Goal: Task Accomplishment & Management: Complete application form

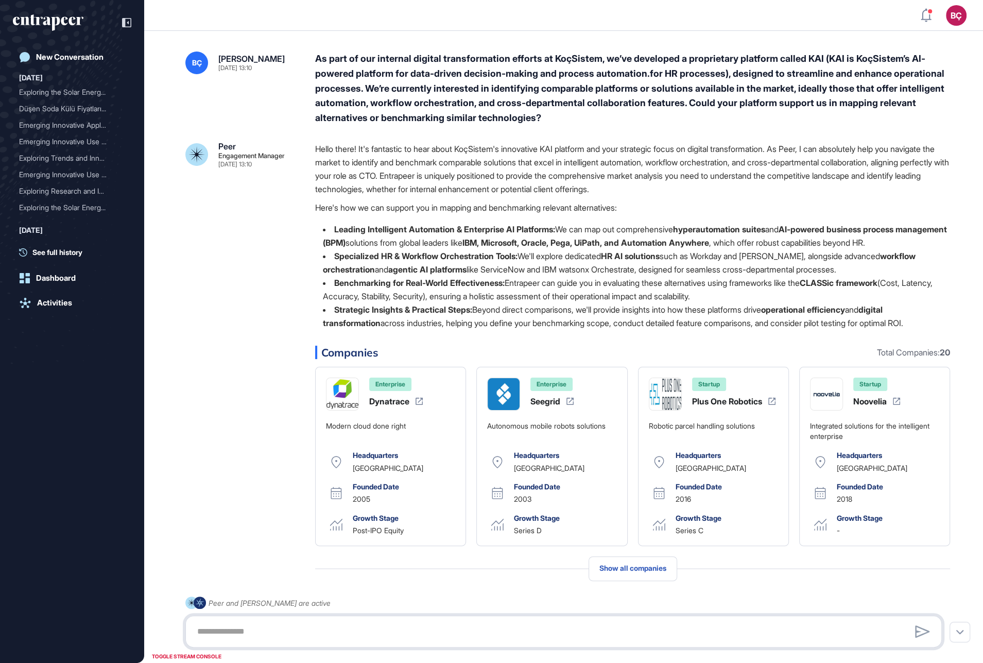
scroll to position [663, 983]
click at [406, 110] on div "As part of our internal digital transformation efforts at KoçSistem, we’ve deve…" at bounding box center [632, 88] width 635 height 74
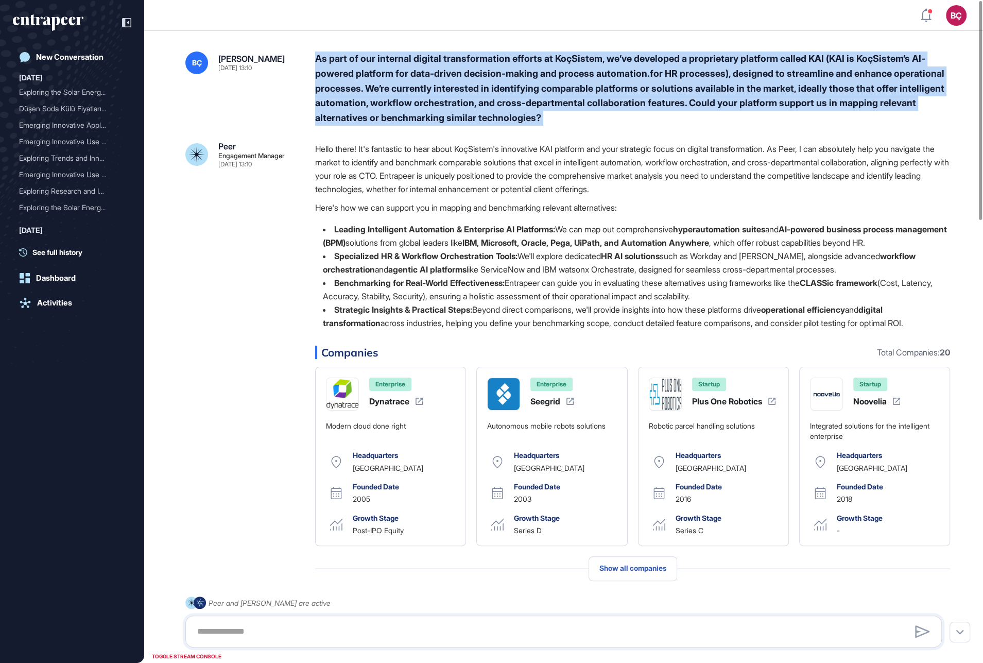
click at [406, 110] on div "As part of our internal digital transformation efforts at KoçSistem, we’ve deve…" at bounding box center [632, 88] width 635 height 74
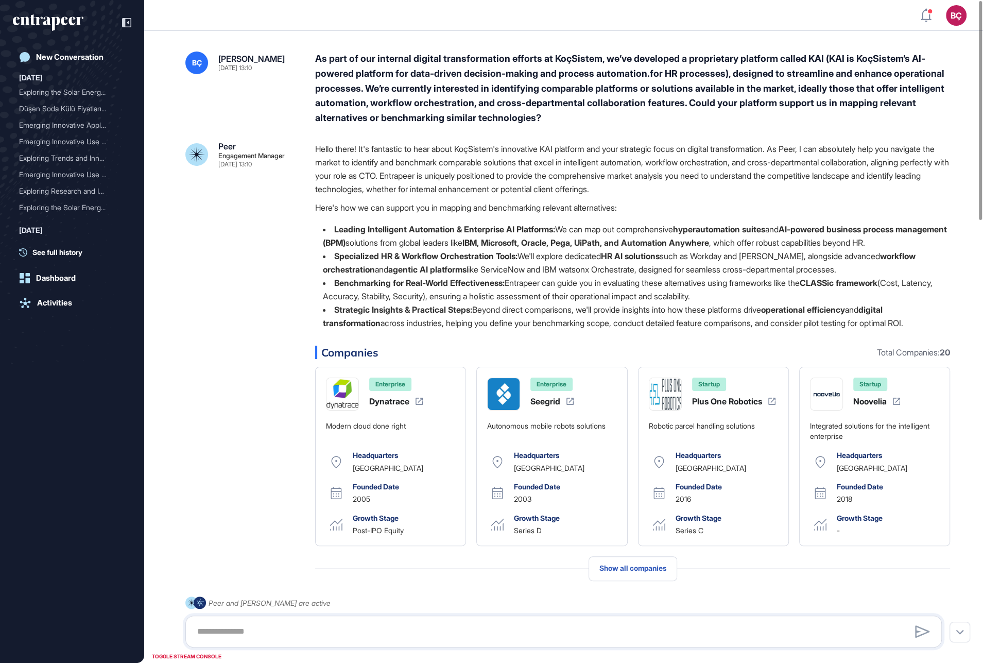
click at [406, 146] on p "Hello there! It's fantastic to hear about KoçSistem's innovative KAI platform a…" at bounding box center [632, 169] width 635 height 54
click at [436, 114] on div "As part of our internal digital transformation efforts at KoçSistem, we’ve deve…" at bounding box center [632, 88] width 635 height 74
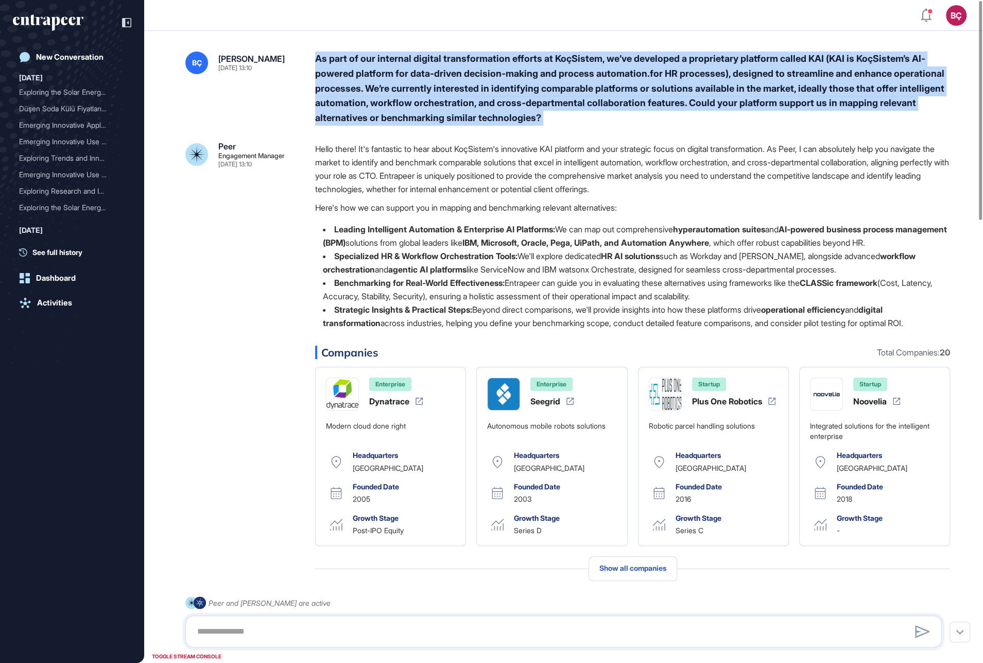
click at [436, 114] on div "As part of our internal digital transformation efforts at KoçSistem, we’ve deve…" at bounding box center [632, 88] width 635 height 74
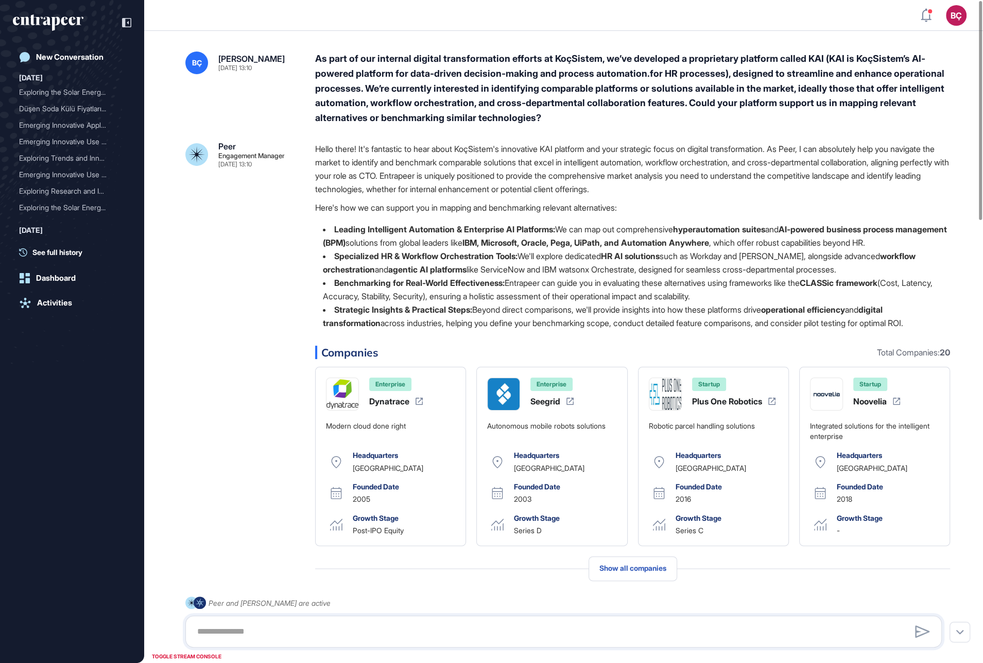
click at [440, 212] on p "Here's how we can support you in mapping and benchmarking relevant alternatives:" at bounding box center [632, 207] width 635 height 13
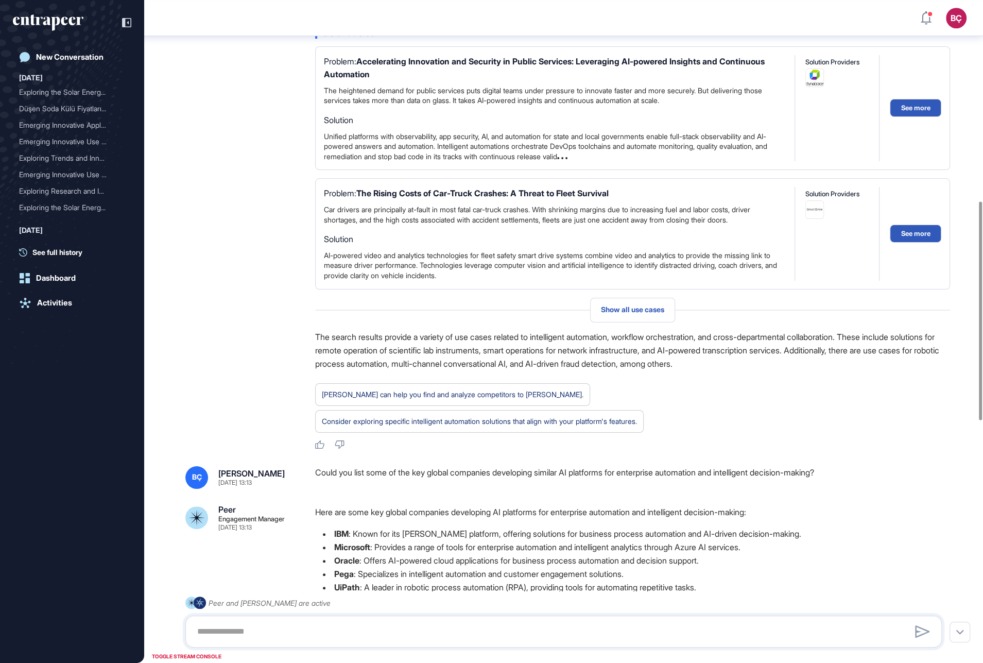
scroll to position [588, 0]
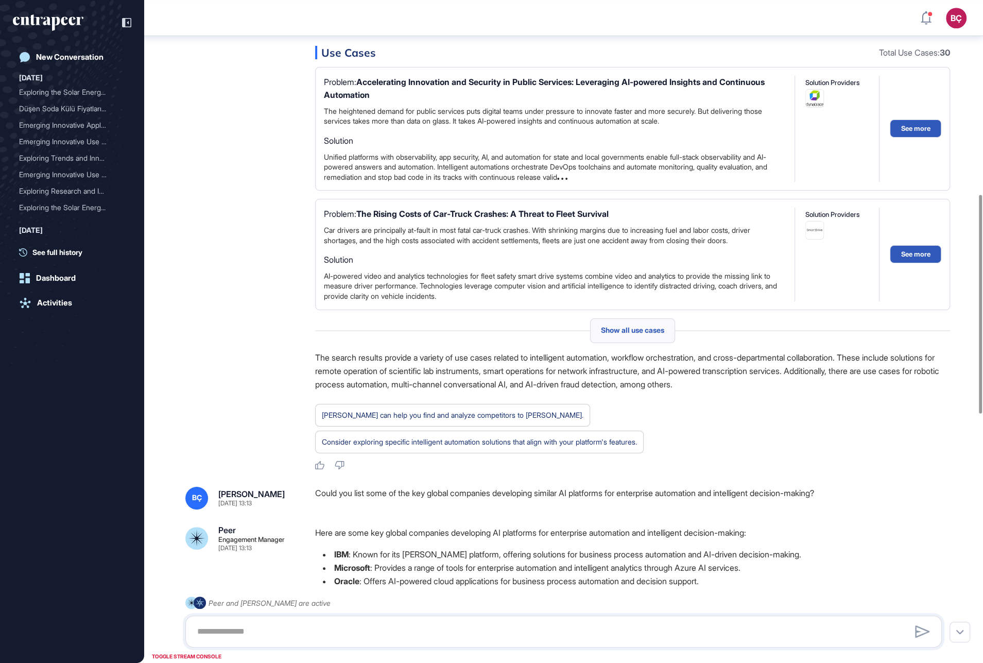
click at [606, 334] on span "Show all use cases" at bounding box center [632, 330] width 63 height 8
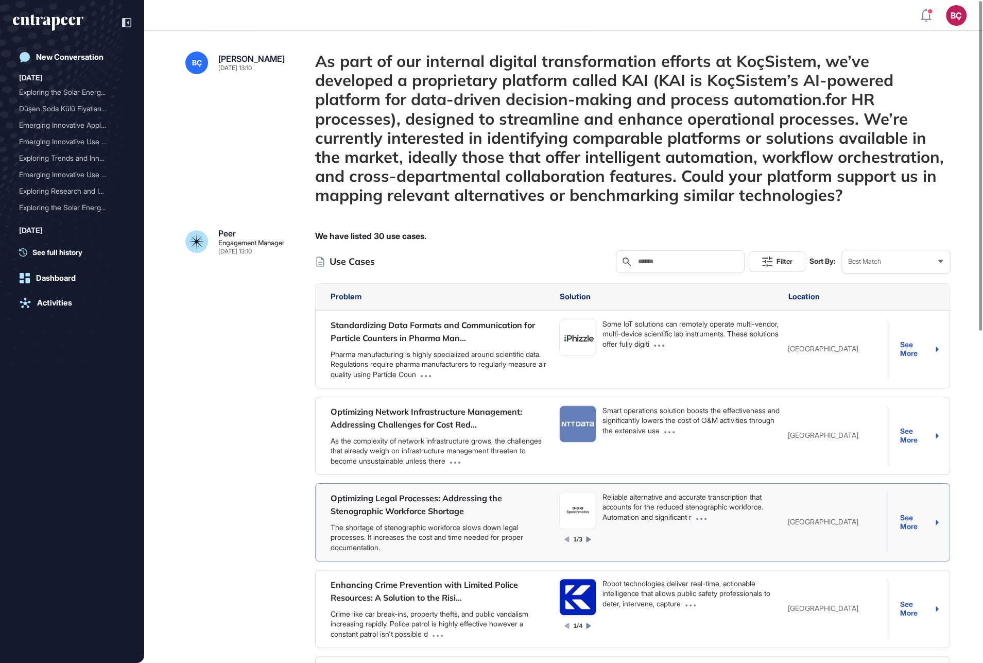
click at [901, 492] on div "See More" at bounding box center [919, 521] width 39 height 17
click at [903, 346] on div "See More" at bounding box center [919, 348] width 39 height 17
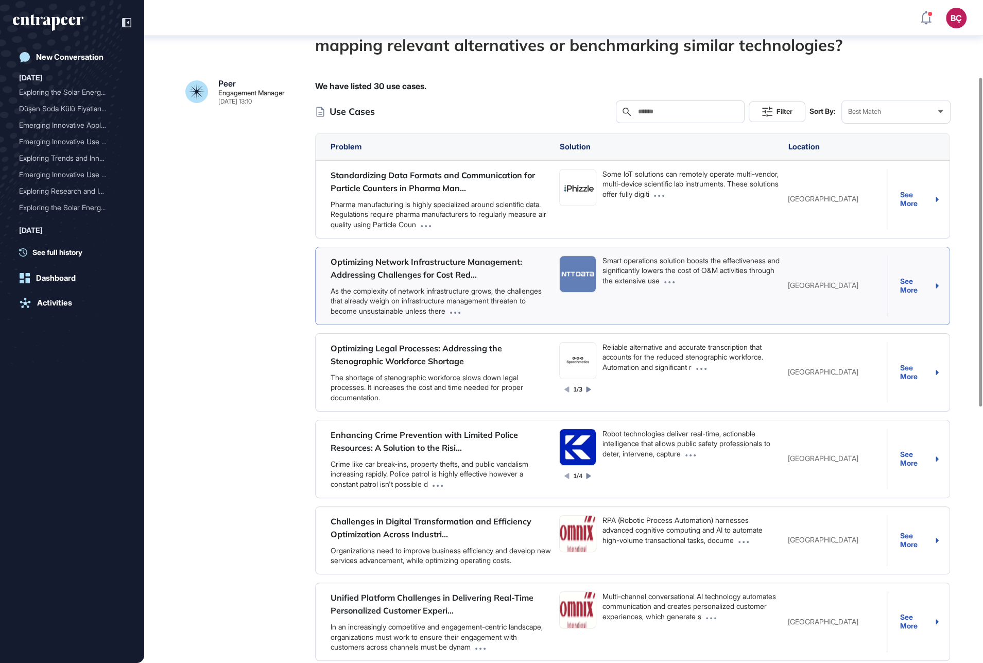
scroll to position [173, 0]
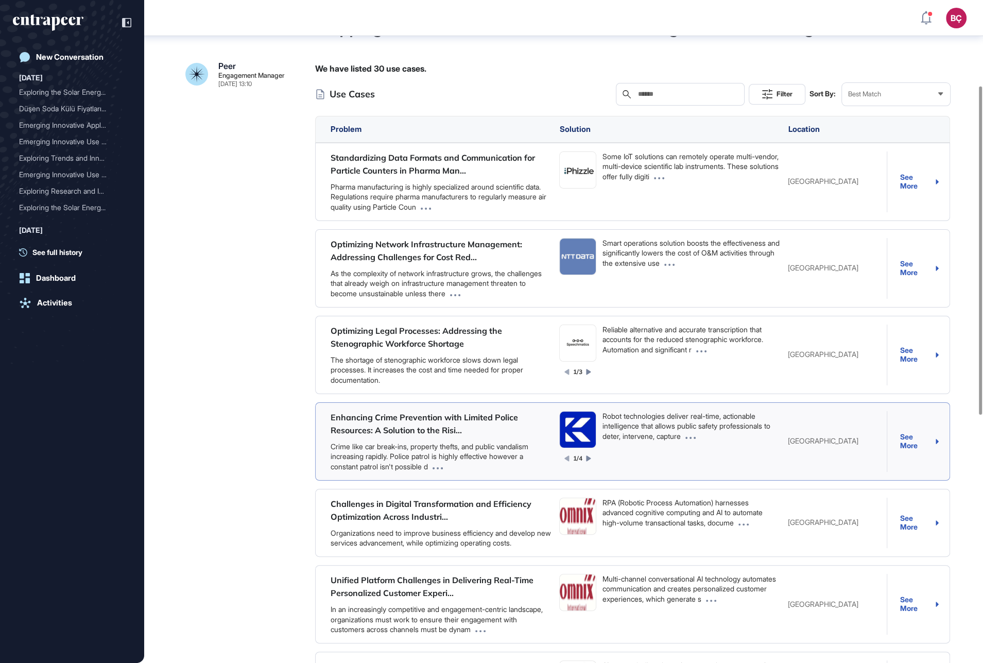
click at [919, 435] on div "See More" at bounding box center [919, 441] width 39 height 17
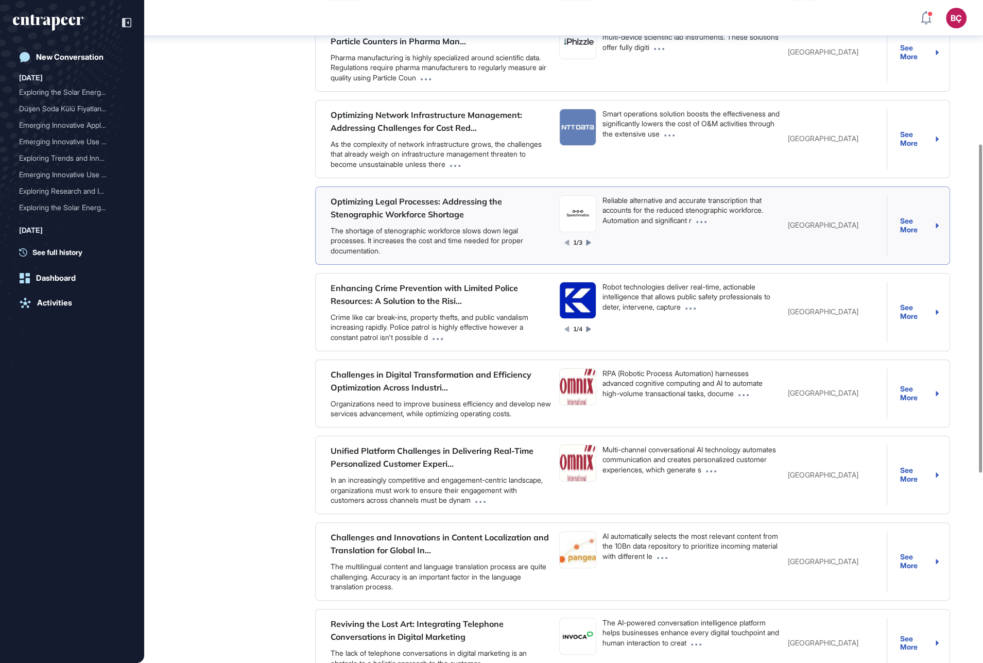
scroll to position [308, 0]
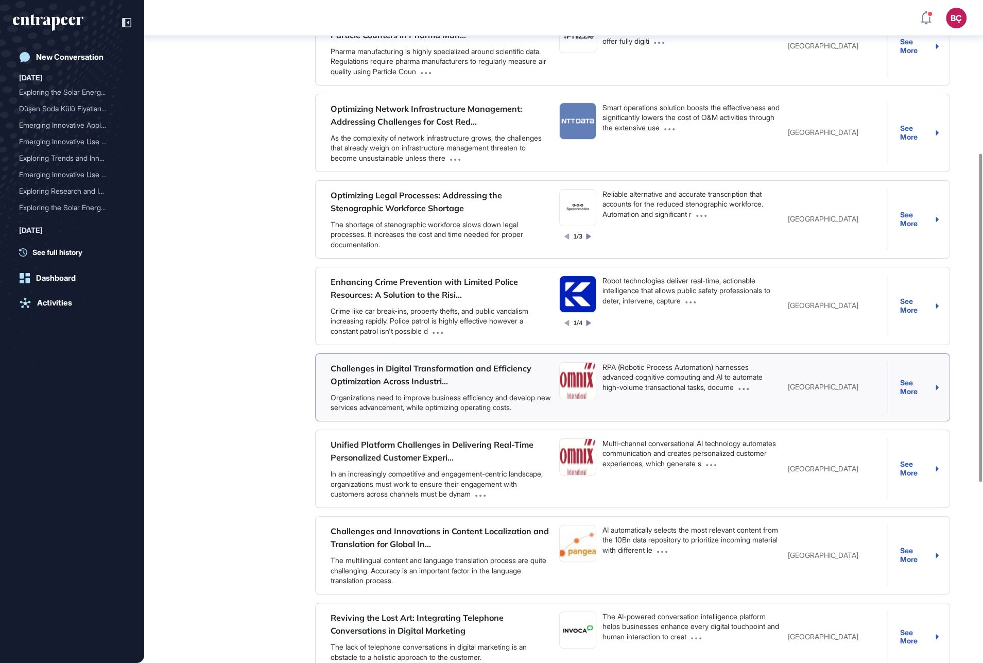
click at [906, 386] on div "See More" at bounding box center [919, 386] width 39 height 17
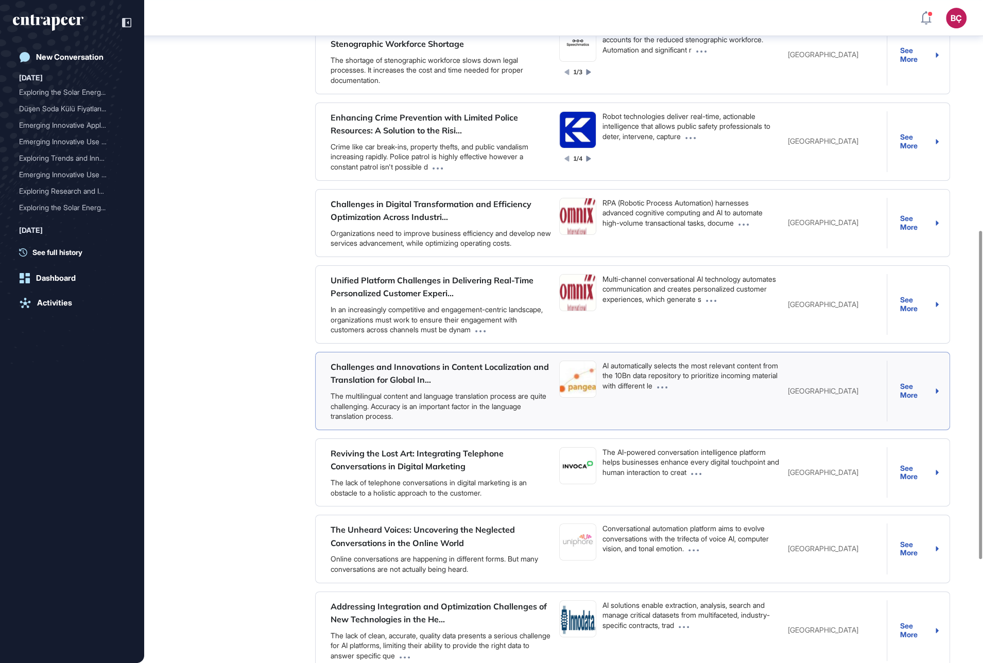
scroll to position [474, 0]
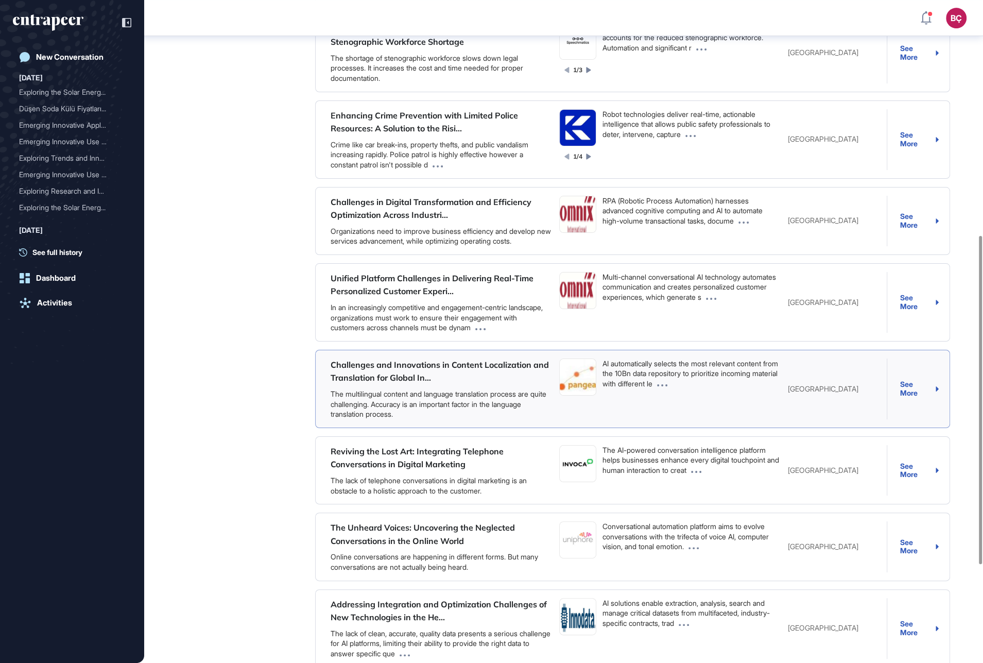
click at [903, 391] on div "See More" at bounding box center [919, 388] width 39 height 17
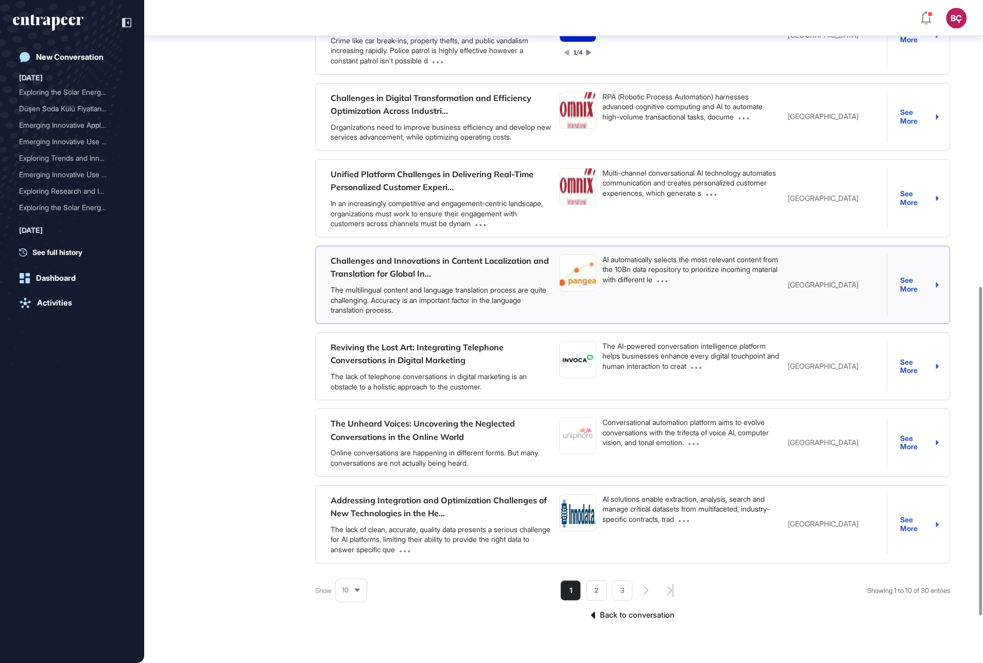
scroll to position [582, 0]
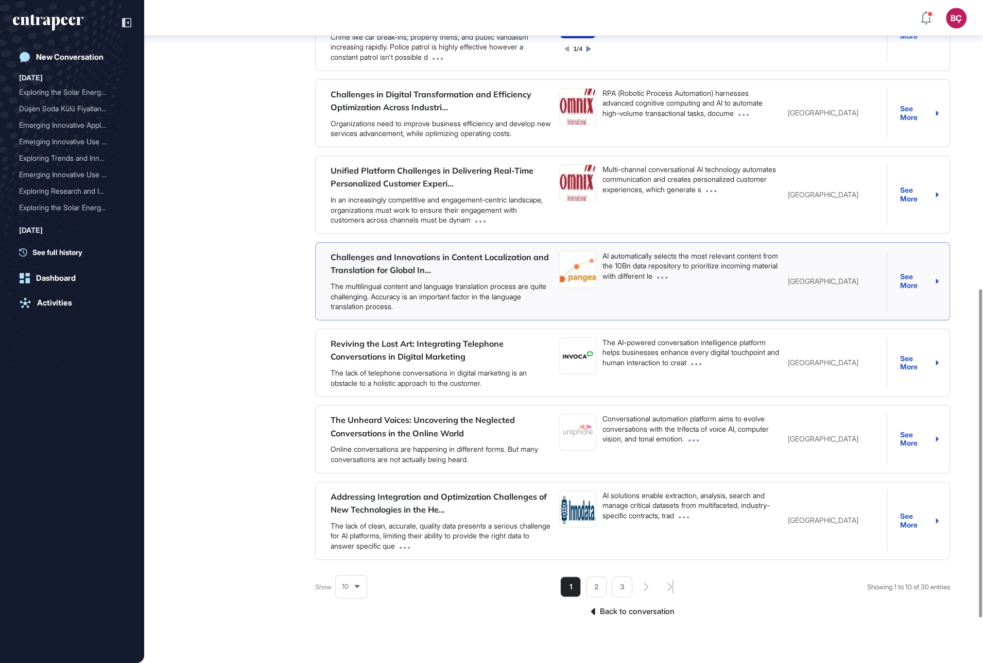
click at [933, 280] on div "See More" at bounding box center [919, 280] width 39 height 17
click at [609, 492] on link "Back to conversation" at bounding box center [632, 611] width 635 height 13
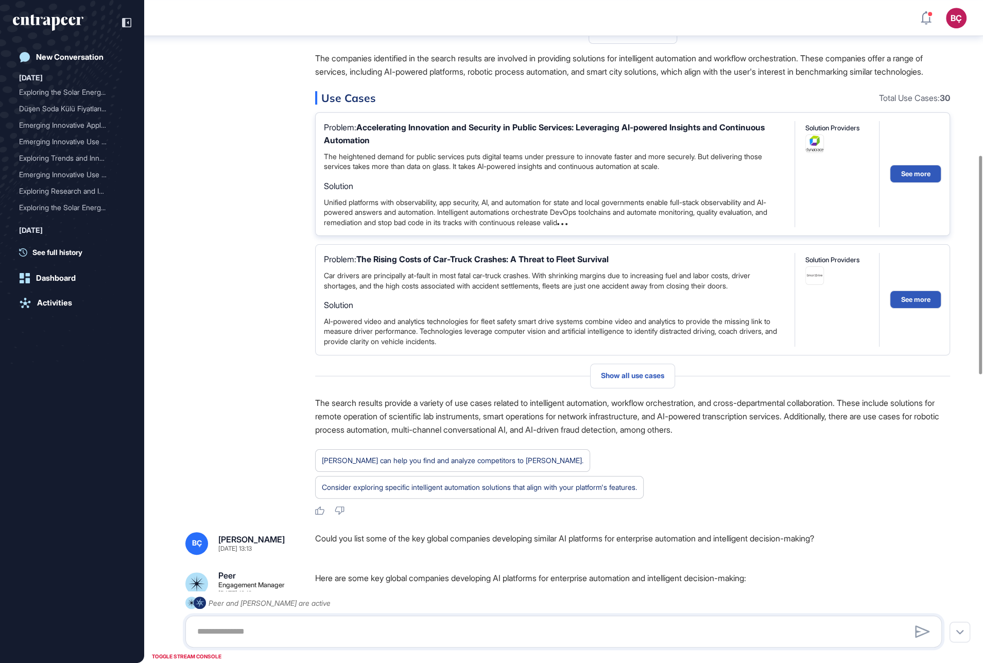
scroll to position [627, 0]
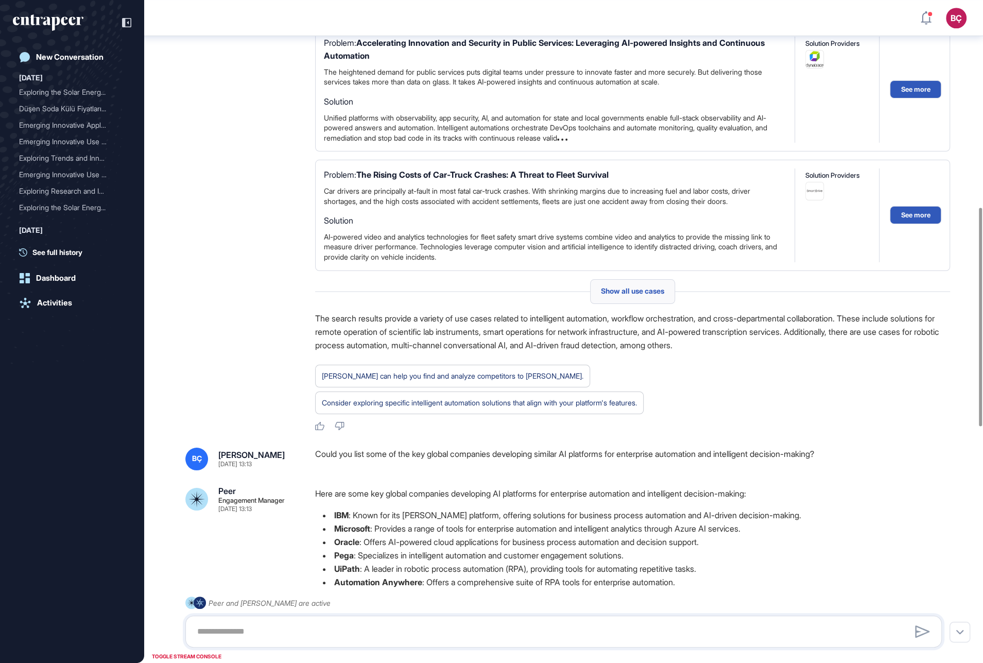
click at [622, 304] on div "Show all use cases" at bounding box center [632, 291] width 85 height 25
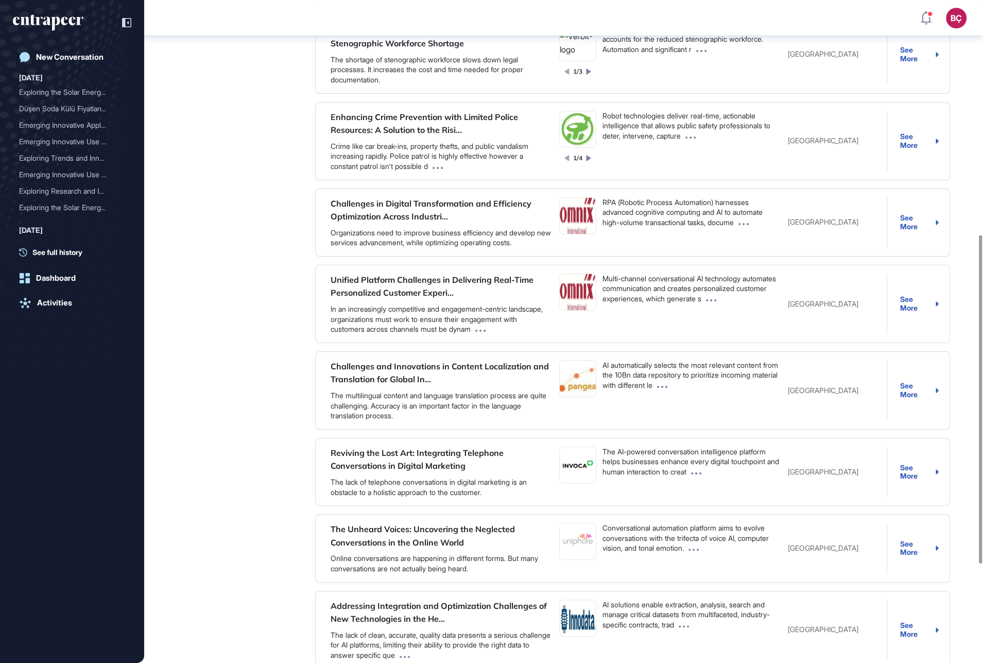
scroll to position [475, 0]
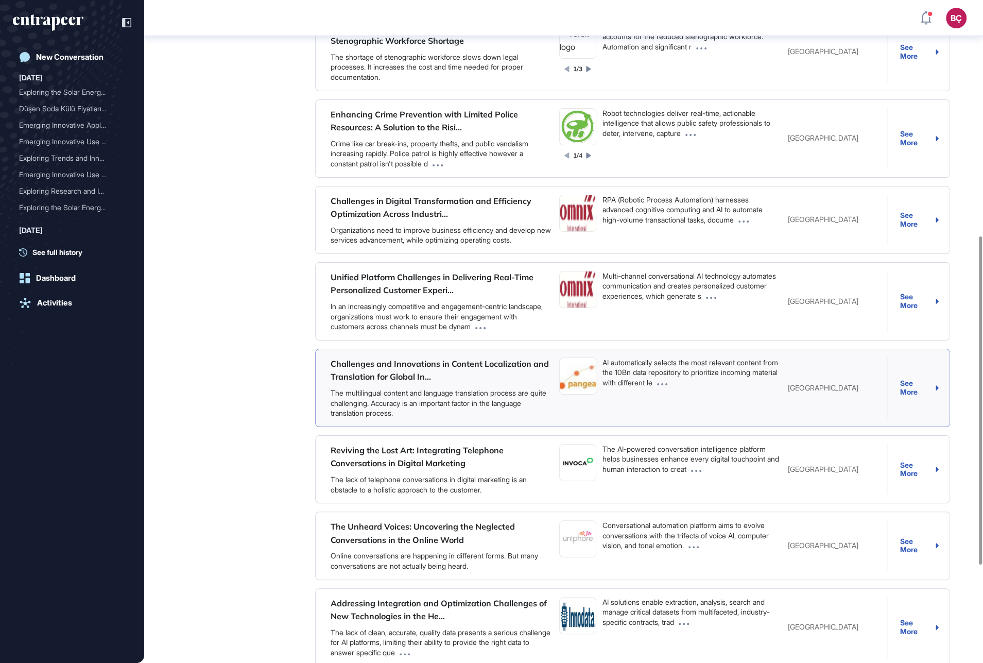
click at [914, 390] on div "See More" at bounding box center [919, 387] width 39 height 17
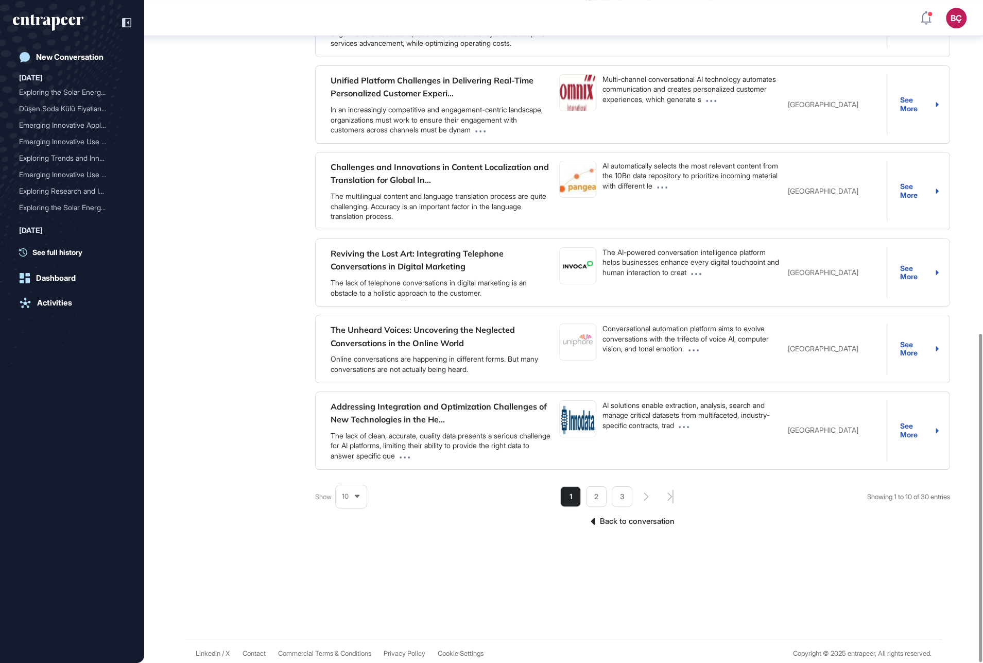
click at [618, 492] on link "Back to conversation" at bounding box center [632, 520] width 635 height 13
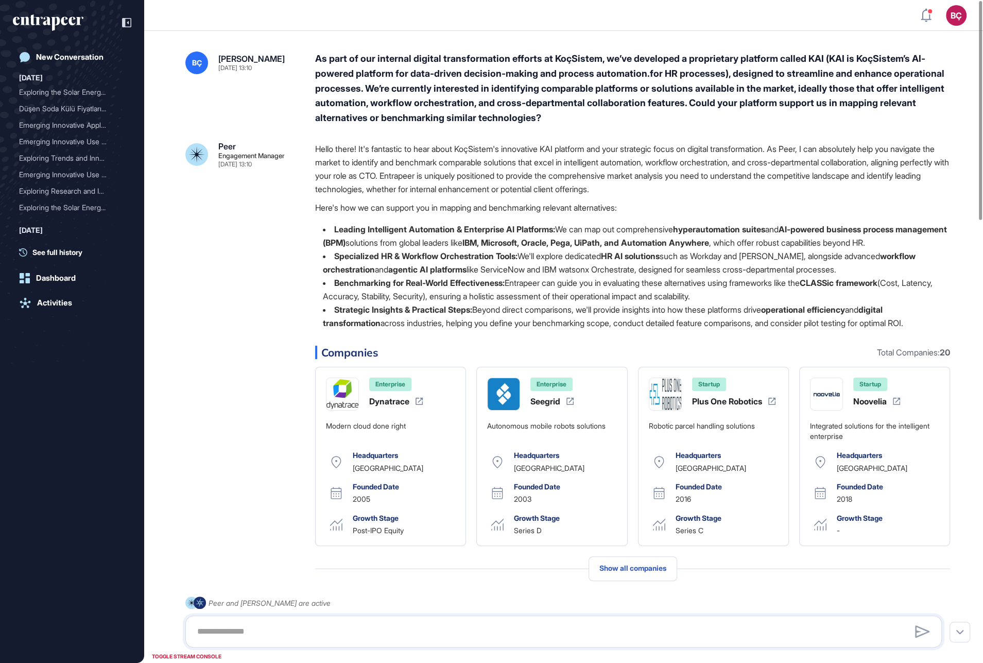
click at [258, 267] on div "Peer Engagement Manager Jul 31, 2025 13:10 Hello there! It's fantastic to hear …" at bounding box center [563, 597] width 756 height 910
click at [128, 25] on icon at bounding box center [126, 22] width 9 height 9
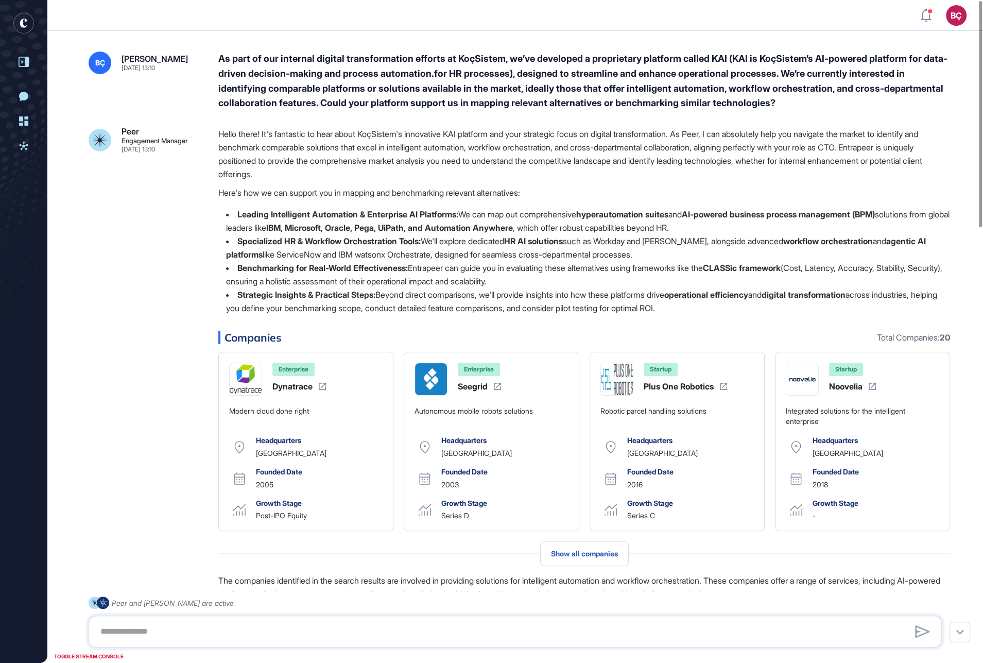
click at [327, 150] on p "Hello there! It's fantastic to hear about KoçSistem's innovative KAI platform a…" at bounding box center [584, 154] width 732 height 54
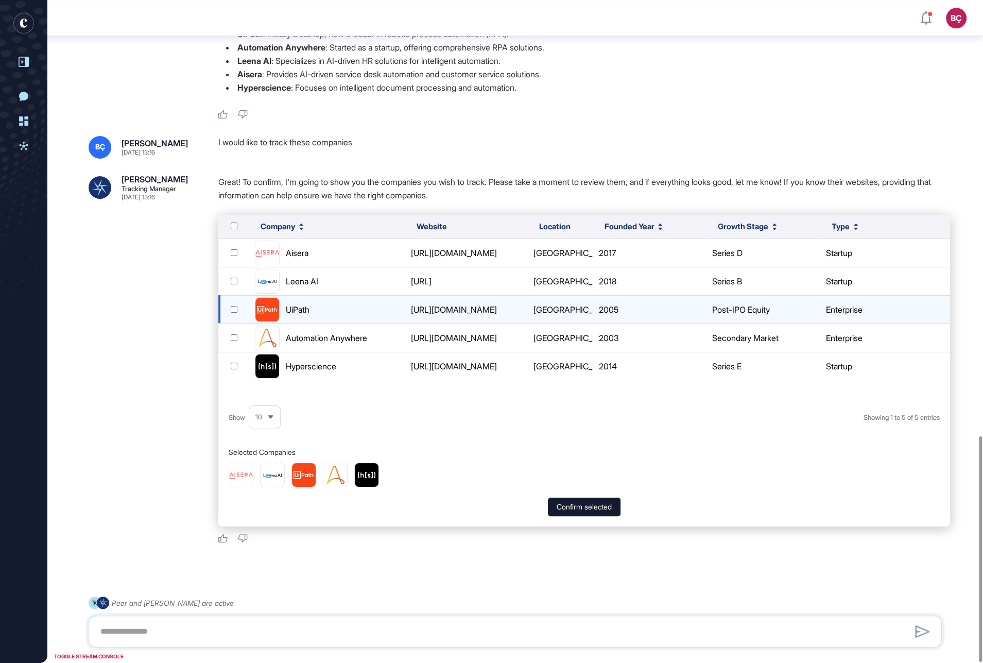
scroll to position [1278, 0]
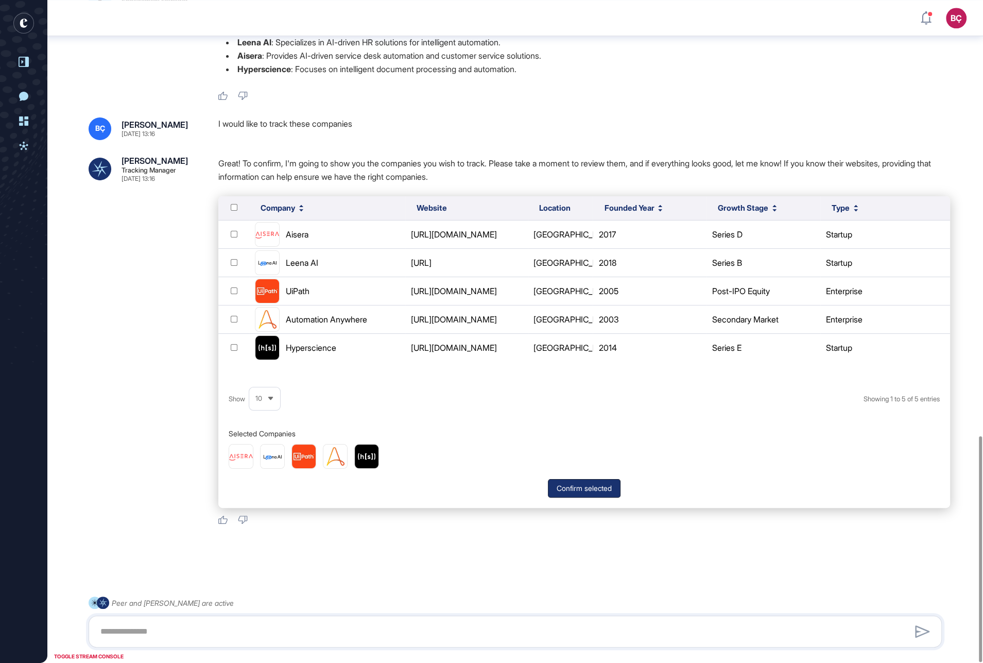
click at [602, 489] on button "Confirm selected" at bounding box center [584, 488] width 73 height 19
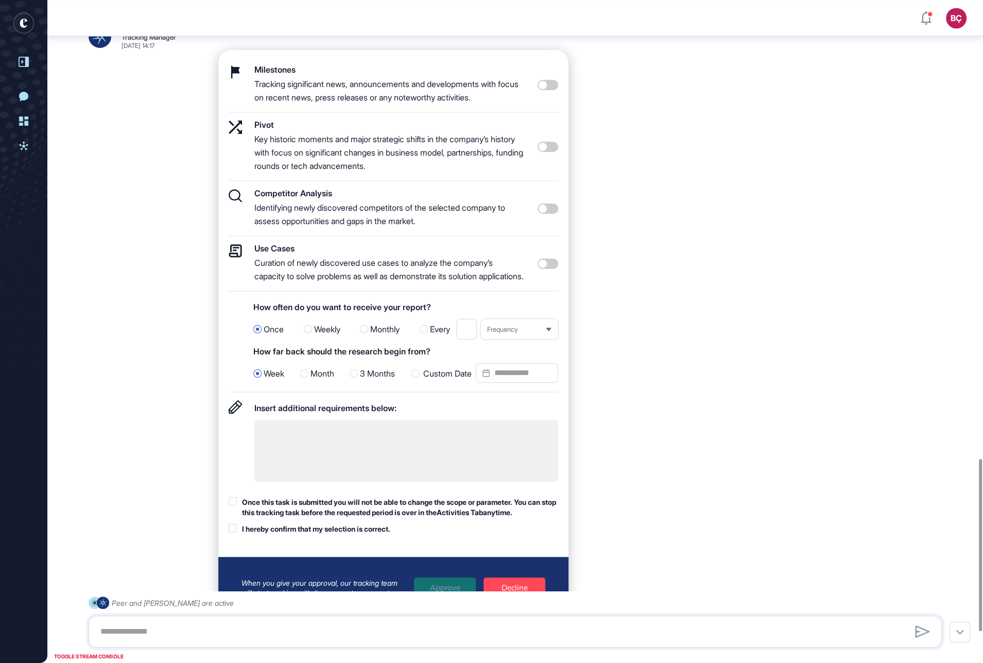
scroll to position [1752, 0]
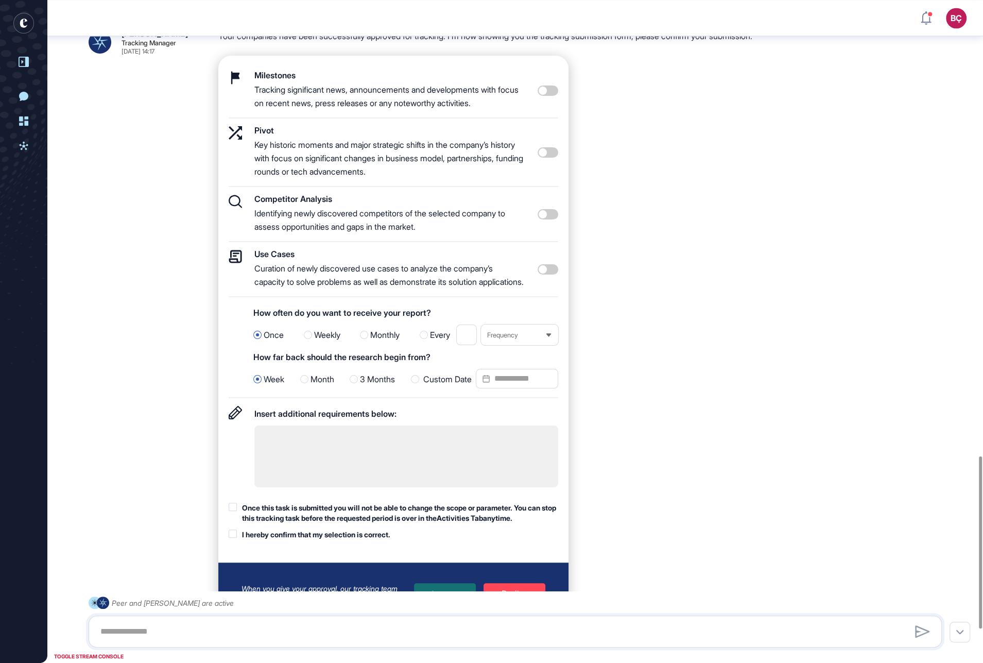
click at [329, 342] on span "Weekly" at bounding box center [327, 335] width 26 height 13
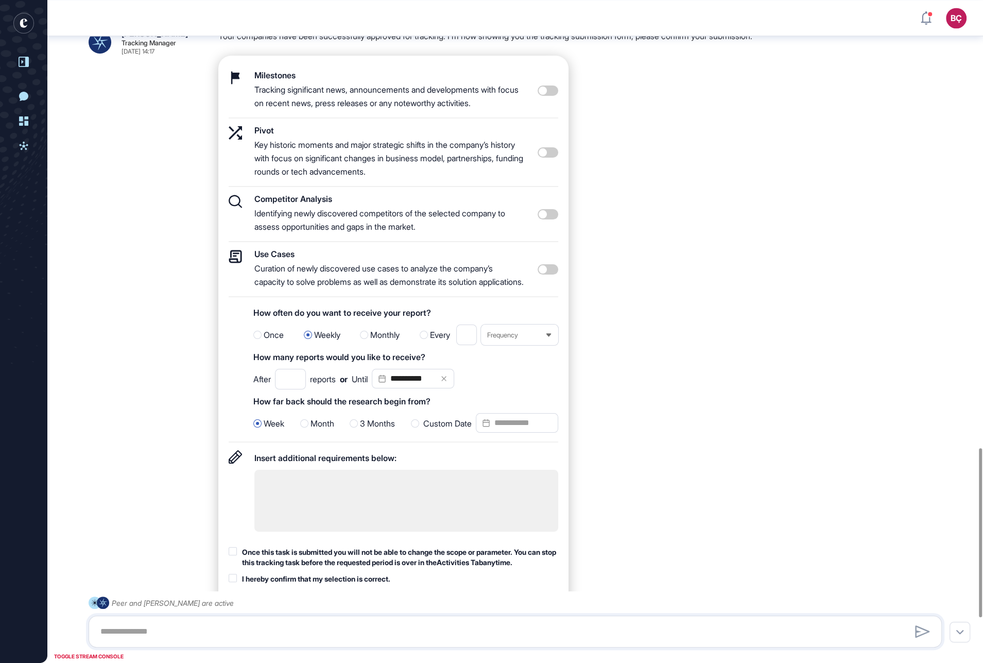
click at [424, 339] on div at bounding box center [424, 335] width 8 height 8
click at [498, 339] on span "Frequency" at bounding box center [502, 335] width 31 height 8
drag, startPoint x: 503, startPoint y: 418, endPoint x: 497, endPoint y: 411, distance: 8.4
click at [503, 410] on li "Week" at bounding box center [519, 399] width 71 height 21
drag, startPoint x: 466, startPoint y: 360, endPoint x: 447, endPoint y: 358, distance: 18.7
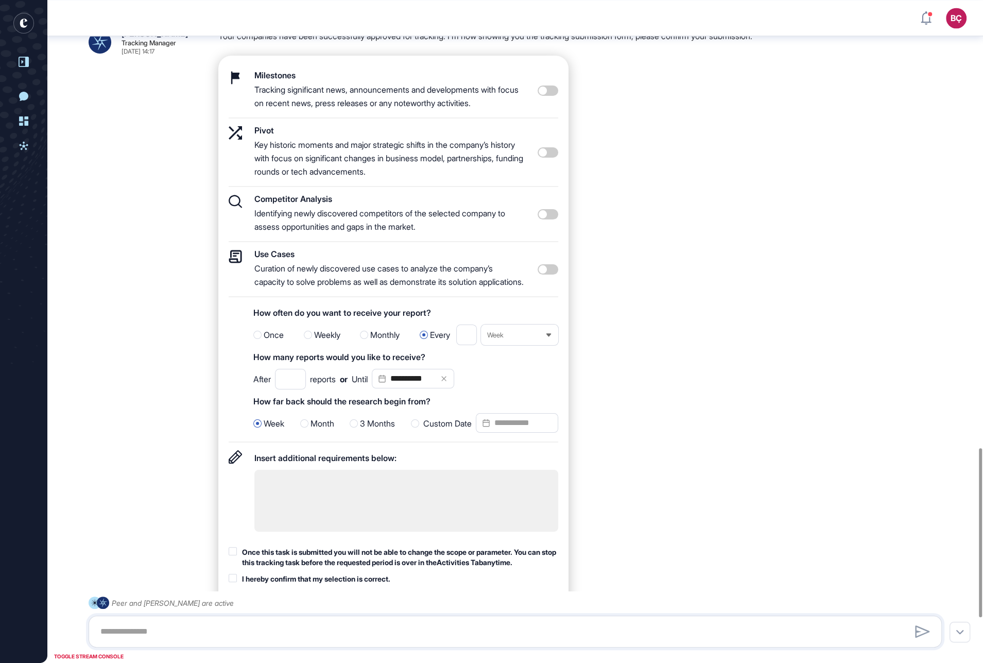
click at [447, 345] on span "Every * Week" at bounding box center [494, 334] width 128 height 21
type input "*"
click at [654, 399] on div "**********" at bounding box center [584, 360] width 732 height 608
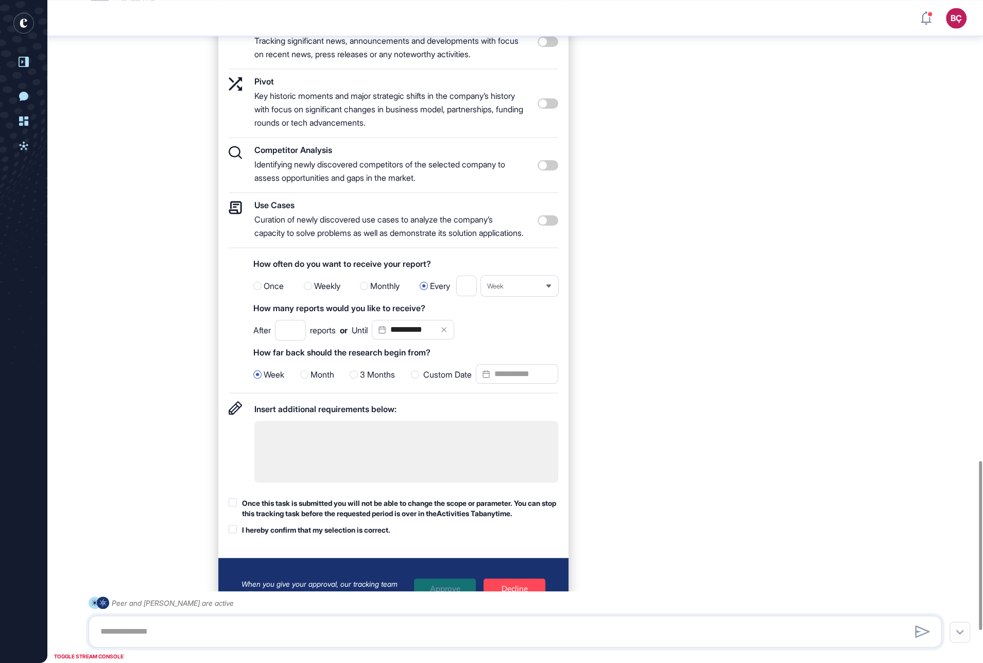
scroll to position [1803, 0]
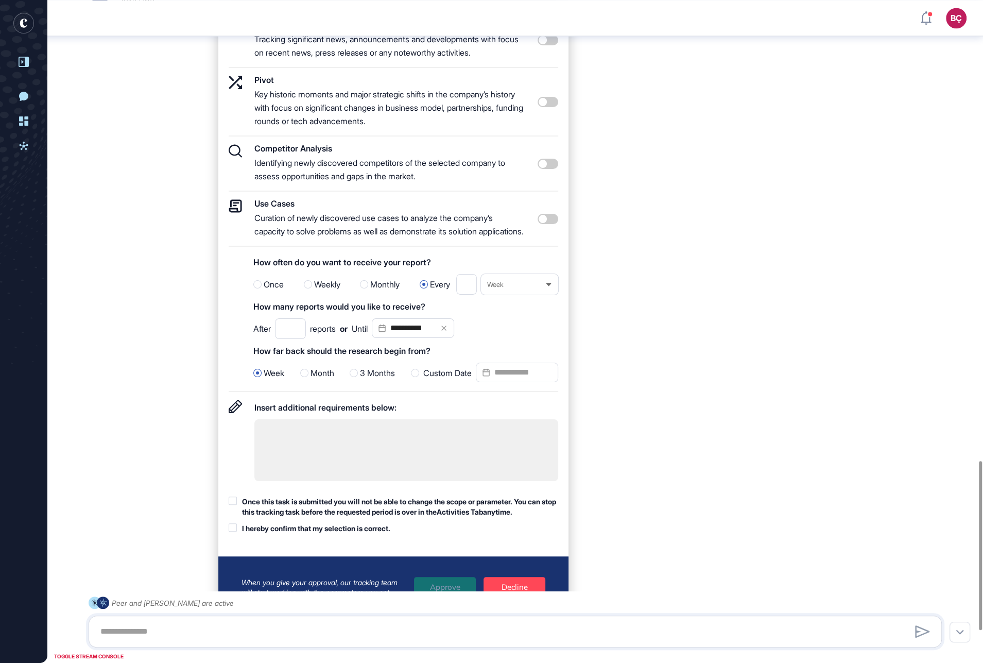
click at [360, 380] on span "3 Months" at bounding box center [377, 373] width 35 height 13
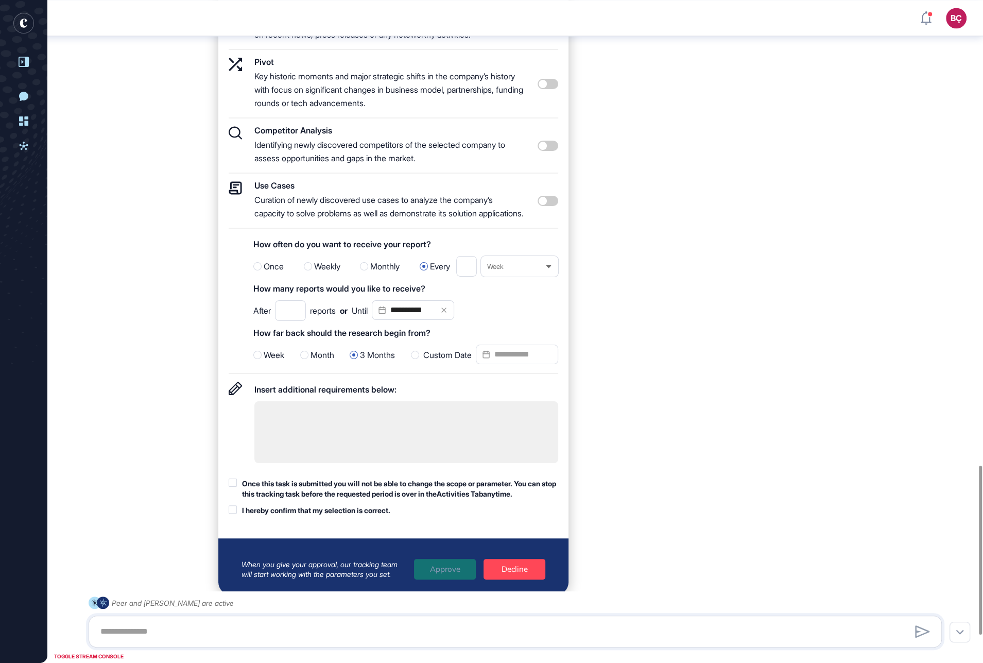
scroll to position [1821, 0]
click at [291, 492] on div "Once this task is submitted you will not be able to change the scope or paramet…" at bounding box center [394, 496] width 330 height 37
click at [316, 492] on div "Once this task is submitted you will not be able to change the scope or paramet…" at bounding box center [400, 488] width 316 height 20
click at [312, 492] on div "**********" at bounding box center [393, 262] width 350 height 551
click at [315, 492] on div "I hereby confirm that my selection is correct." at bounding box center [316, 510] width 148 height 10
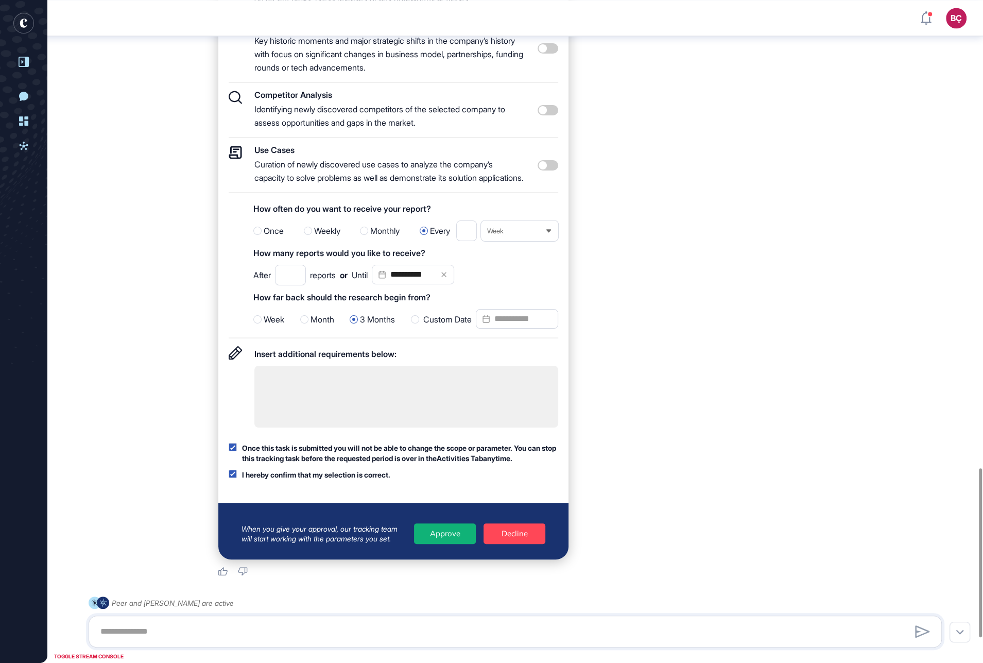
scroll to position [1928, 0]
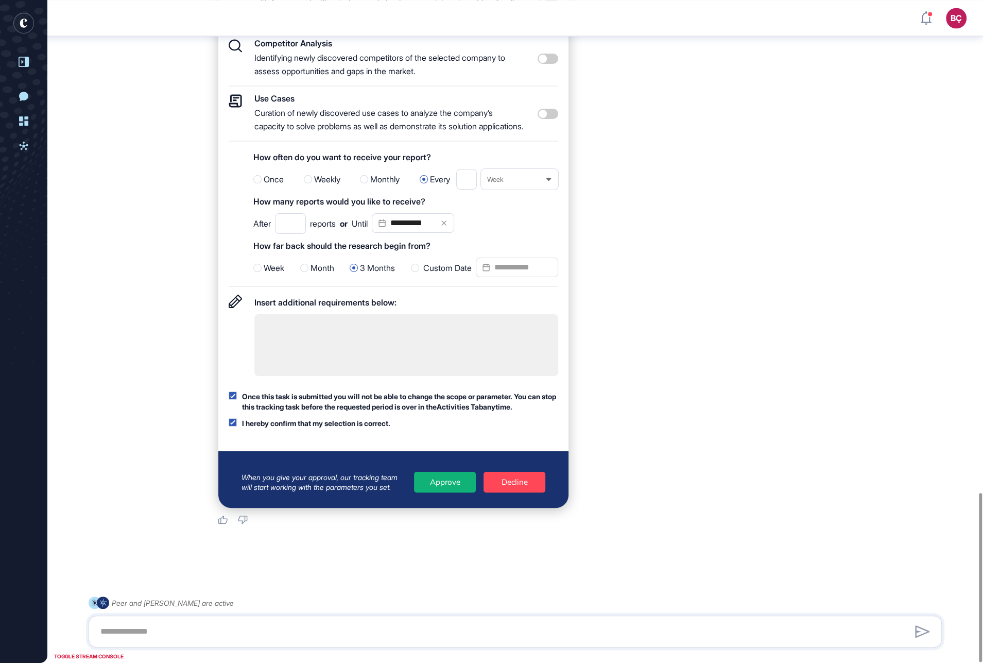
click at [446, 485] on div "Approve" at bounding box center [445, 482] width 62 height 21
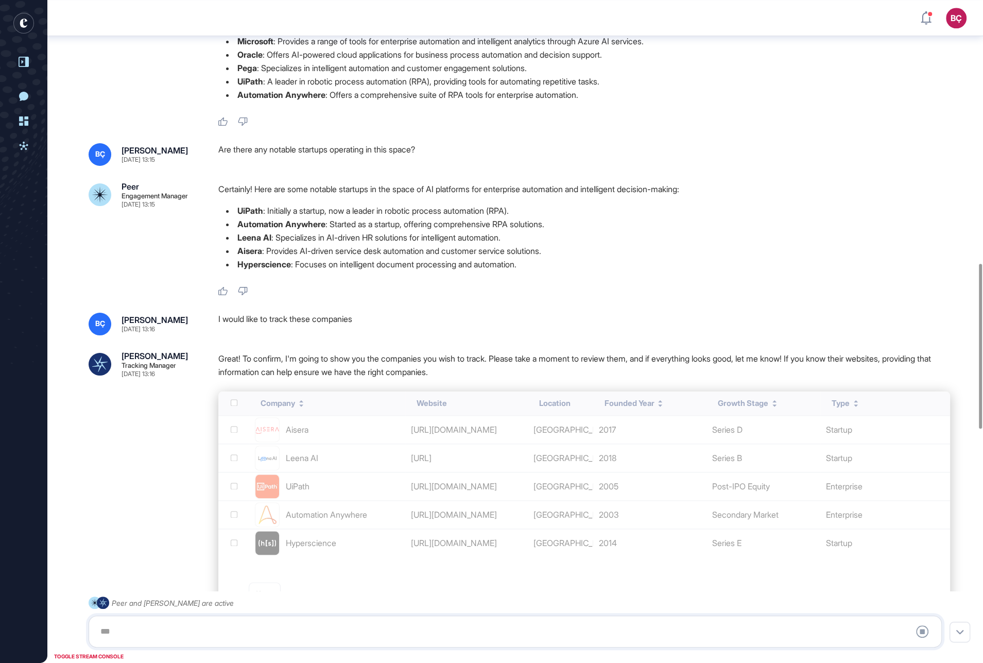
scroll to position [1044, 0]
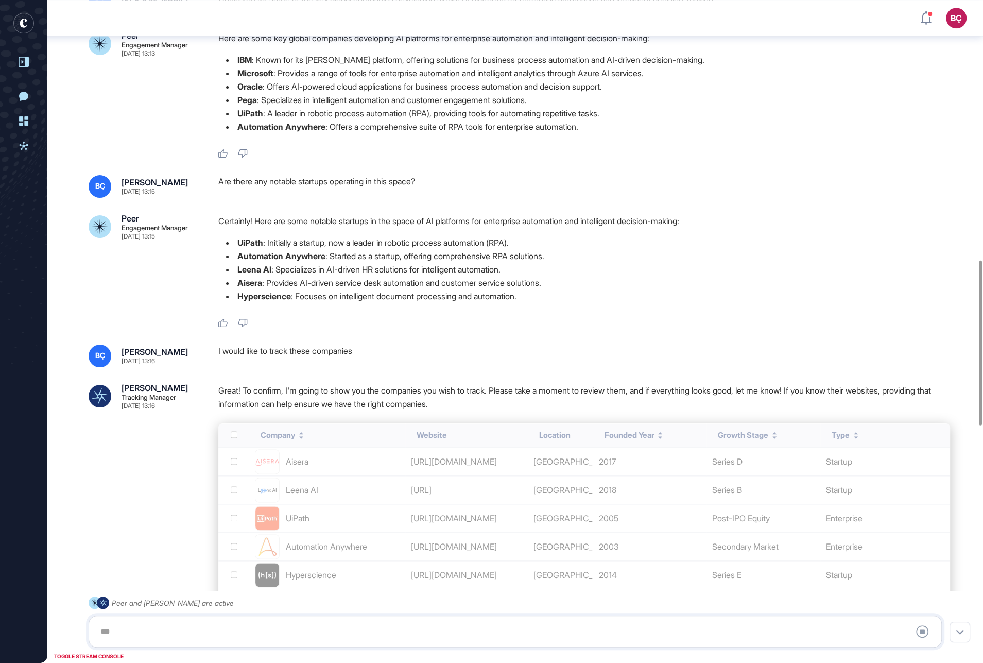
click at [277, 347] on div "I would like to track these companies" at bounding box center [584, 356] width 732 height 23
copy div "I would like to track these companies"
click at [323, 347] on div "I would like to track these companies" at bounding box center [584, 356] width 732 height 23
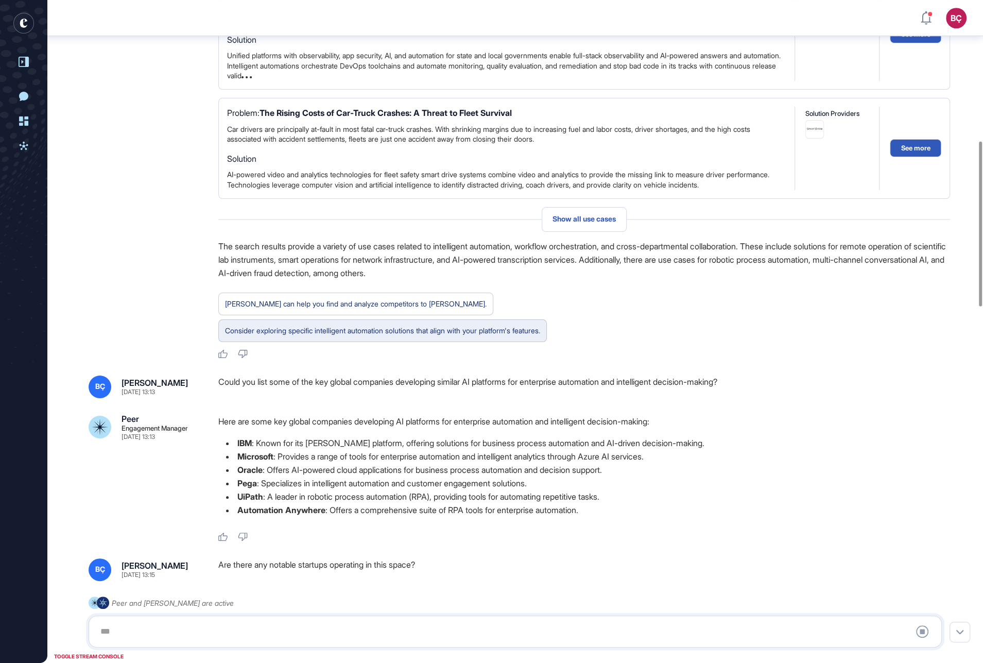
scroll to position [0, 0]
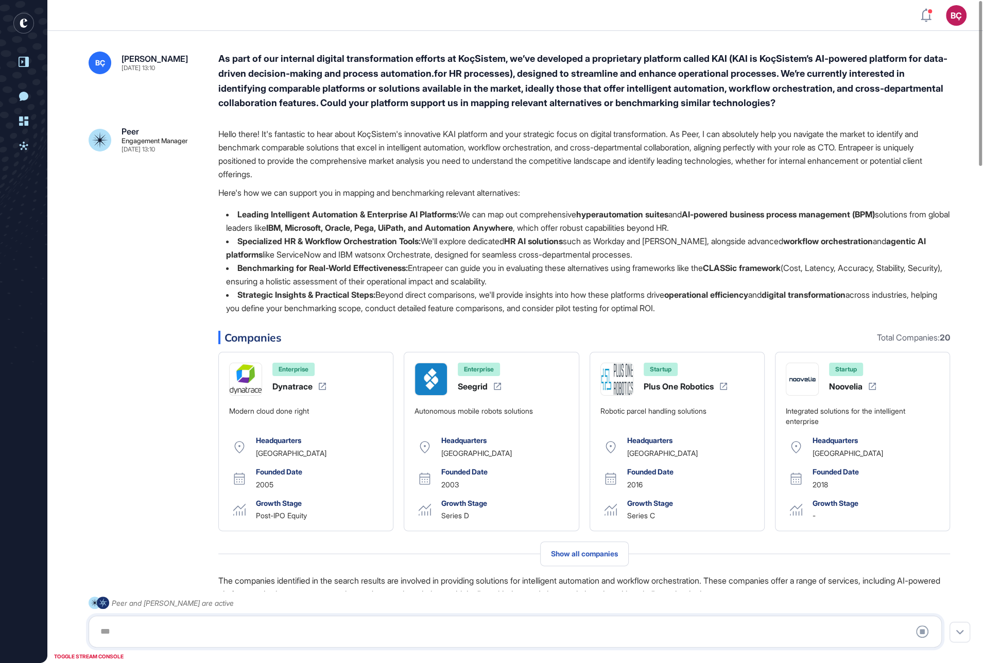
click at [27, 28] on rect "entrapeer-logo" at bounding box center [23, 23] width 21 height 21
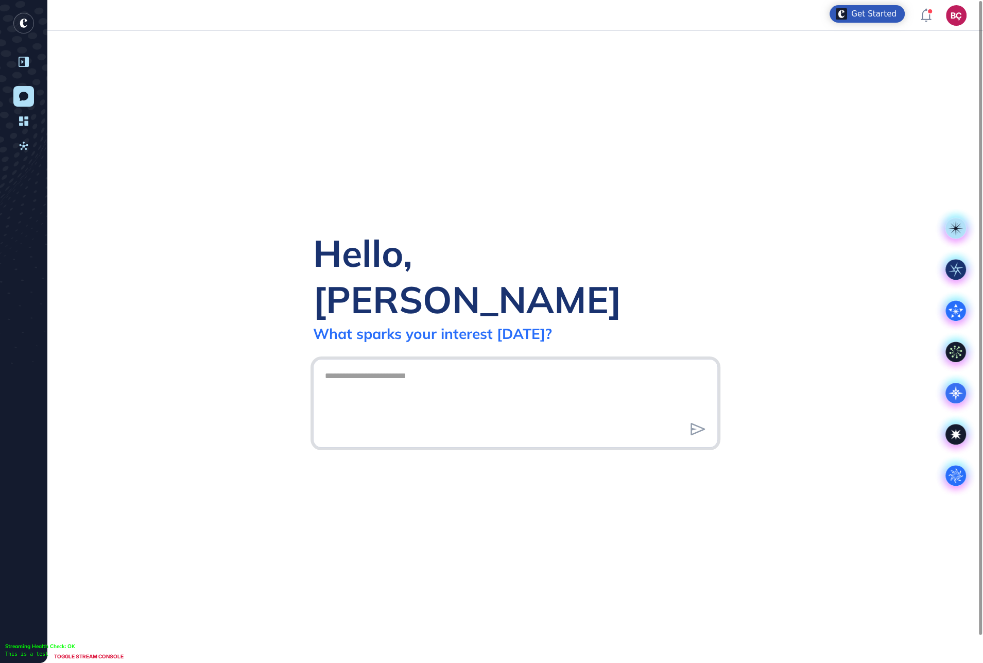
click at [381, 366] on textarea at bounding box center [515, 402] width 393 height 72
paste textarea "**********"
click at [418, 366] on textarea "**********" at bounding box center [515, 402] width 393 height 72
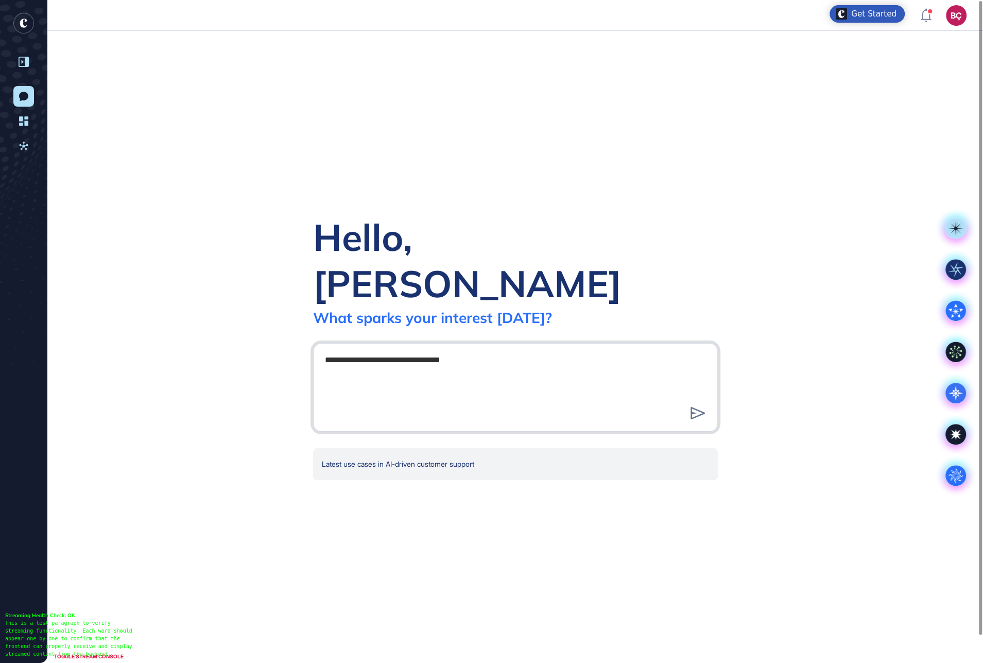
click at [469, 361] on textarea "**********" at bounding box center [515, 386] width 393 height 72
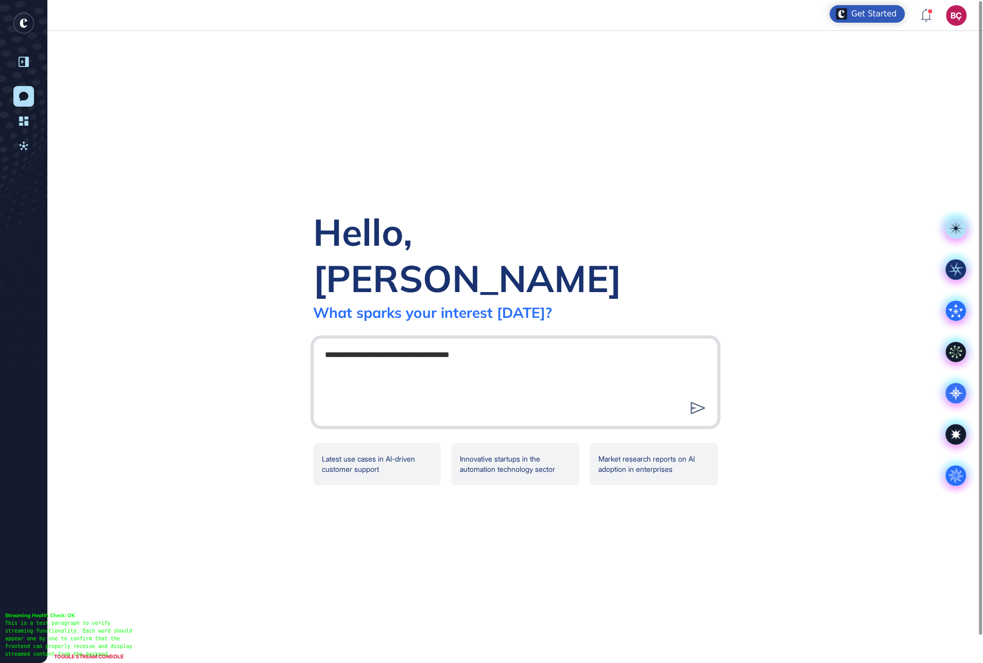
type textarea "**********"
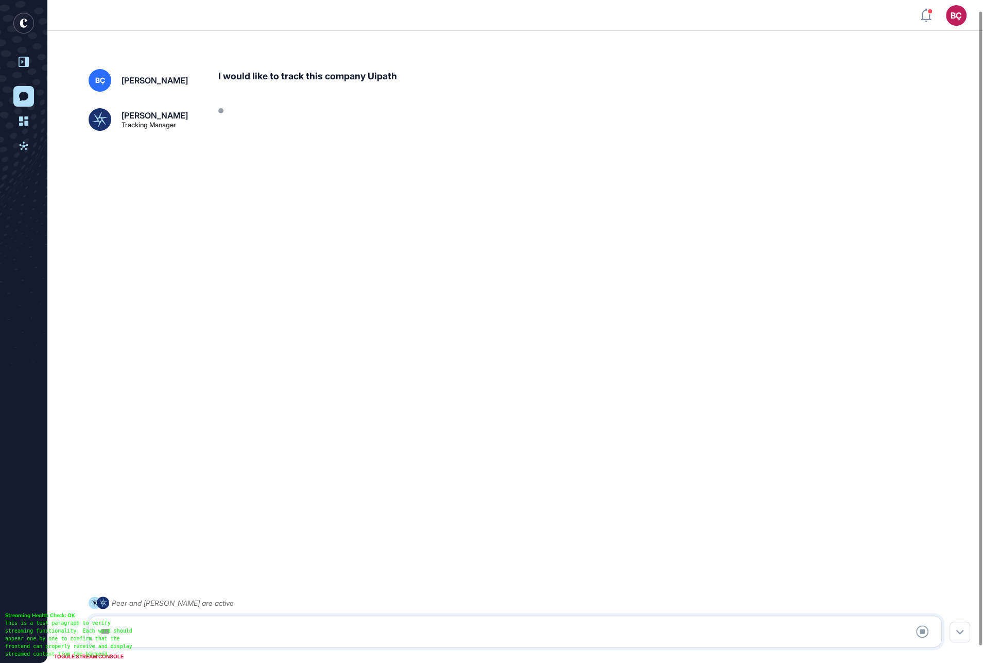
scroll to position [28, 0]
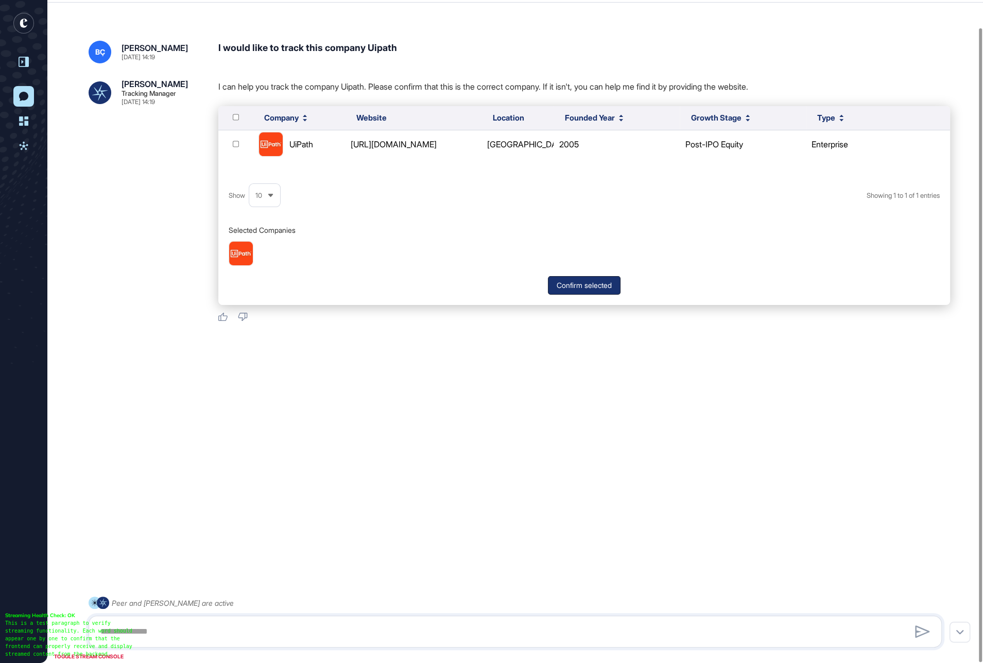
click at [568, 288] on button "Confirm selected" at bounding box center [584, 285] width 73 height 19
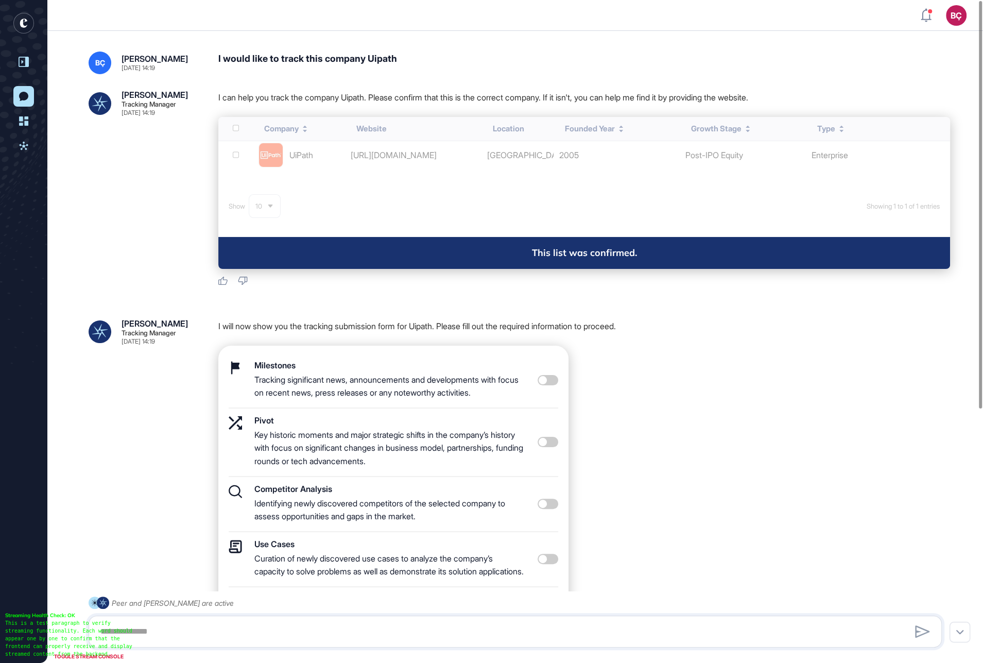
click at [24, 60] on icon at bounding box center [24, 62] width 10 height 10
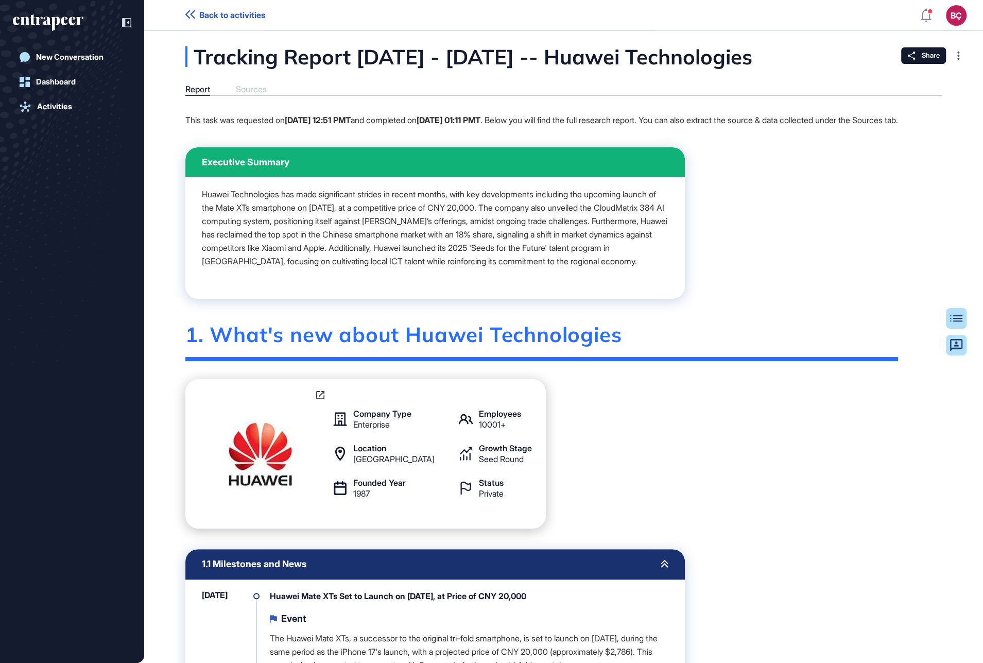
scroll to position [663, 983]
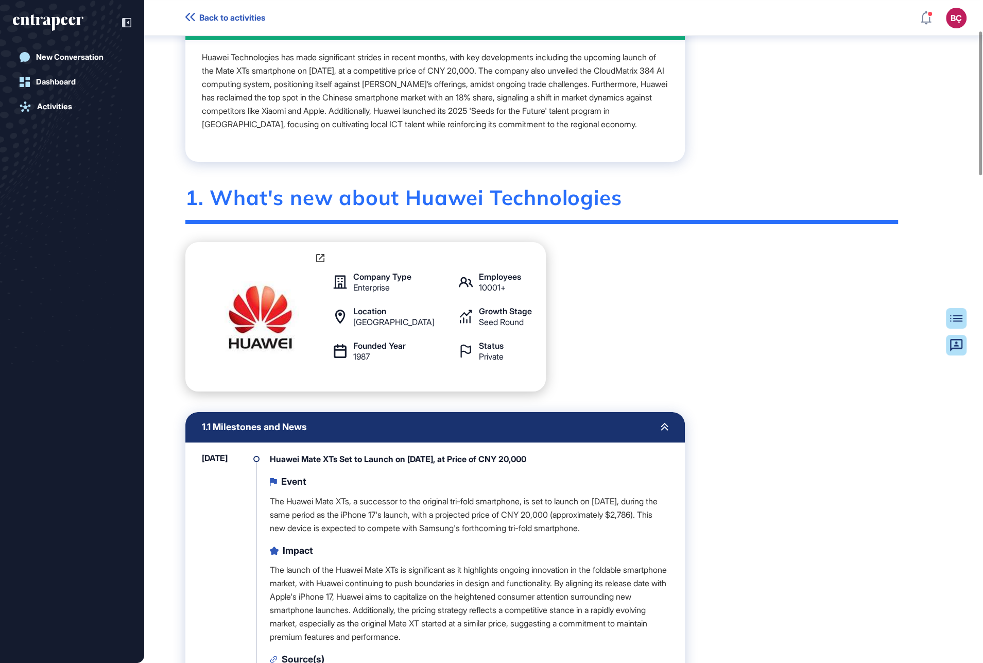
scroll to position [0, 0]
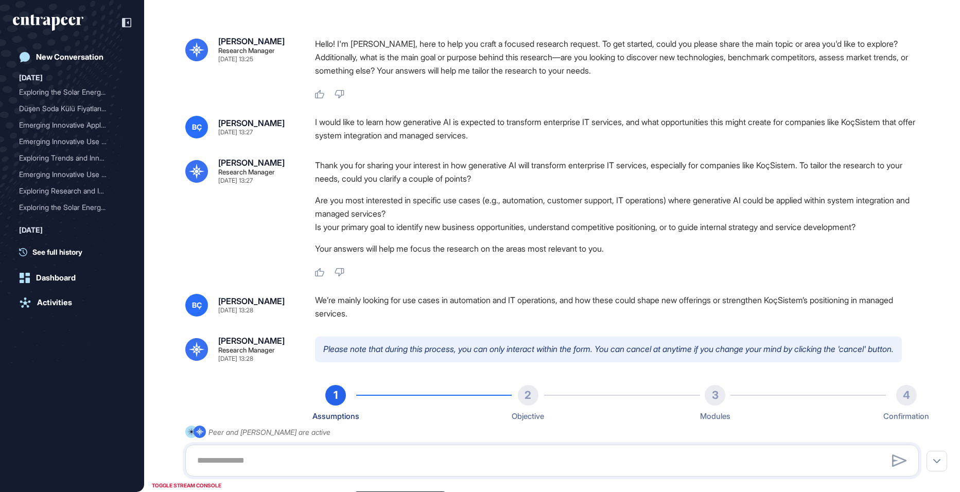
type input "**********"
type input "*"
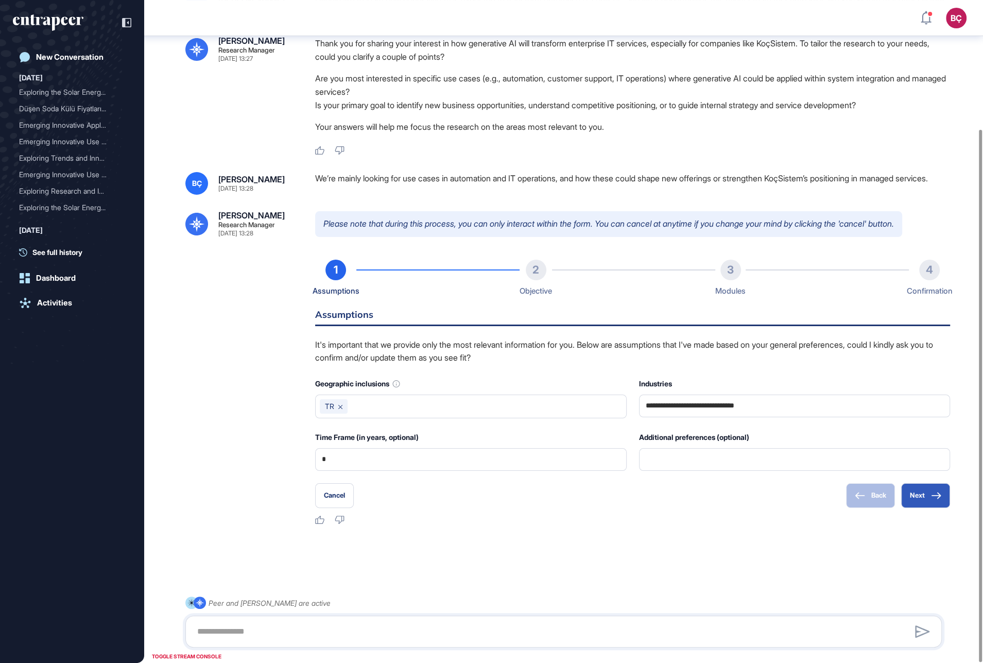
scroll to position [161, 0]
click at [930, 492] on button "Next" at bounding box center [925, 495] width 49 height 25
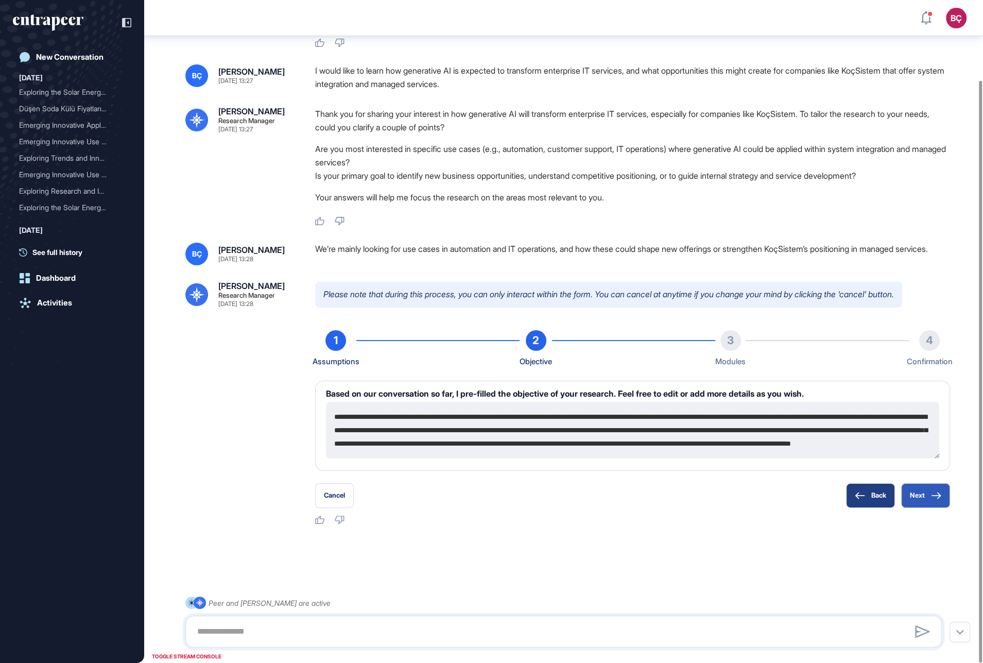
click at [868, 492] on button "Back" at bounding box center [870, 495] width 49 height 25
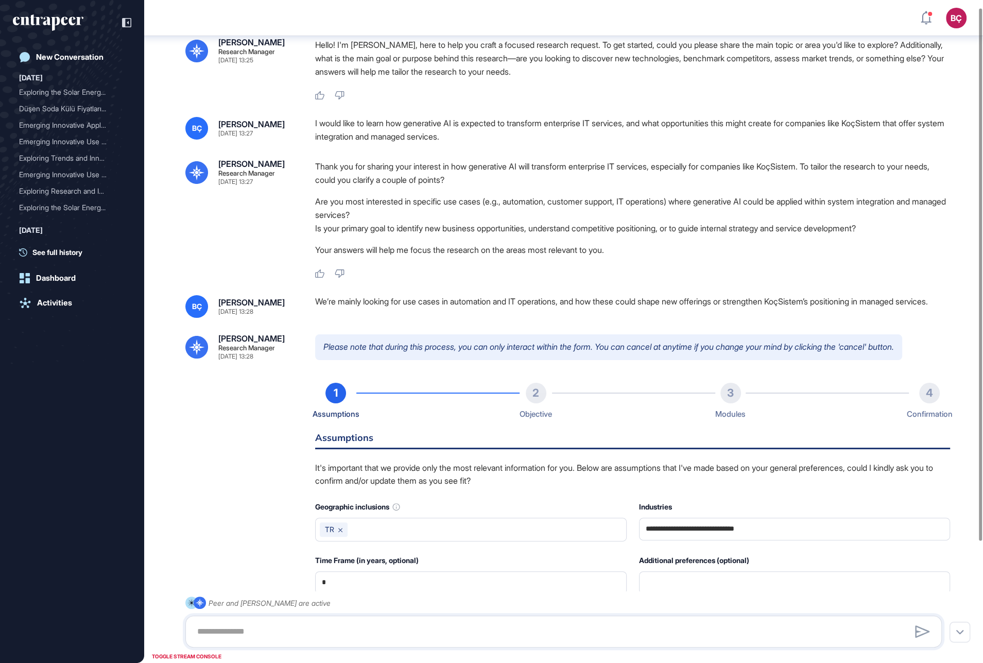
scroll to position [0, 0]
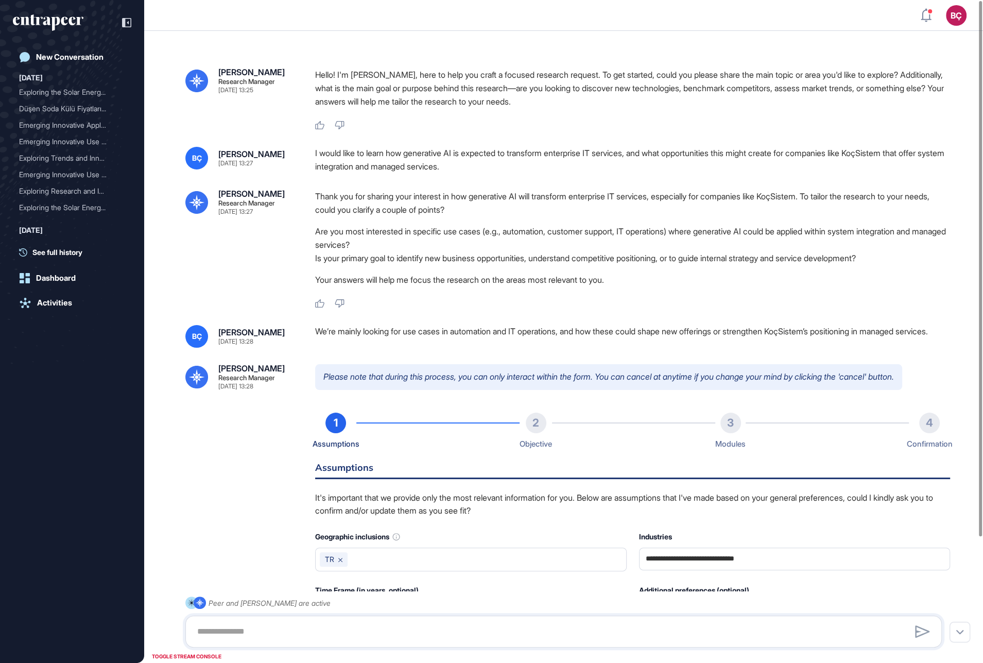
click at [439, 154] on div "I would like to learn how generative AI is expected to transform enterprise IT …" at bounding box center [632, 160] width 635 height 26
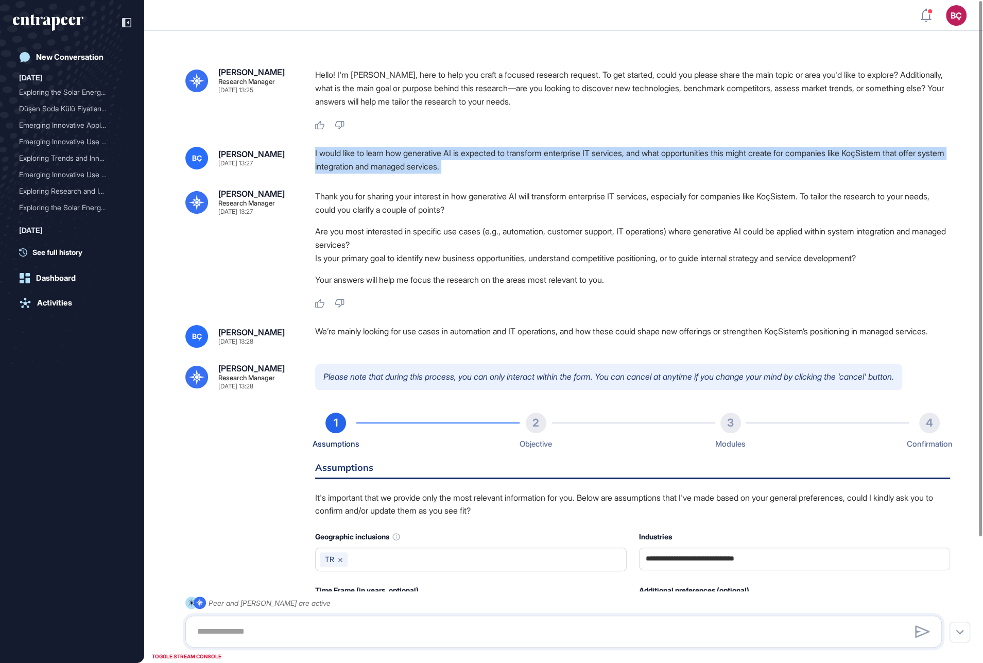
click at [439, 154] on div "I would like to learn how generative AI is expected to transform enterprise IT …" at bounding box center [632, 160] width 635 height 26
click at [492, 170] on div "I would like to learn how generative AI is expected to transform enterprise IT …" at bounding box center [632, 160] width 635 height 26
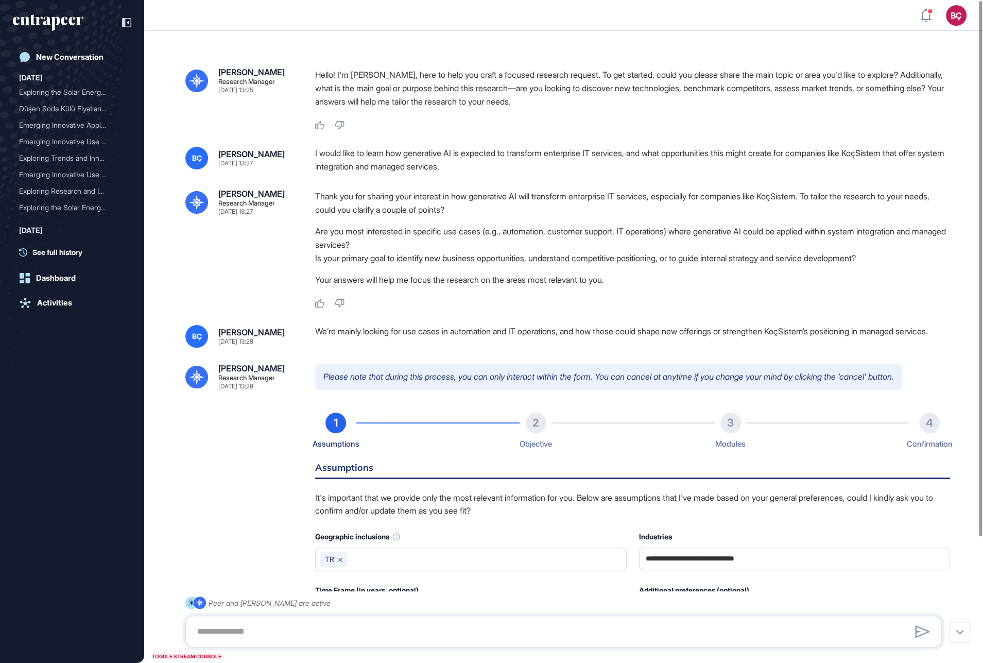
click at [490, 162] on div "I would like to learn how generative AI is expected to transform enterprise IT …" at bounding box center [632, 160] width 635 height 26
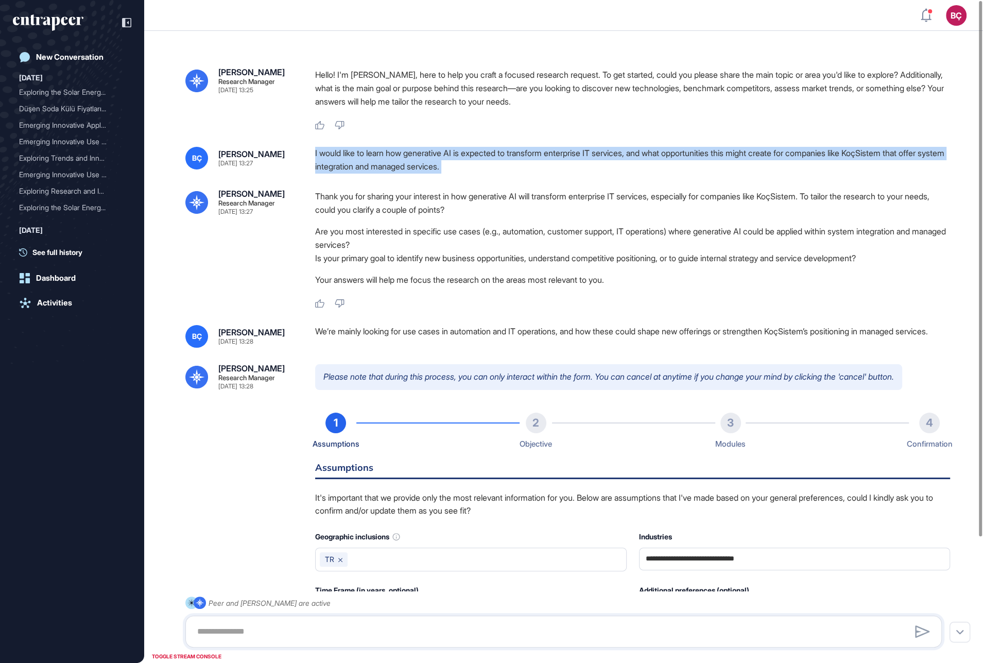
click at [490, 162] on div "I would like to learn how generative AI is expected to transform enterprise IT …" at bounding box center [632, 160] width 635 height 26
click at [496, 165] on div "I would like to learn how generative AI is expected to transform enterprise IT …" at bounding box center [632, 160] width 635 height 26
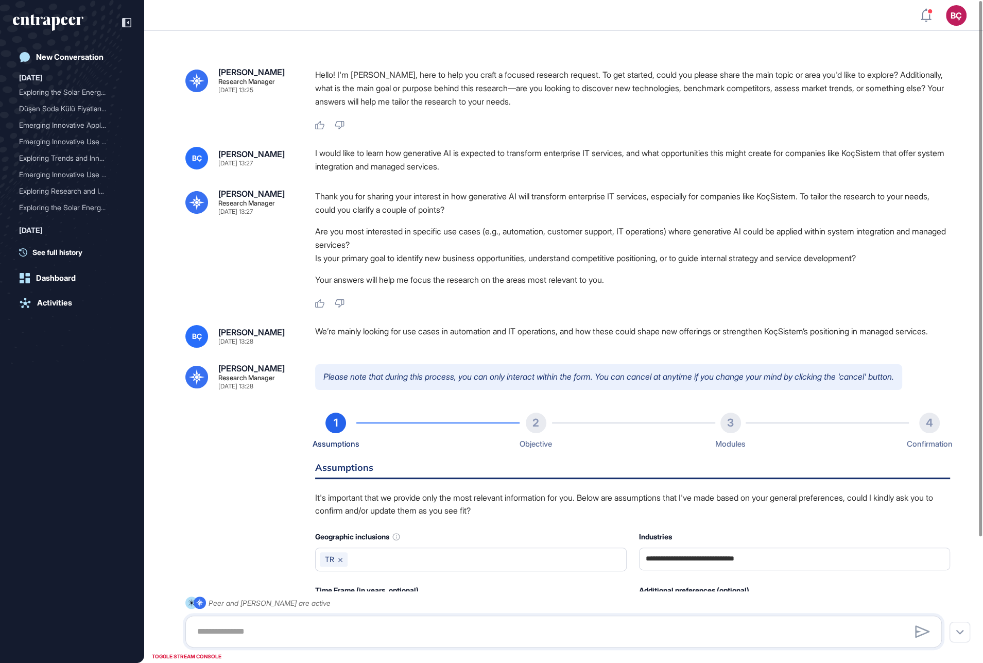
click at [388, 168] on div "I would like to learn how generative AI is expected to transform enterprise IT …" at bounding box center [632, 160] width 635 height 26
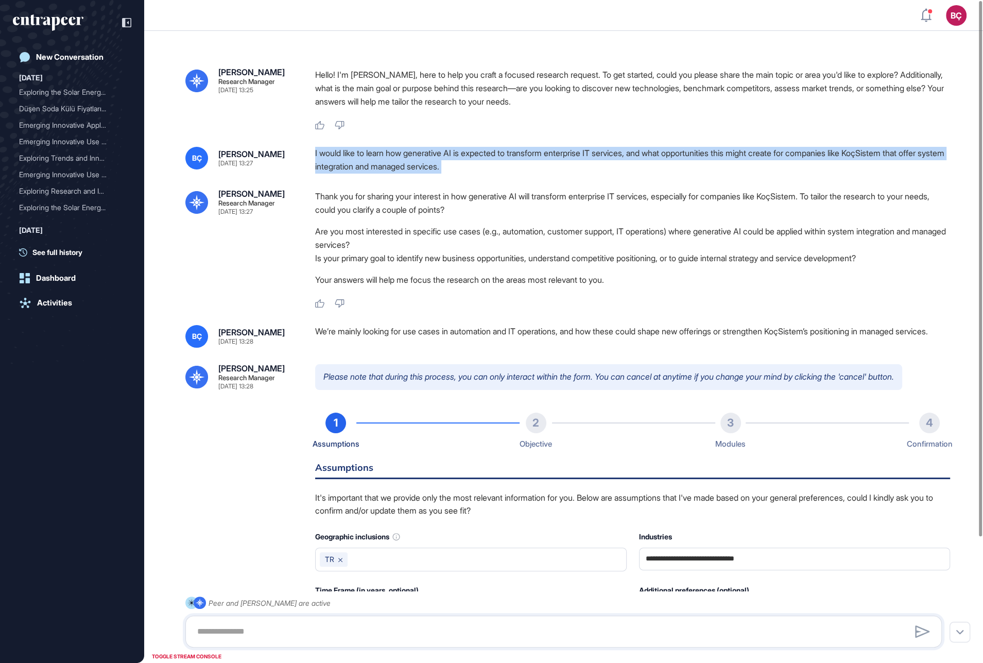
click at [388, 168] on div "I would like to learn how generative AI is expected to transform enterprise IT …" at bounding box center [632, 160] width 635 height 26
copy div "I would like to learn how generative AI is expected to transform enterprise IT …"
click at [428, 160] on div "I would like to learn how generative AI is expected to transform enterprise IT …" at bounding box center [632, 160] width 635 height 26
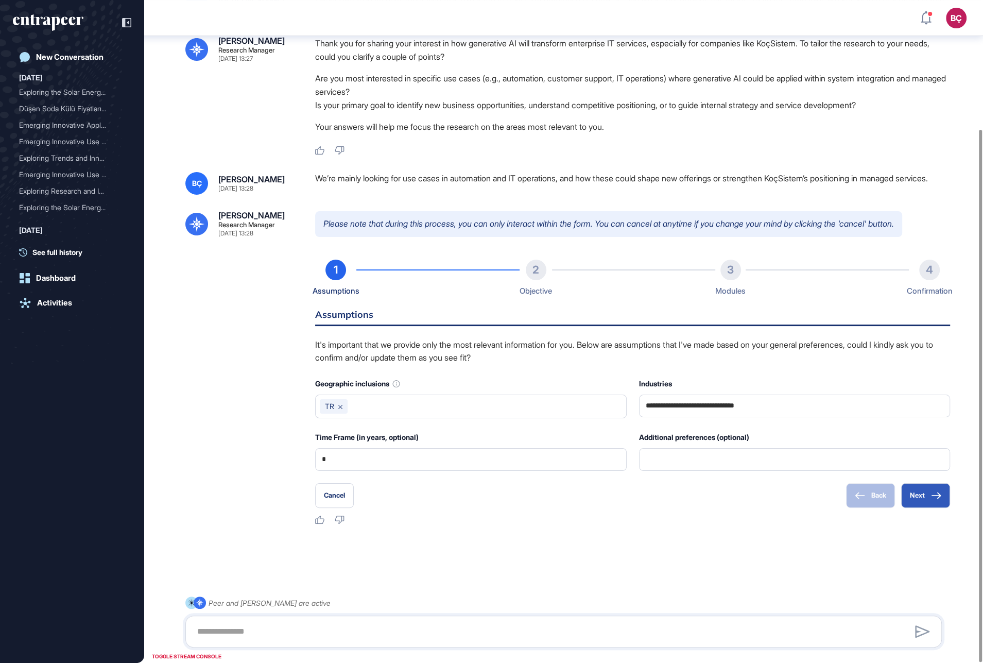
scroll to position [161, 0]
click at [919, 492] on button "Next" at bounding box center [925, 495] width 49 height 25
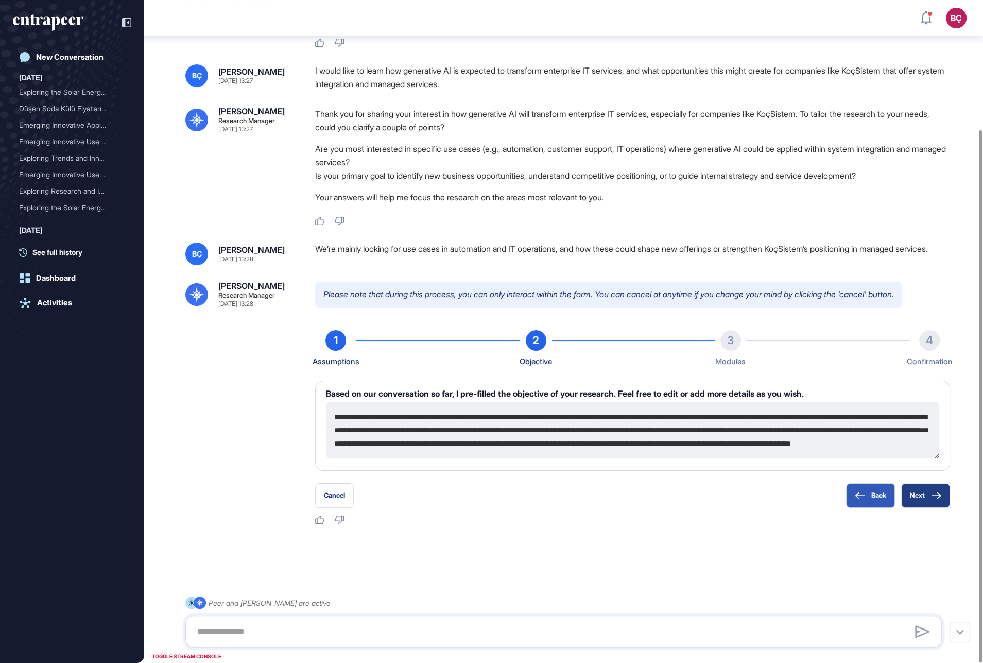
scroll to position [91, 0]
click at [919, 492] on button "Next" at bounding box center [925, 495] width 49 height 25
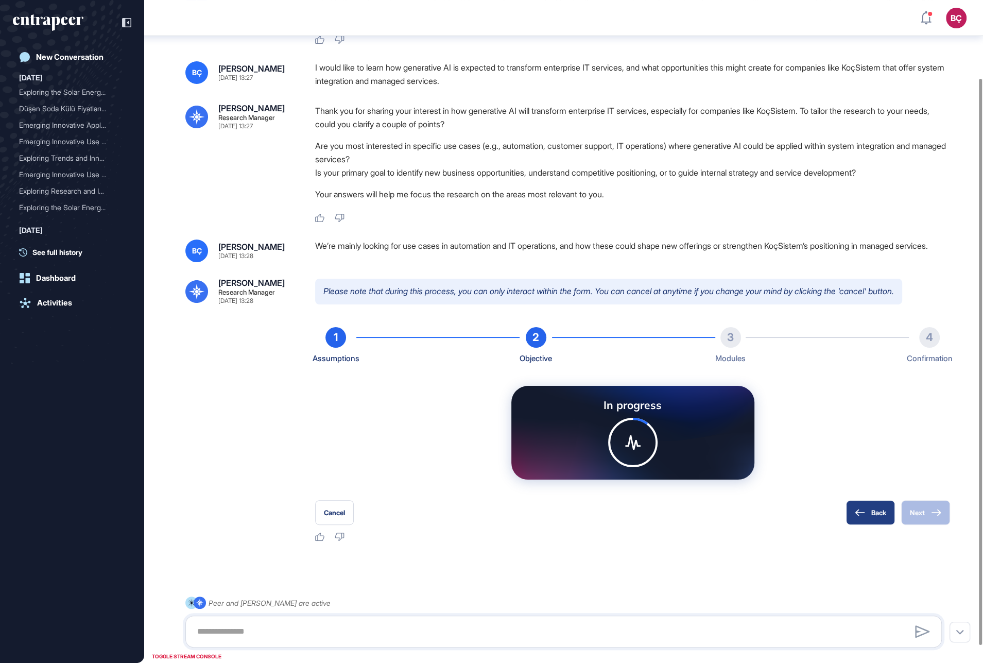
click at [859, 492] on icon at bounding box center [860, 512] width 10 height 7
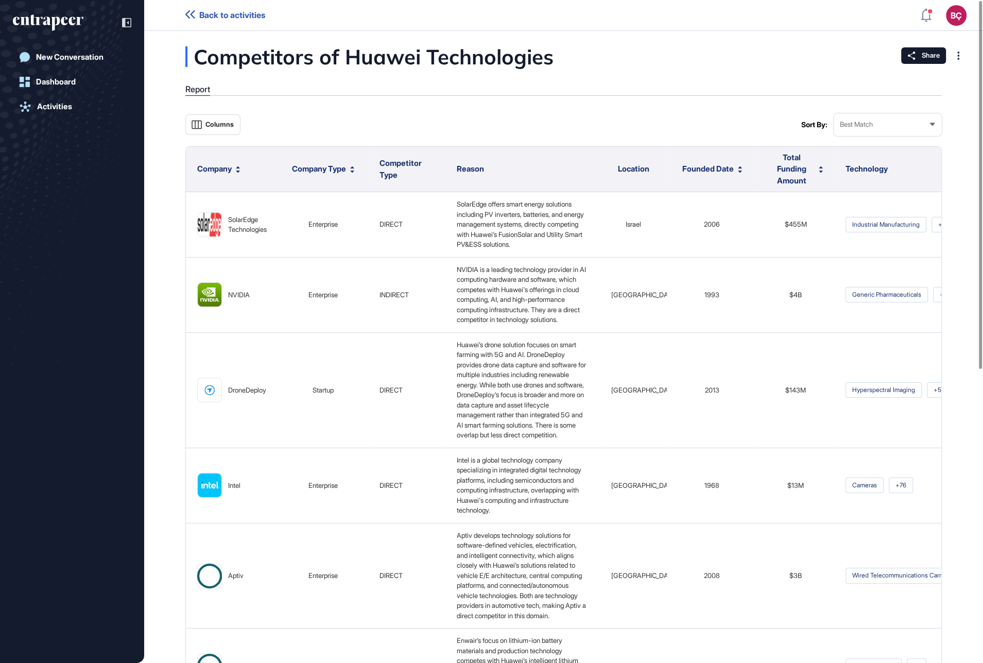
scroll to position [663, 983]
click at [931, 57] on span "Share" at bounding box center [931, 55] width 18 height 8
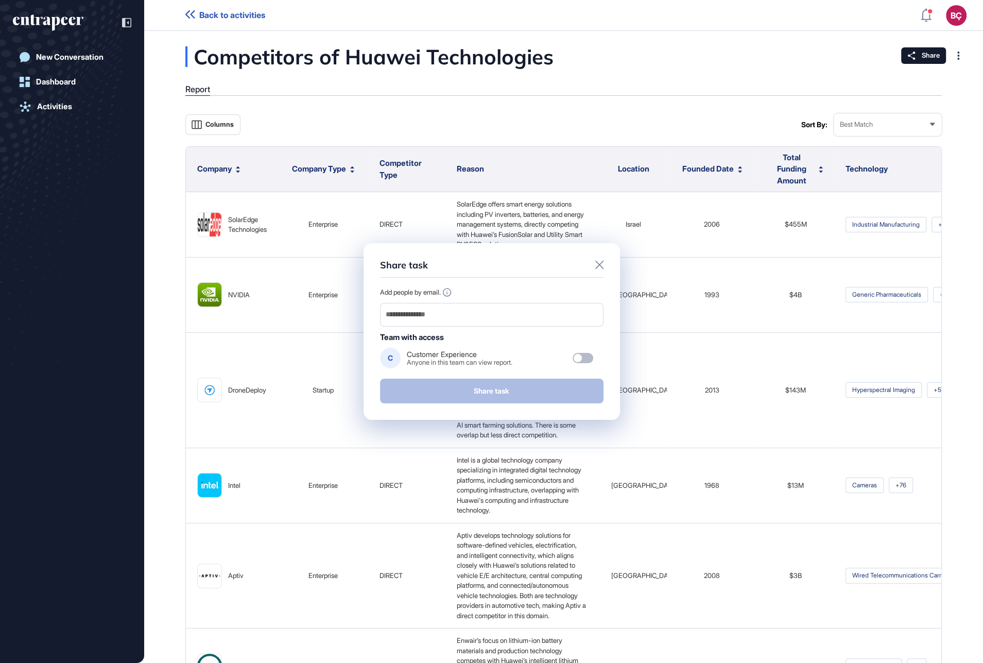
click at [601, 260] on div at bounding box center [599, 266] width 8 height 12
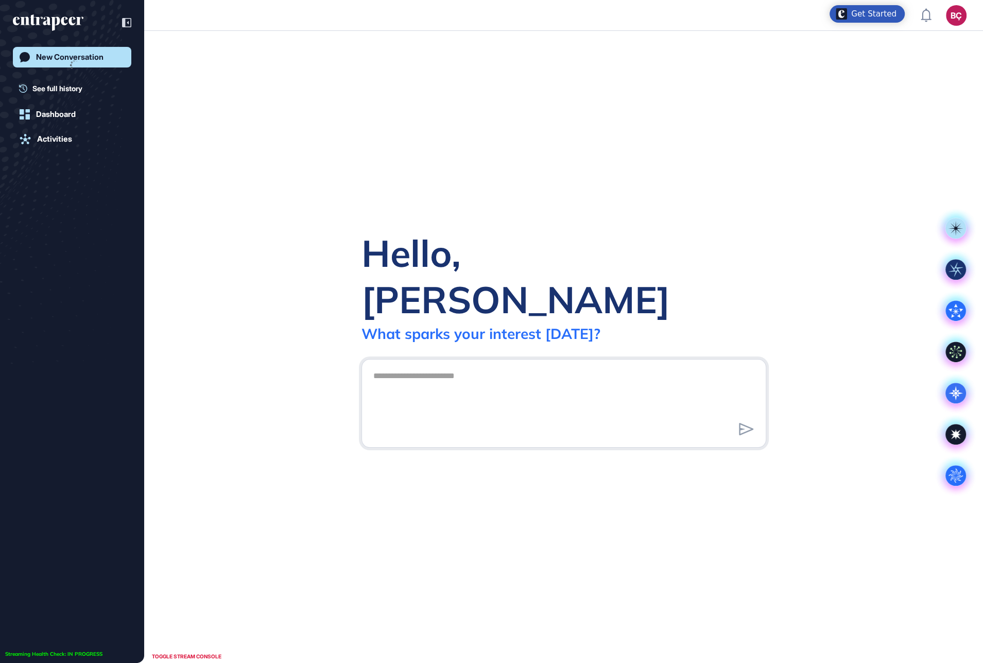
scroll to position [1, 1]
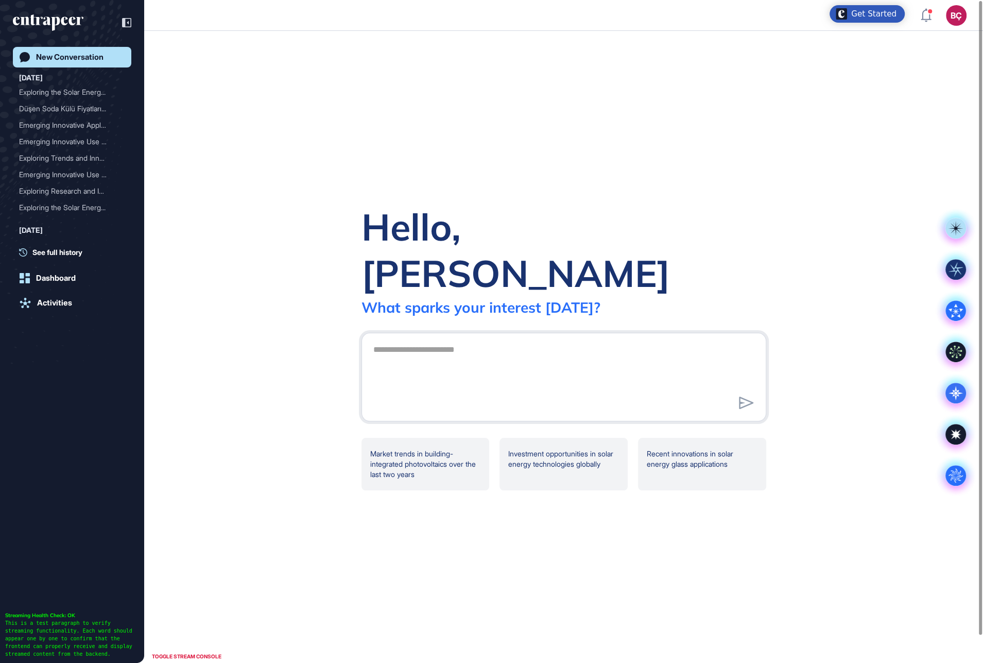
click at [324, 183] on div "Hello, [PERSON_NAME] What [PERSON_NAME] your interest [DATE]? .cls-2{fill:#fff}…" at bounding box center [563, 347] width 839 height 632
click at [958, 228] on icon at bounding box center [955, 227] width 15 height 15
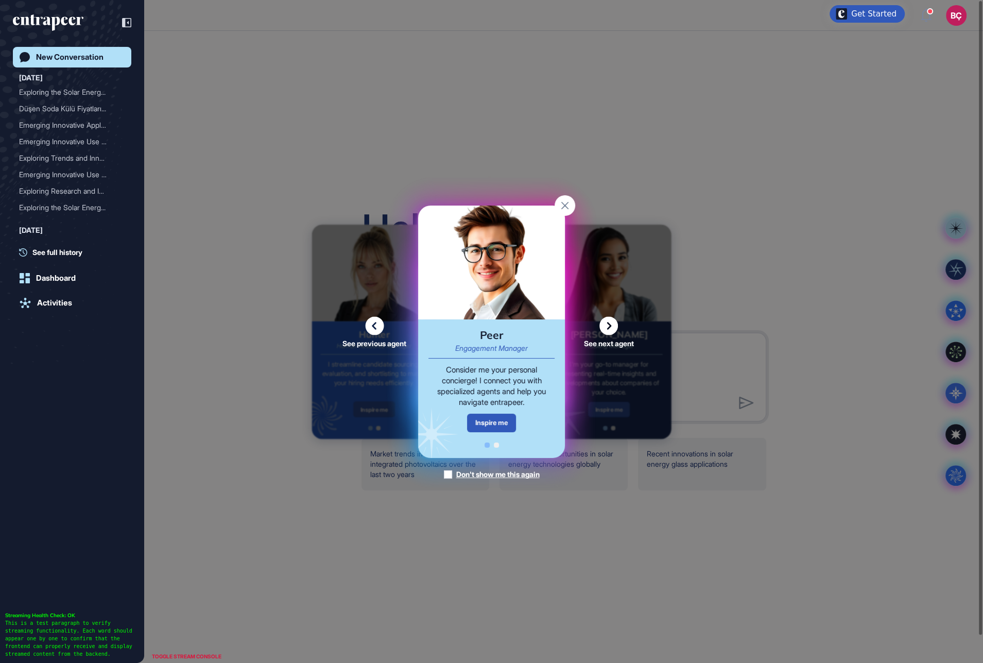
click at [603, 328] on icon at bounding box center [608, 325] width 19 height 19
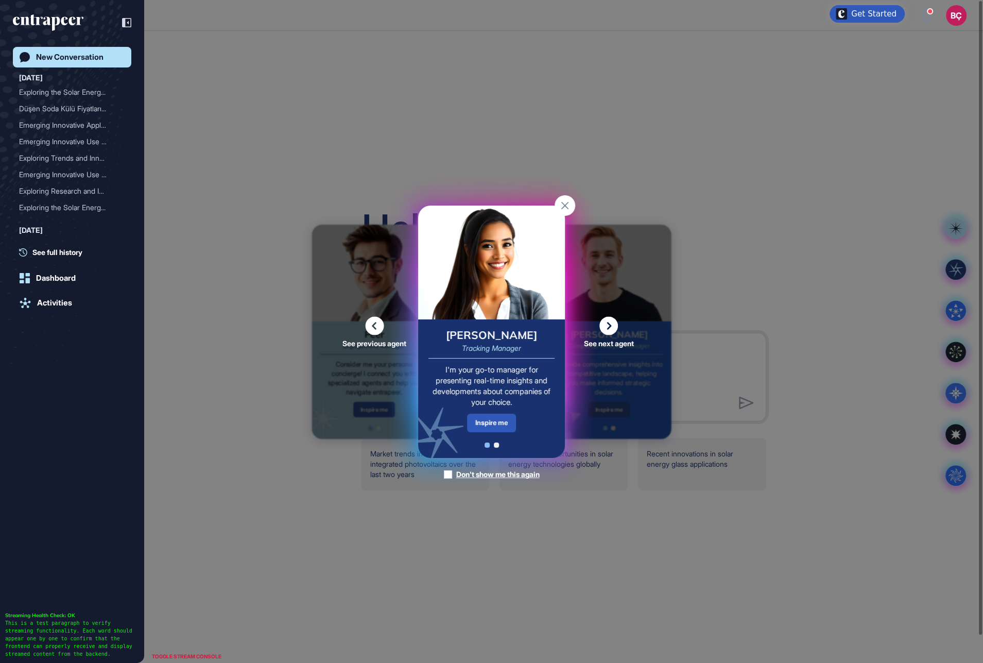
click at [603, 328] on icon at bounding box center [608, 325] width 19 height 19
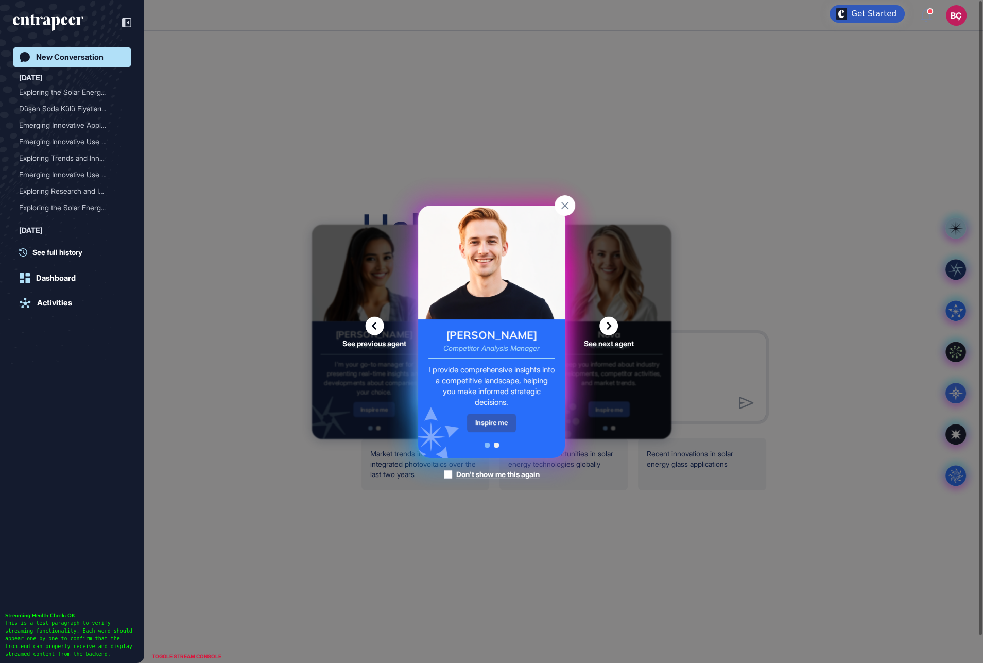
click at [372, 318] on icon at bounding box center [374, 325] width 19 height 19
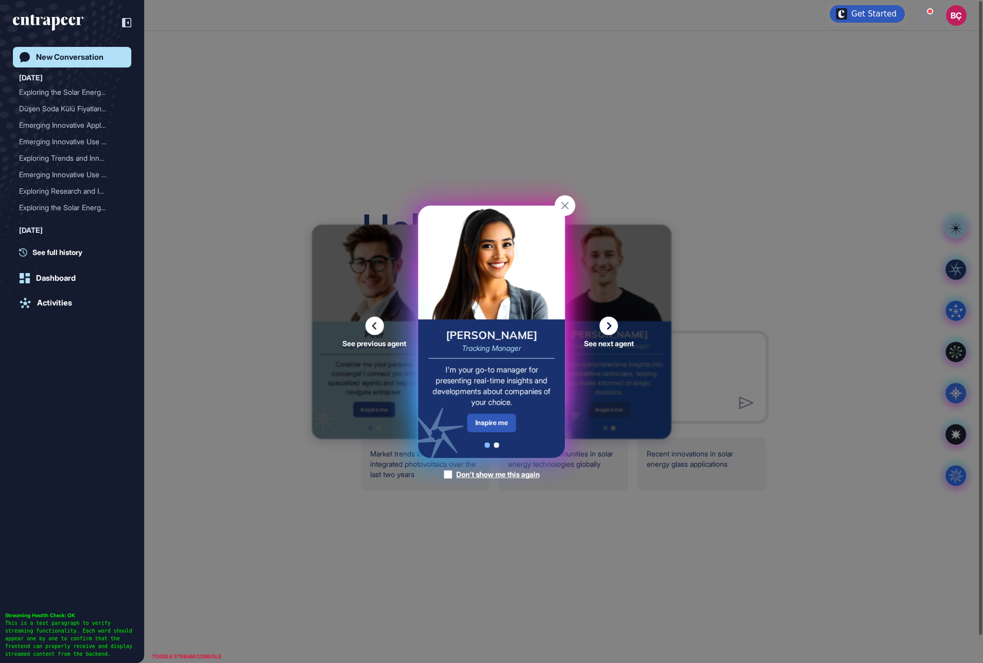
click at [375, 323] on icon at bounding box center [374, 325] width 19 height 19
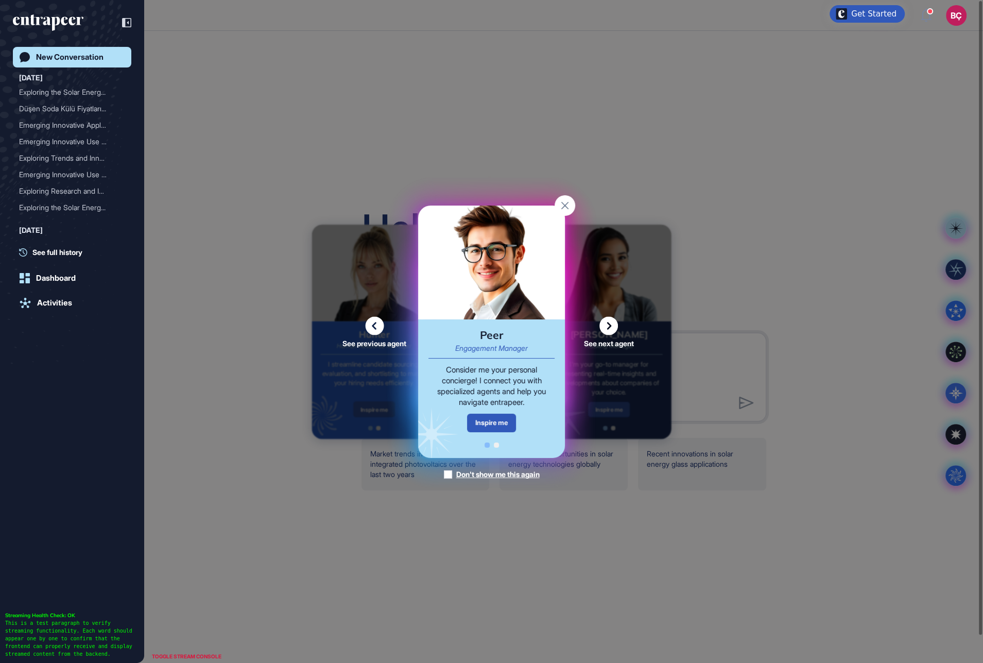
click at [611, 330] on icon at bounding box center [608, 325] width 19 height 19
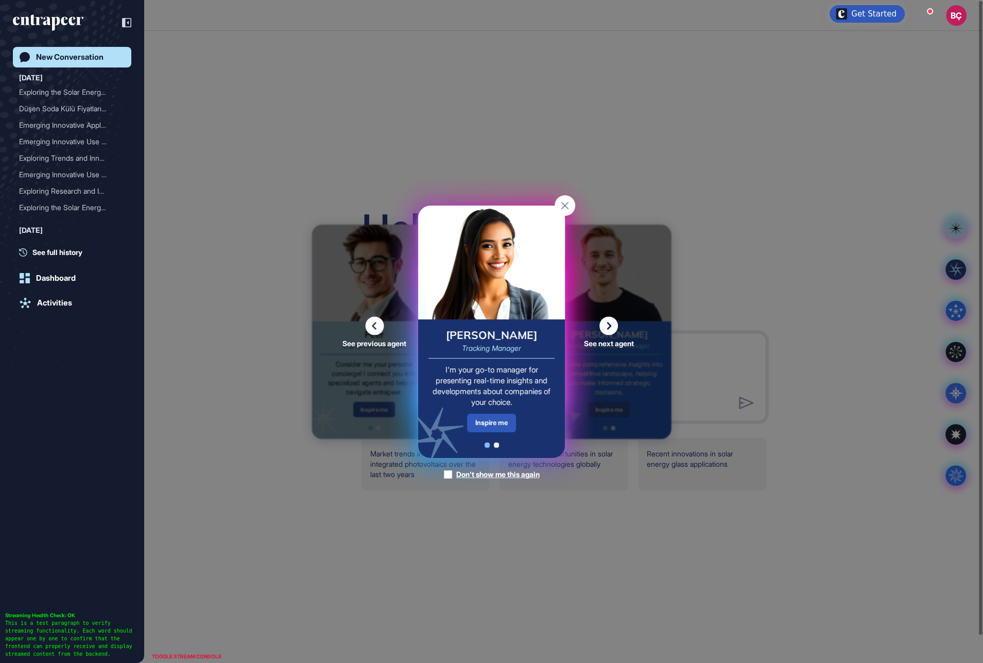
click at [608, 328] on icon at bounding box center [608, 325] width 19 height 19
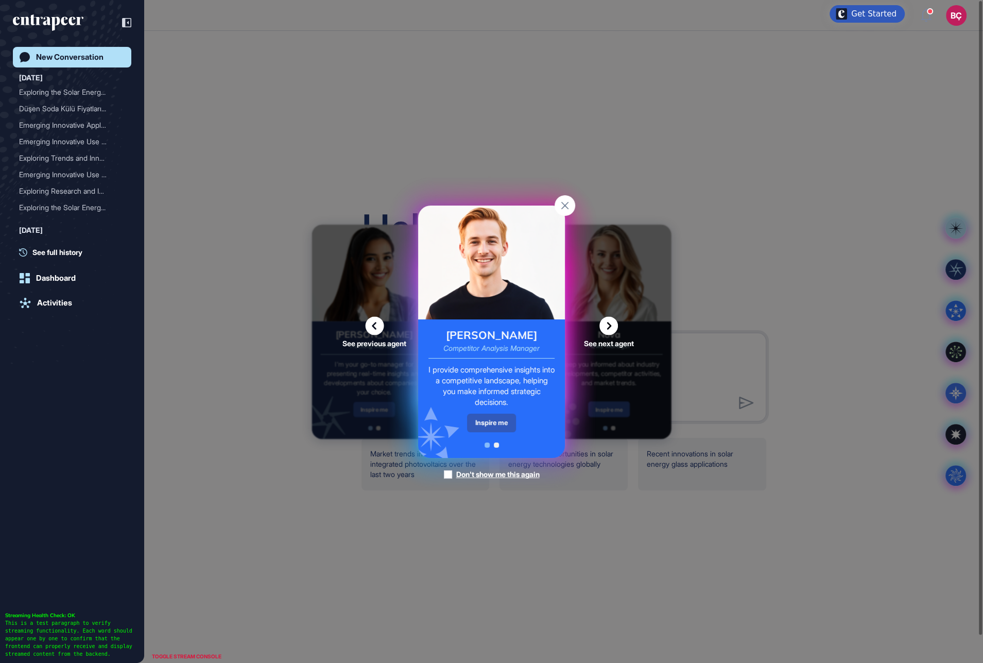
click at [608, 324] on icon at bounding box center [608, 325] width 19 height 19
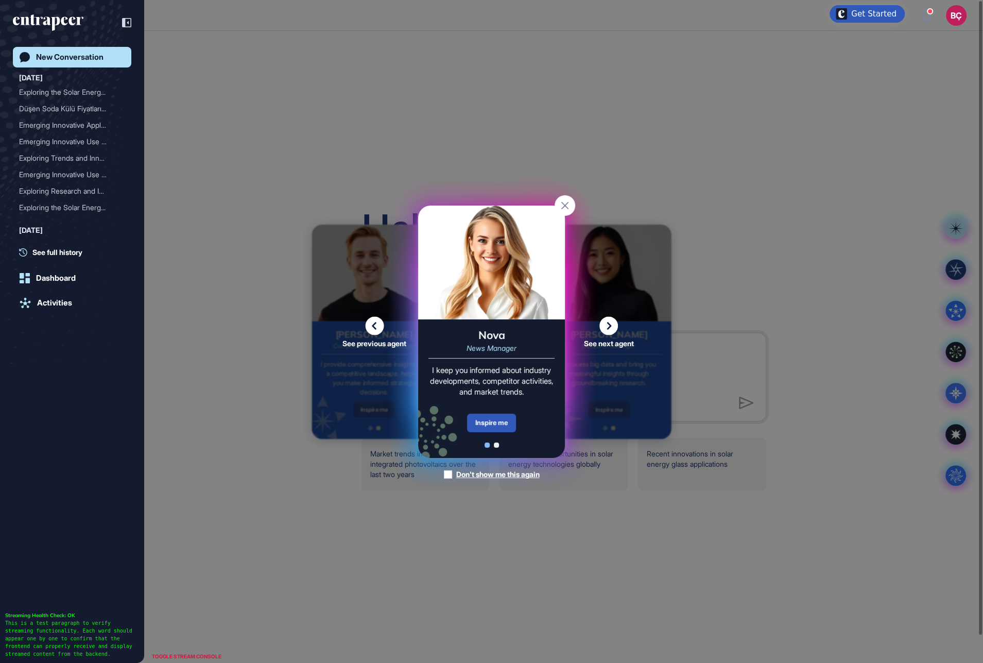
click at [379, 323] on icon at bounding box center [374, 325] width 19 height 19
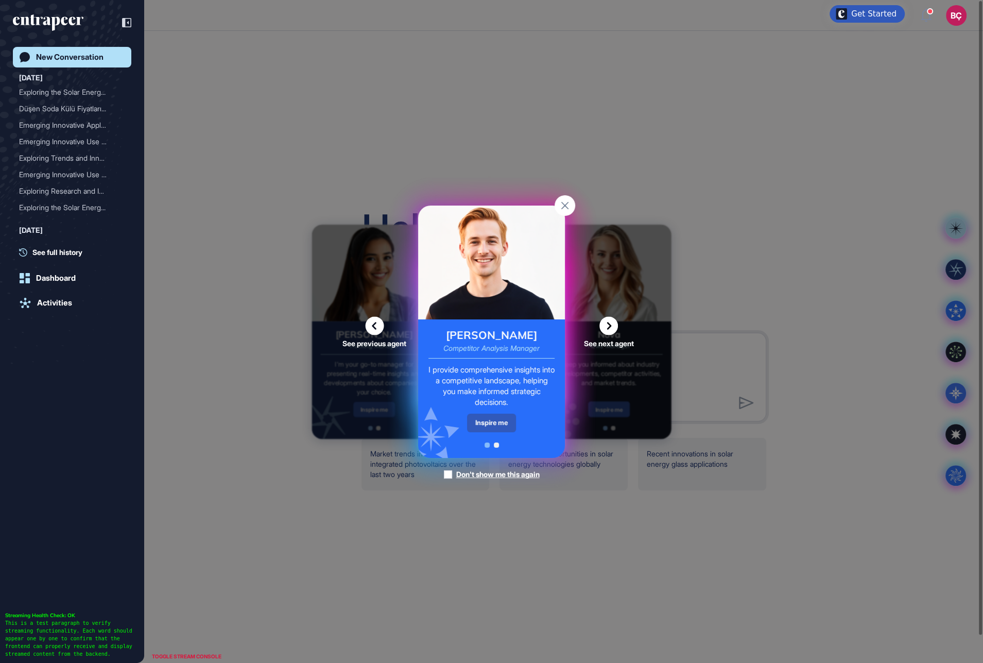
click at [609, 326] on icon at bounding box center [608, 325] width 19 height 19
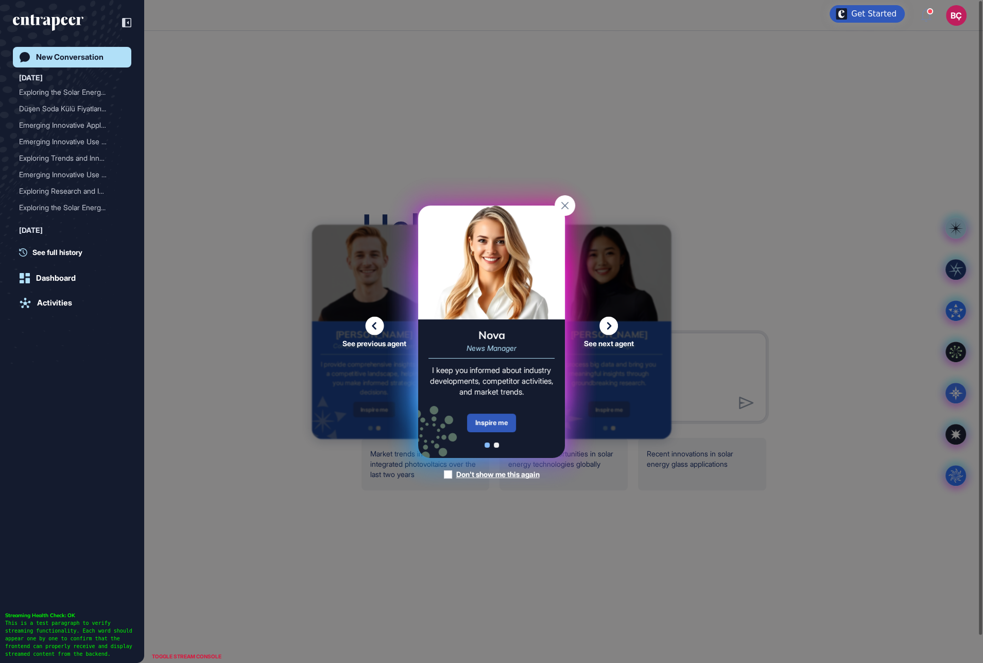
click at [608, 327] on icon at bounding box center [608, 325] width 19 height 19
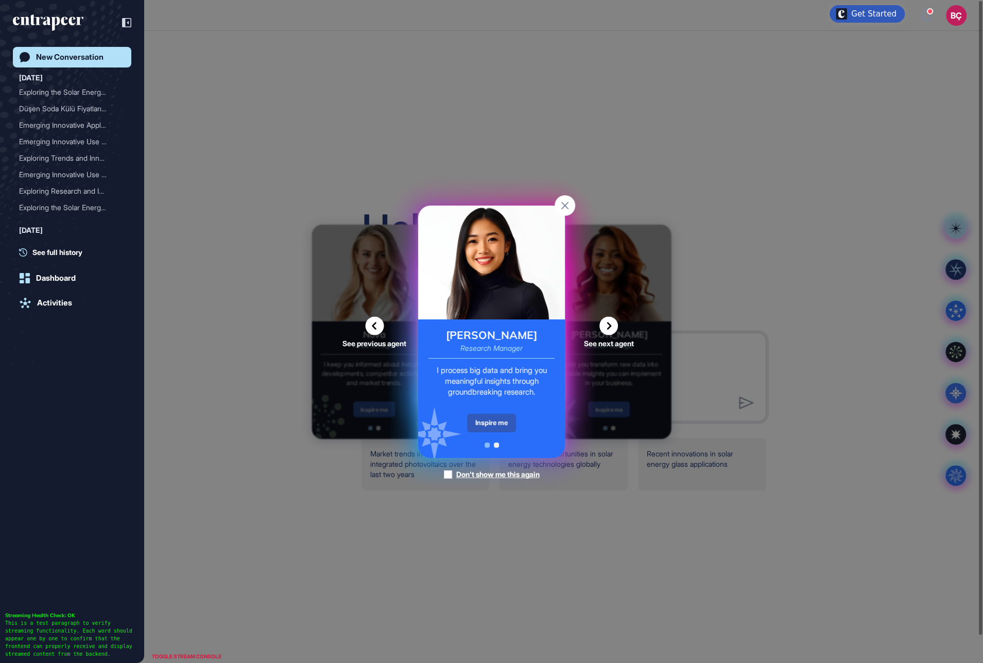
click at [606, 326] on icon at bounding box center [608, 325] width 19 height 19
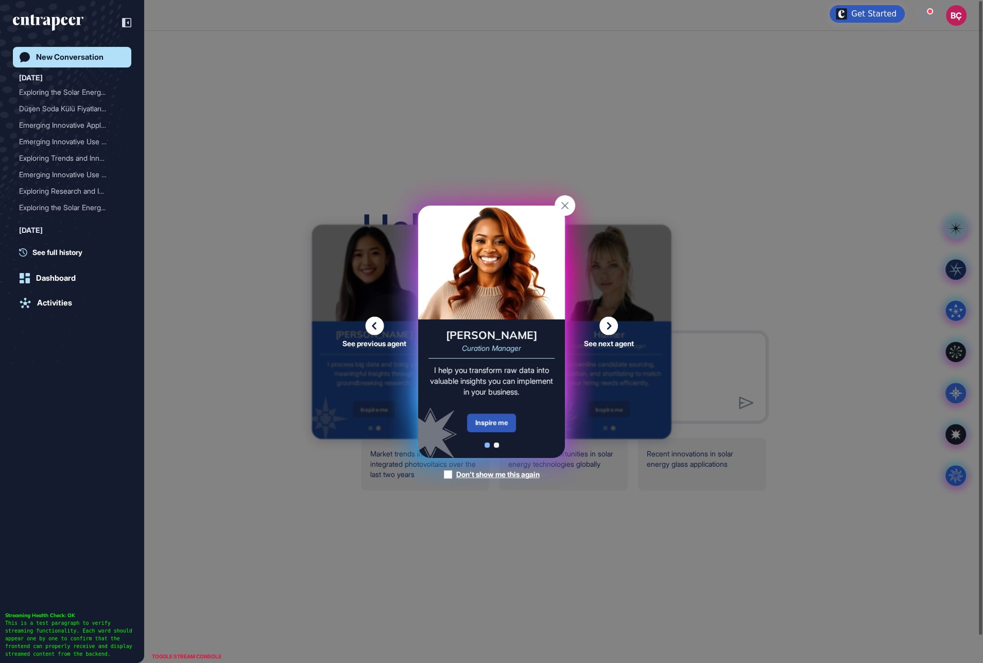
click at [569, 206] on rect at bounding box center [565, 205] width 21 height 21
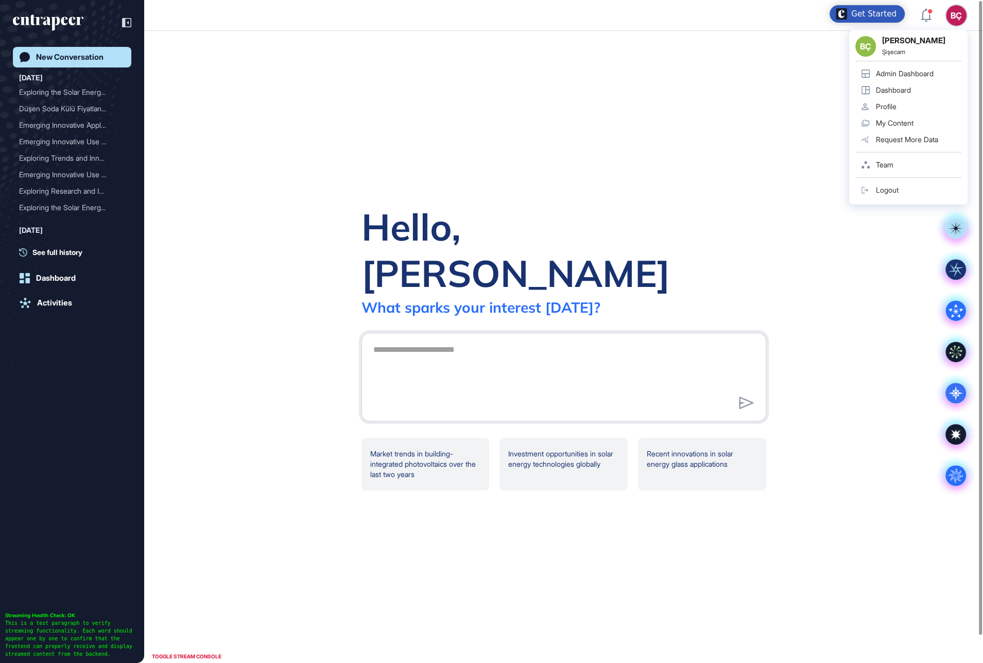
click at [888, 105] on div "Profile" at bounding box center [886, 106] width 21 height 8
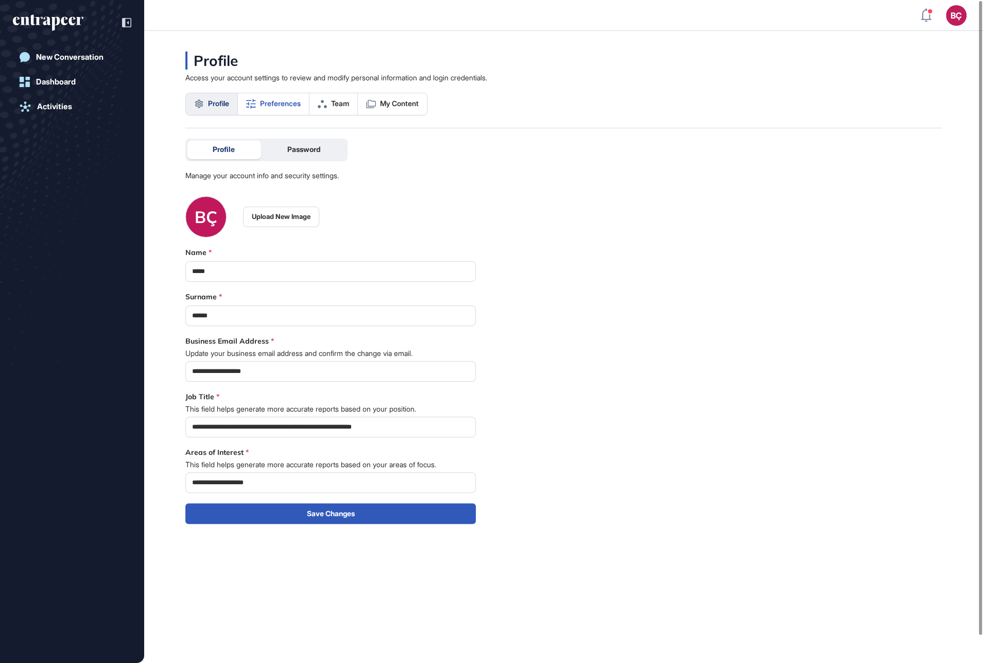
click at [270, 108] on link "Preferences" at bounding box center [274, 104] width 72 height 22
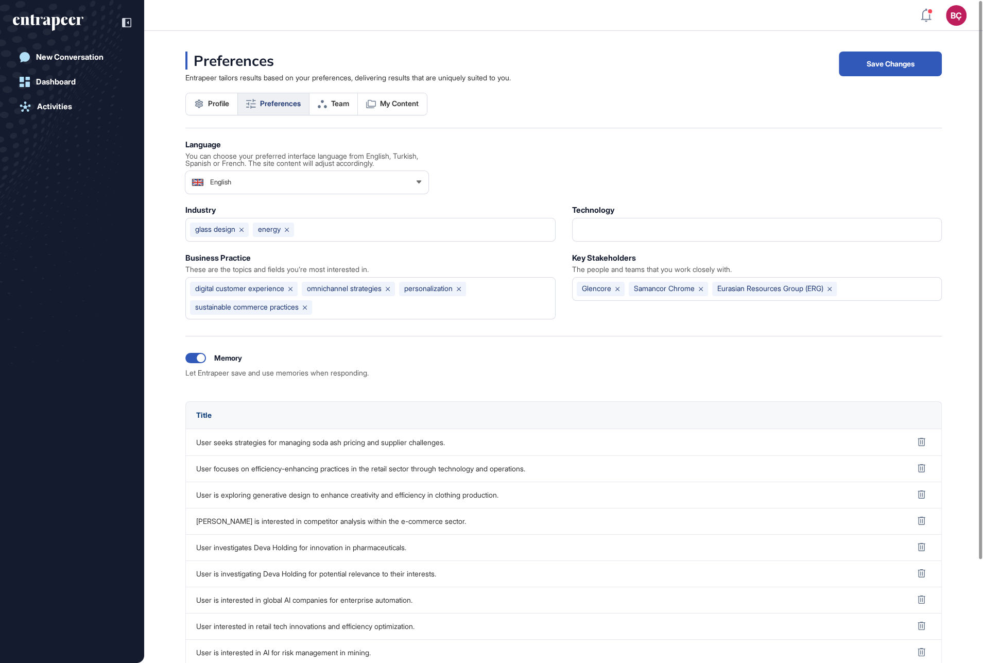
click at [55, 23] on icon "entrapeer-logo" at bounding box center [48, 22] width 71 height 16
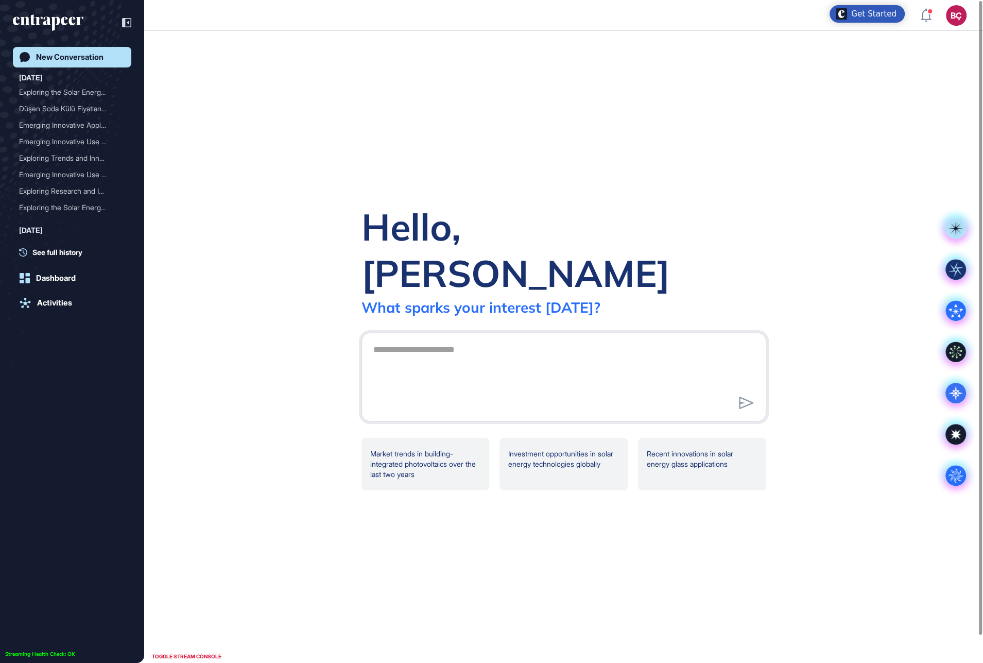
click at [269, 85] on div "Hello, Beril What sparks your interest today? .cls-2{fill:#fff} Market trends i…" at bounding box center [563, 347] width 839 height 632
click at [567, 351] on textarea at bounding box center [563, 375] width 393 height 72
click at [946, 392] on icon at bounding box center [955, 393] width 21 height 21
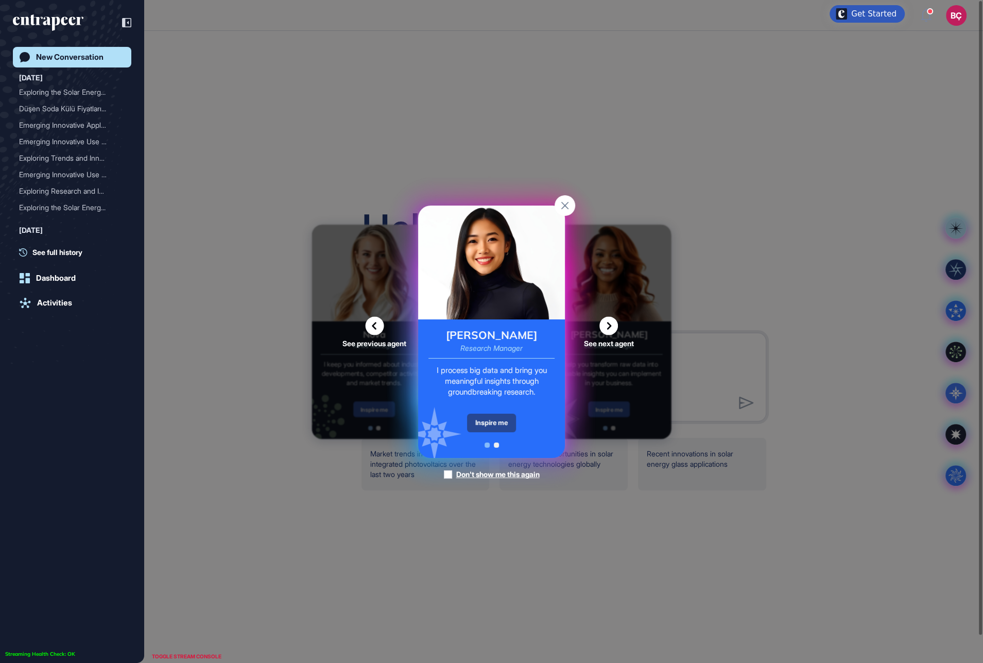
click at [487, 420] on div "Inspire me" at bounding box center [491, 423] width 49 height 19
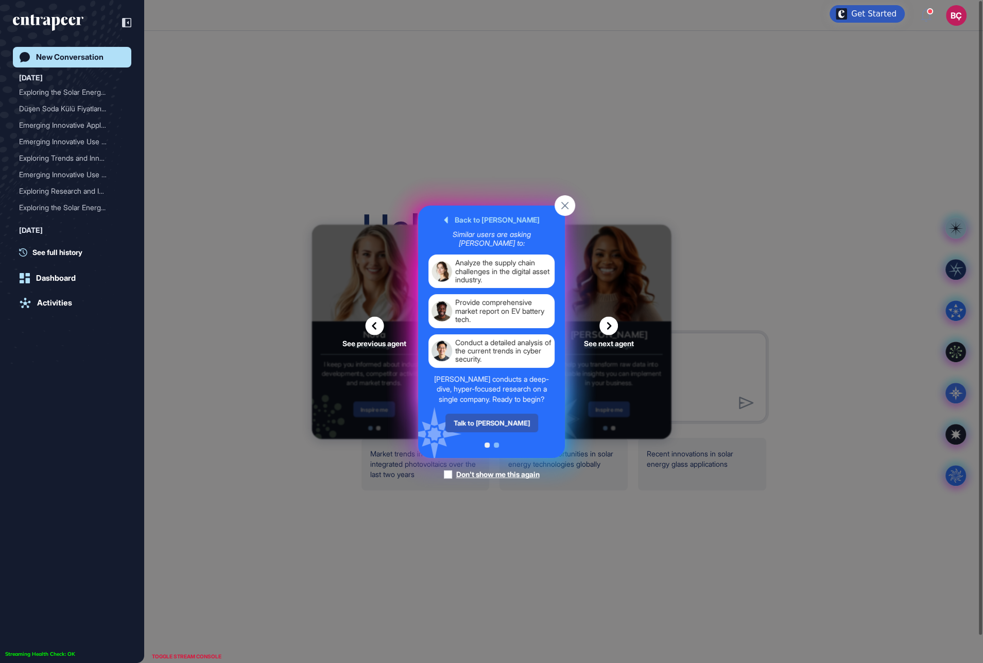
click at [487, 420] on div "Talk to Reese" at bounding box center [491, 423] width 93 height 19
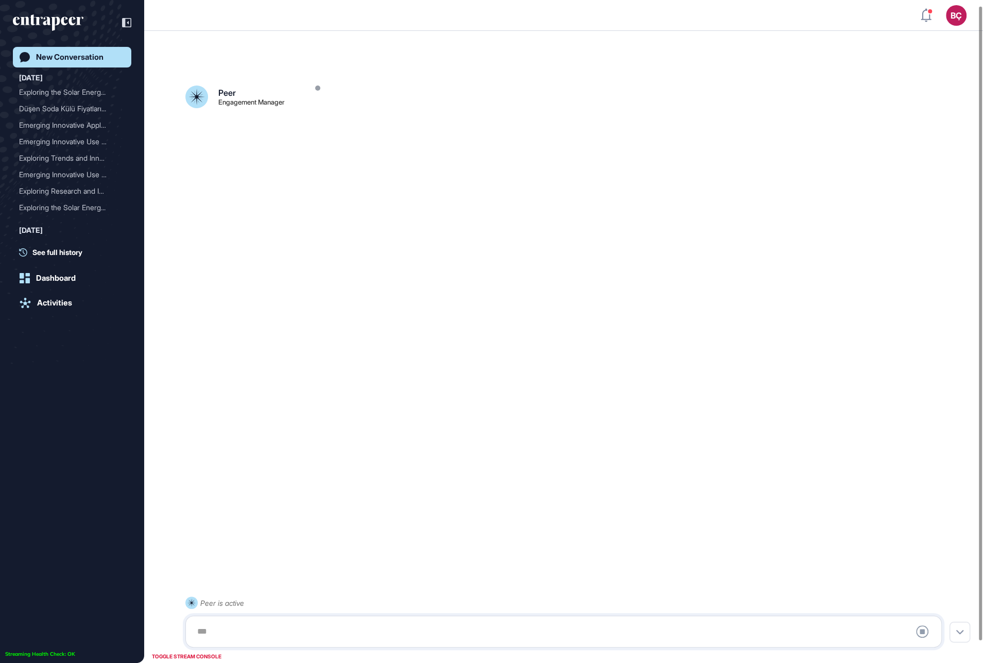
scroll to position [28, 0]
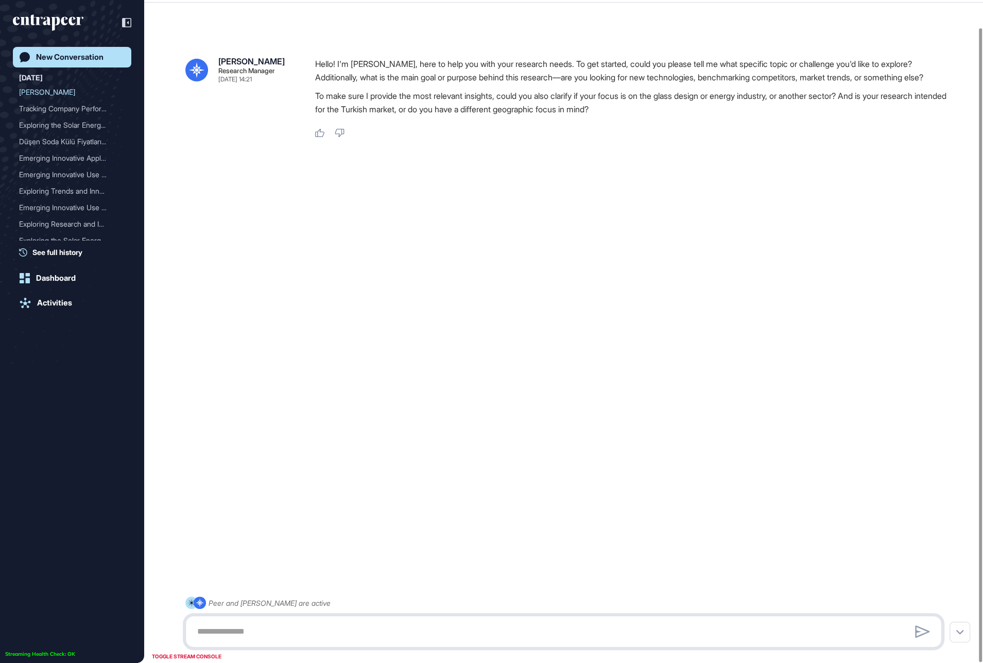
click at [278, 636] on textarea at bounding box center [563, 631] width 745 height 21
paste textarea "**********"
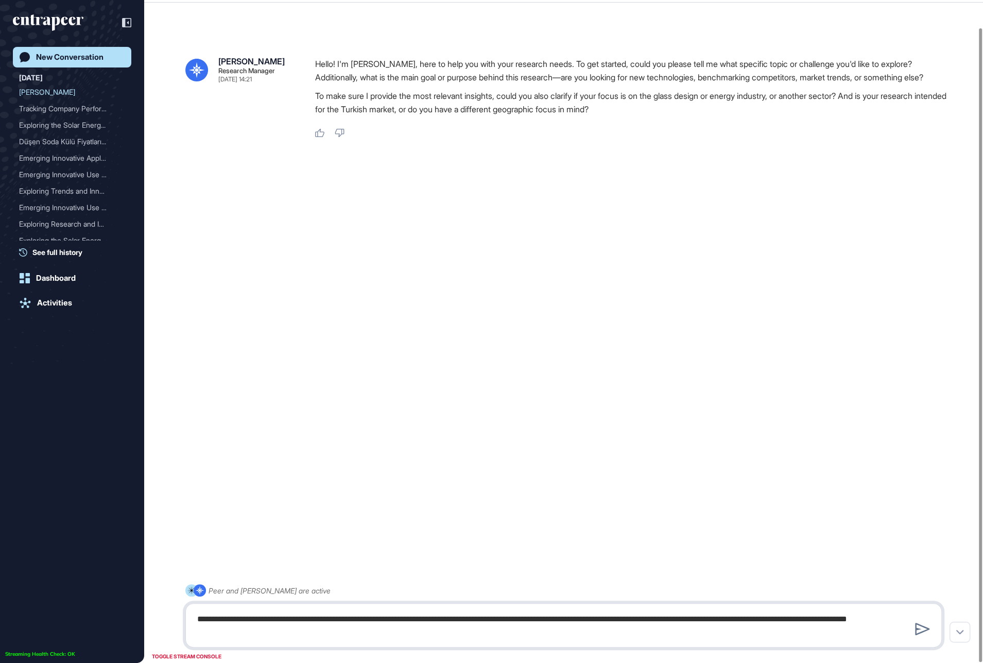
type textarea "**********"
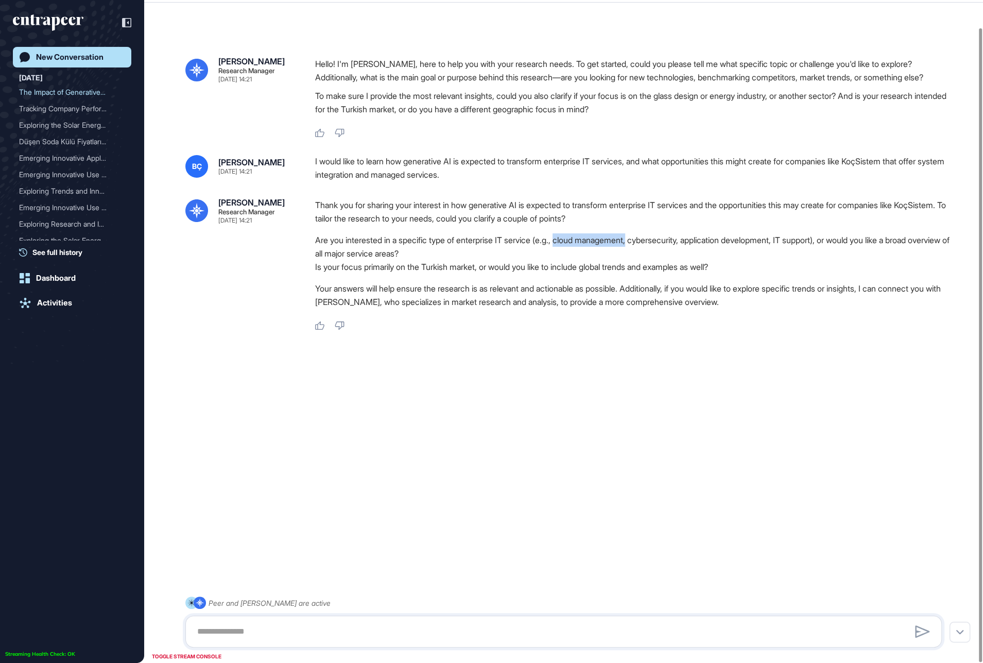
drag, startPoint x: 571, startPoint y: 254, endPoint x: 645, endPoint y: 259, distance: 74.8
click at [645, 259] on li "Are you interested in a specific type of enterprise IT service (e.g., cloud man…" at bounding box center [632, 246] width 635 height 27
copy li "cloud management,"
click at [330, 625] on textarea at bounding box center [563, 631] width 745 height 21
paste textarea "**********"
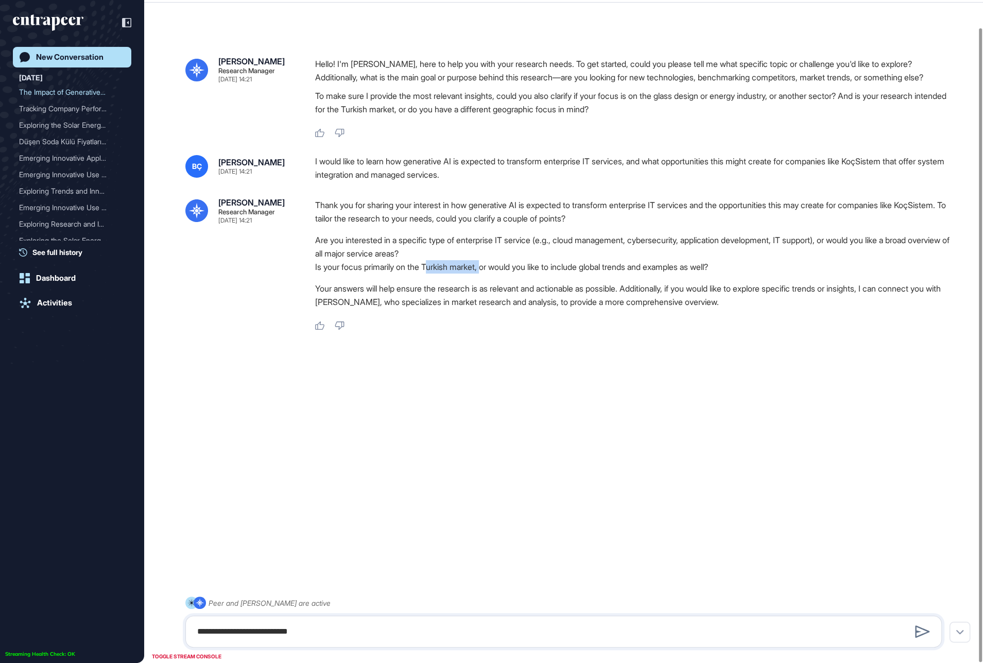
drag, startPoint x: 435, startPoint y: 285, endPoint x: 491, endPoint y: 281, distance: 56.3
click at [491, 273] on li "Is your focus primarily on the Turkish market, or would you like to include glo…" at bounding box center [632, 266] width 635 height 13
click at [341, 633] on textarea "**********" at bounding box center [563, 631] width 745 height 21
type textarea "**********"
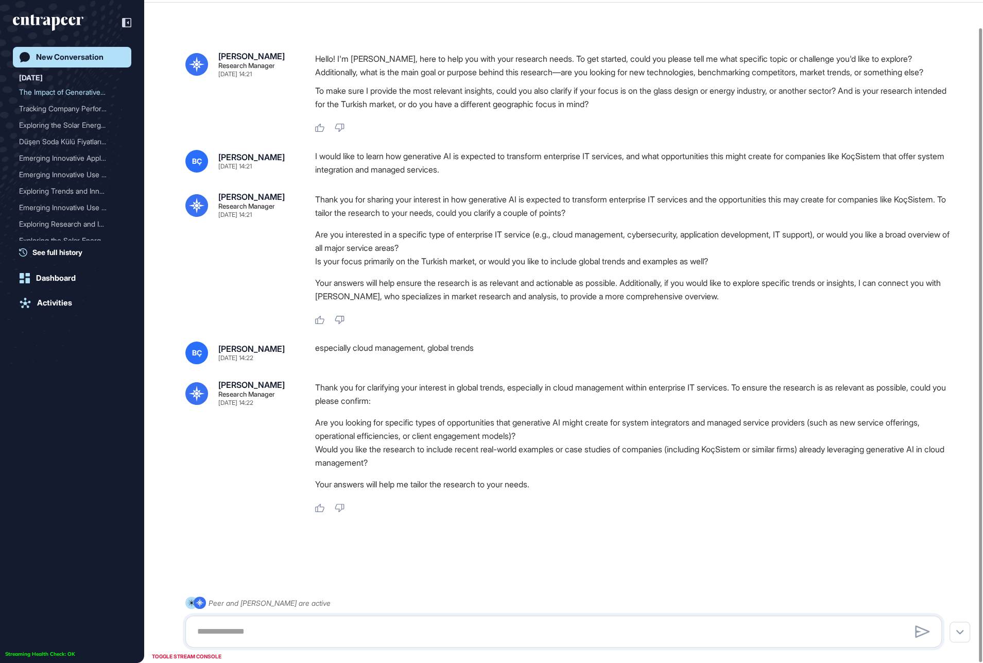
click at [484, 433] on li "Are you looking for specific types of opportunities that generative AI might cr…" at bounding box center [632, 429] width 635 height 27
click at [611, 433] on li "Are you looking for specific types of opportunities that generative AI might cr…" at bounding box center [632, 429] width 635 height 27
drag, startPoint x: 877, startPoint y: 430, endPoint x: 437, endPoint y: 450, distance: 440.2
click at [443, 442] on li "Are you looking for specific types of opportunities that generative AI might cr…" at bounding box center [632, 429] width 635 height 27
copy li "new service offerings, operational efficiencies"
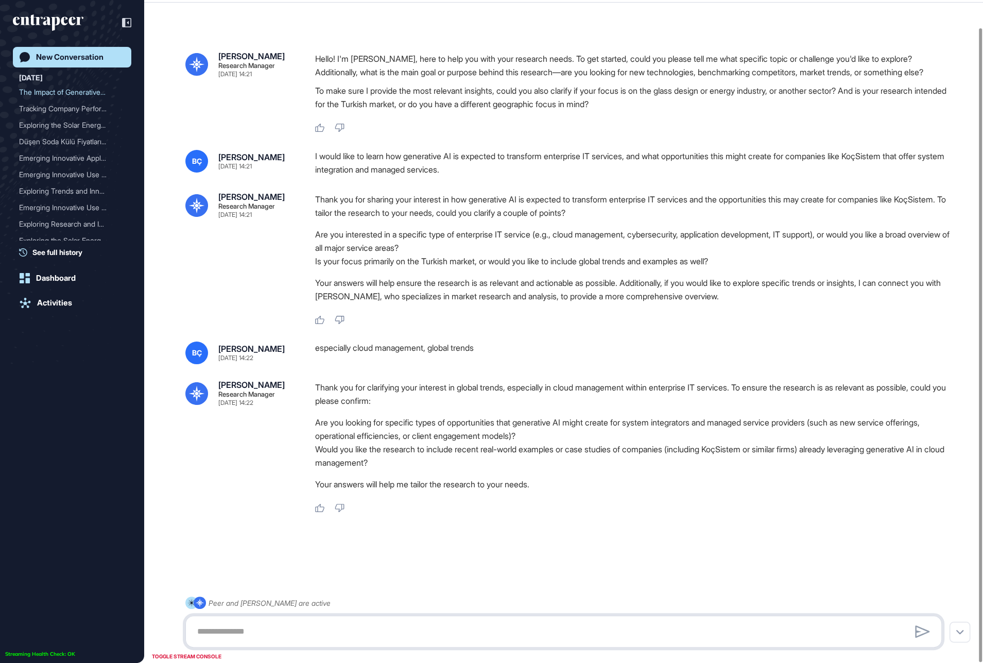
click at [341, 625] on textarea at bounding box center [563, 631] width 745 height 21
paste textarea "**********"
type textarea "**********"
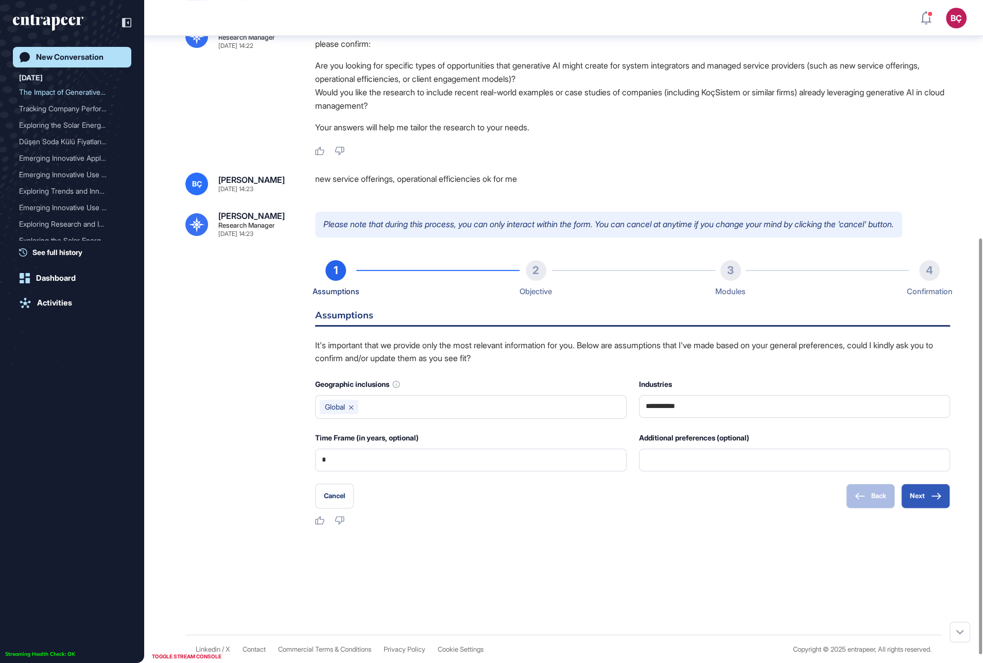
scroll to position [378, 0]
click at [704, 444] on div "Additional preferences (optional)" at bounding box center [795, 436] width 312 height 13
click at [673, 470] on input "text" at bounding box center [795, 460] width 298 height 22
click at [920, 508] on button "Next" at bounding box center [925, 495] width 49 height 25
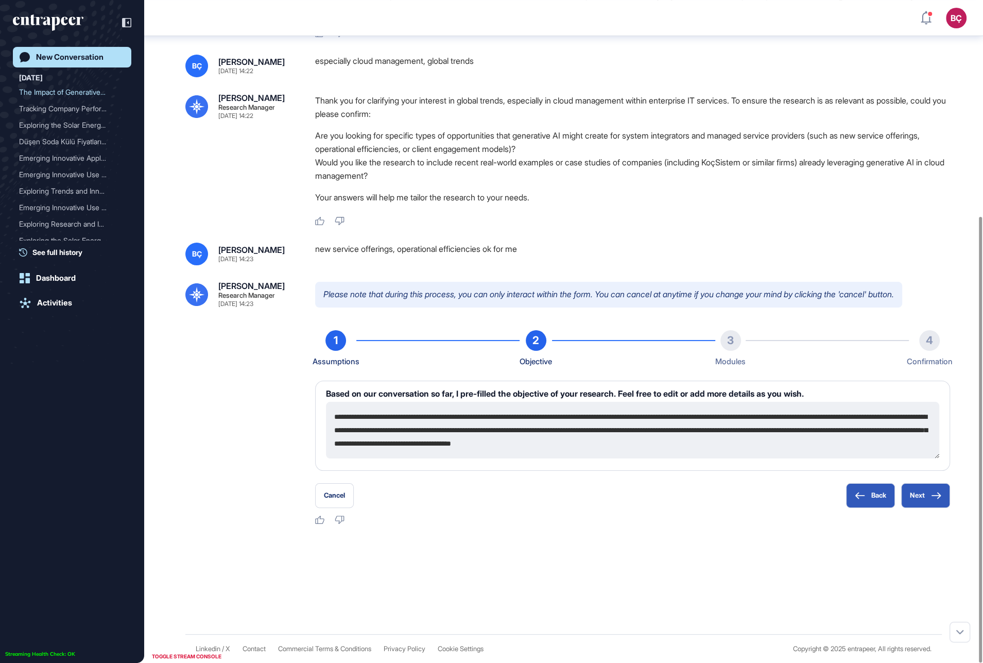
drag, startPoint x: 420, startPoint y: 415, endPoint x: 728, endPoint y: 445, distance: 309.5
click at [717, 456] on textarea "**********" at bounding box center [632, 430] width 613 height 57
click at [734, 441] on textarea "**********" at bounding box center [632, 430] width 613 height 57
drag, startPoint x: 474, startPoint y: 417, endPoint x: 751, endPoint y: 439, distance: 278.5
click at [751, 439] on textarea "**********" at bounding box center [632, 430] width 613 height 57
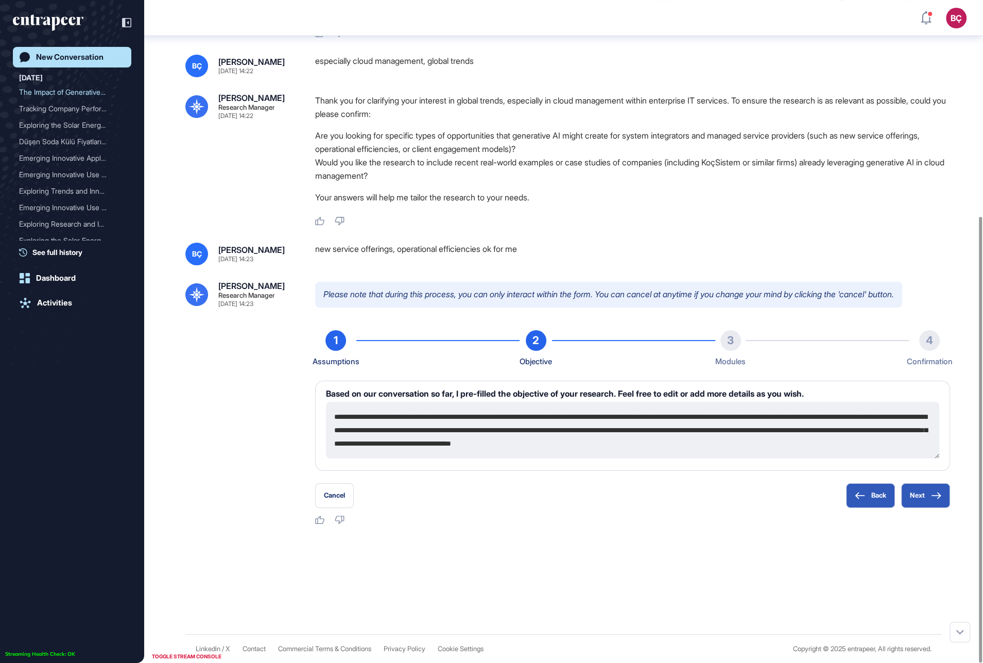
click at [751, 439] on textarea "**********" at bounding box center [632, 430] width 613 height 57
click at [937, 494] on icon at bounding box center [936, 495] width 10 height 7
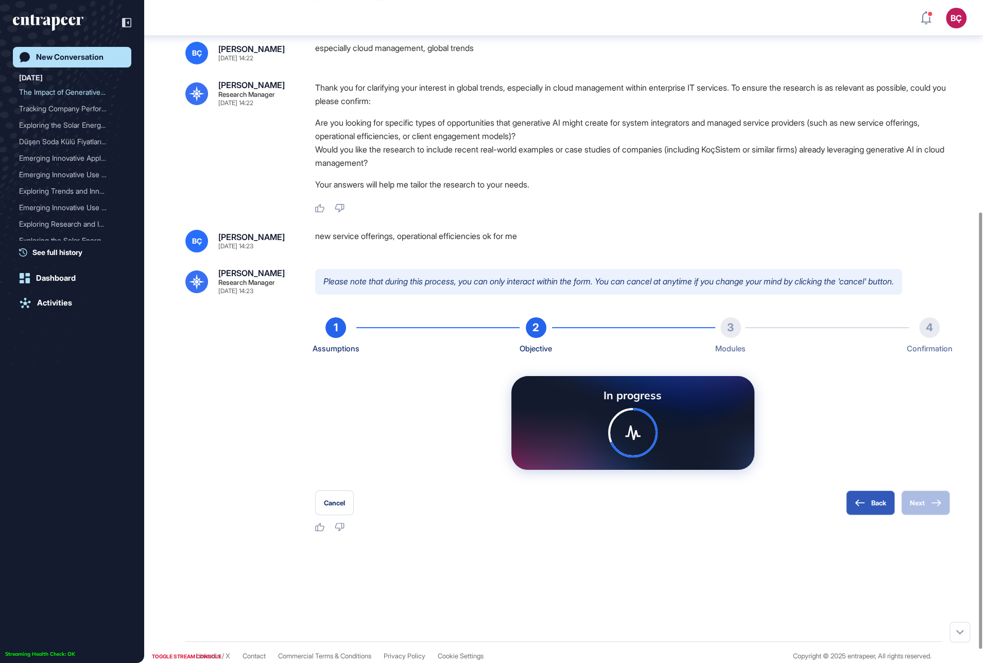
click at [628, 440] on icon at bounding box center [632, 432] width 15 height 14
click at [631, 440] on icon at bounding box center [632, 432] width 15 height 14
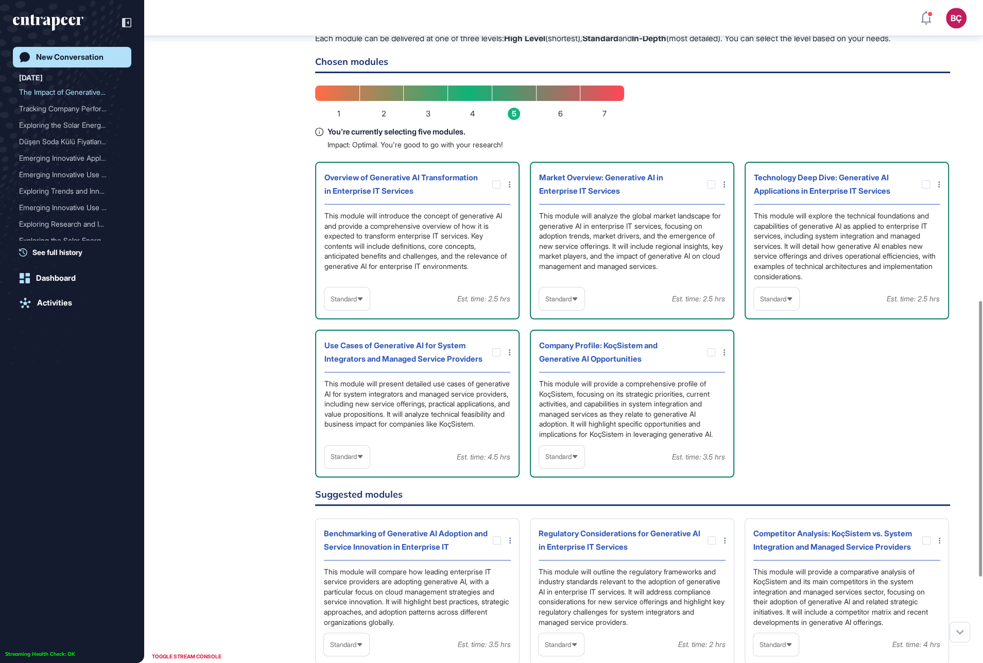
scroll to position [720, 0]
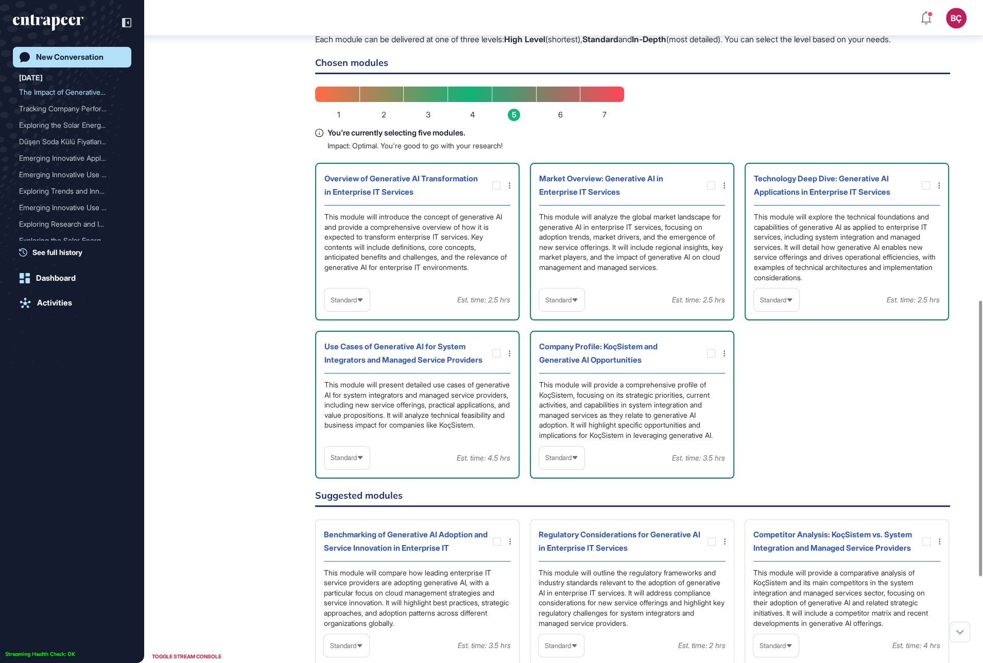
click at [329, 308] on div "Standard" at bounding box center [346, 300] width 45 height 20
click at [340, 335] on li "High-Level" at bounding box center [347, 324] width 39 height 21
click at [0, 0] on icon at bounding box center [0, 0] width 0 height 0
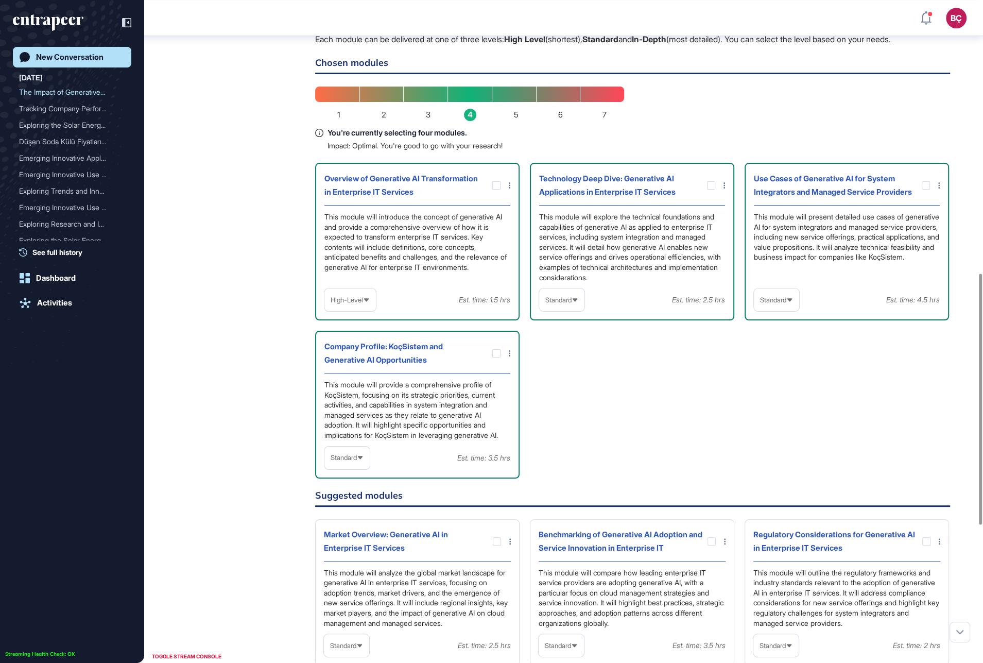
click at [726, 201] on div "Technology Deep Dive: Generative AI Applications in Enterprise IT Services This…" at bounding box center [632, 242] width 204 height 158
click at [725, 200] on div "Technology Deep Dive: Generative AI Applications in Enterprise IT Services This…" at bounding box center [632, 242] width 204 height 158
click at [722, 190] on div at bounding box center [713, 185] width 23 height 8
click at [724, 188] on icon at bounding box center [725, 185] width 2 height 6
click at [714, 214] on div "Add comment" at bounding box center [722, 206] width 50 height 15
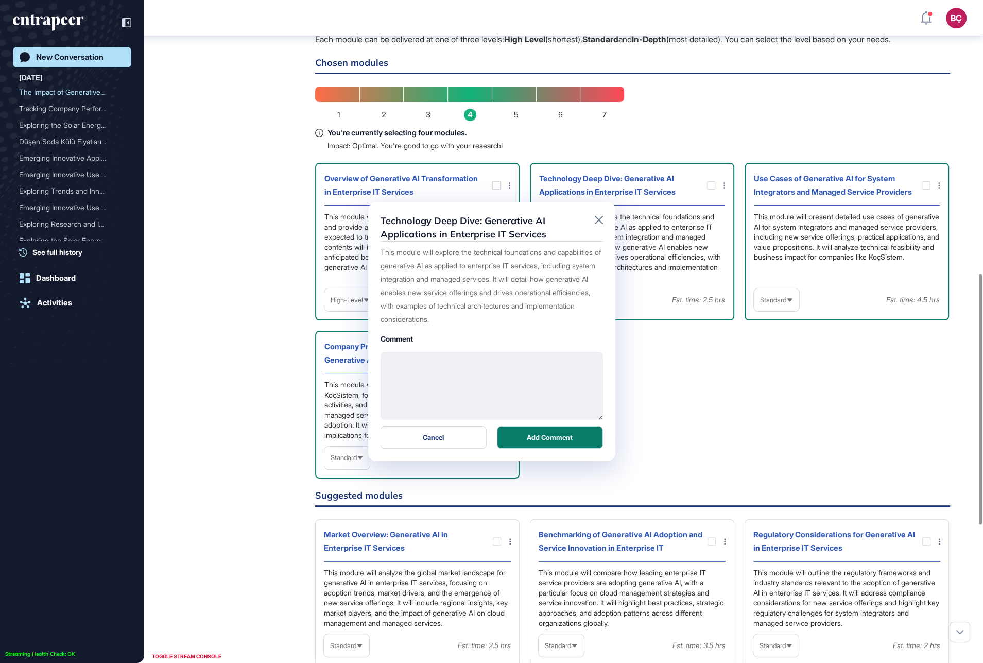
click at [495, 378] on textarea at bounding box center [492, 386] width 222 height 68
click at [596, 222] on icon at bounding box center [599, 220] width 8 height 8
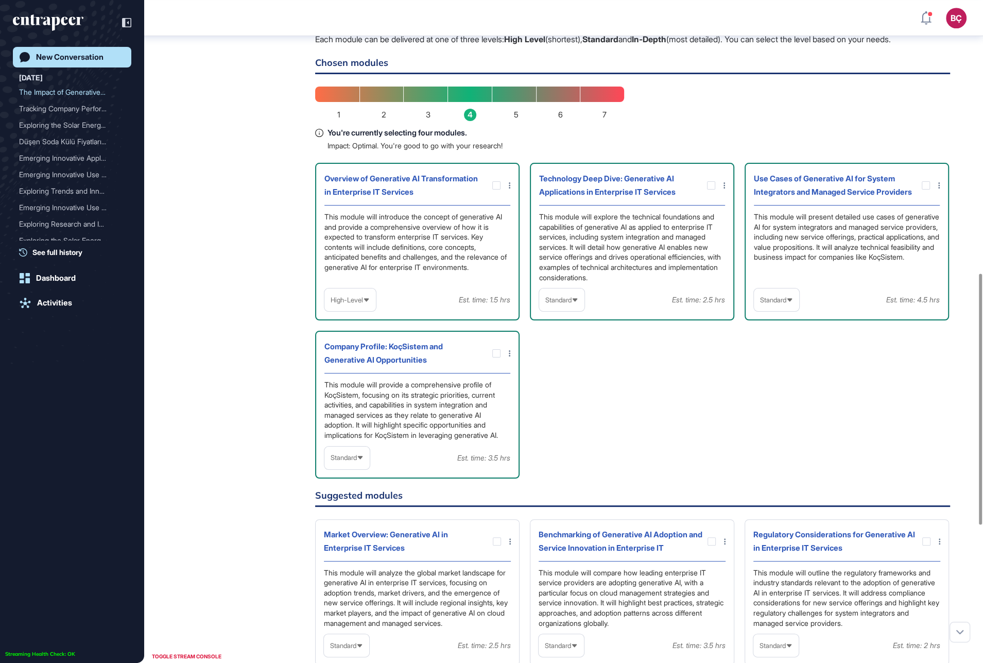
click at [768, 304] on span "Standard" at bounding box center [773, 300] width 26 height 8
click at [772, 376] on li "In-depth" at bounding box center [776, 365] width 39 height 21
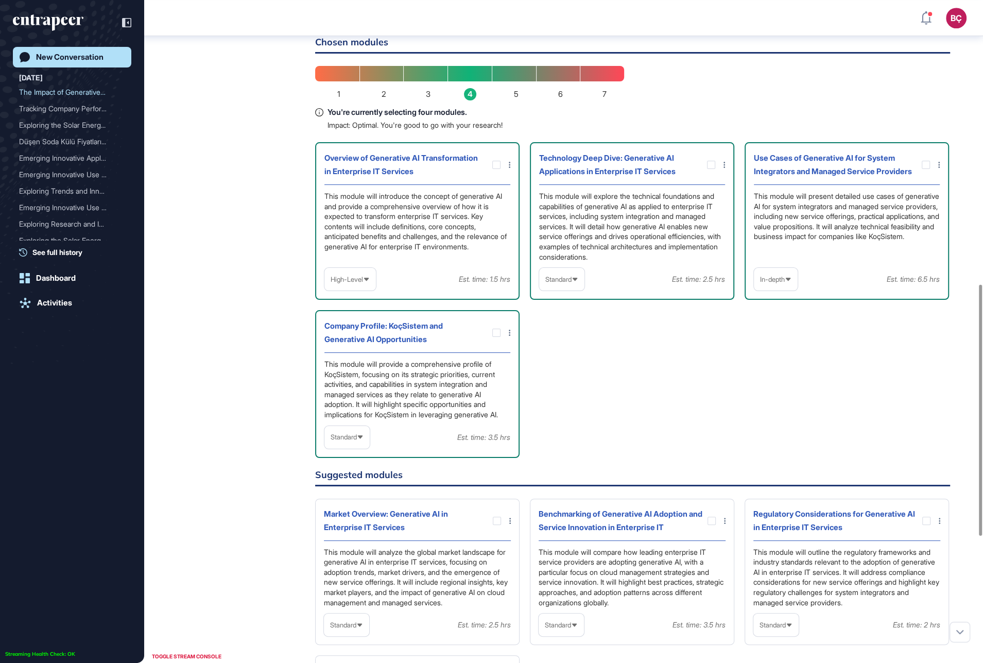
scroll to position [749, 0]
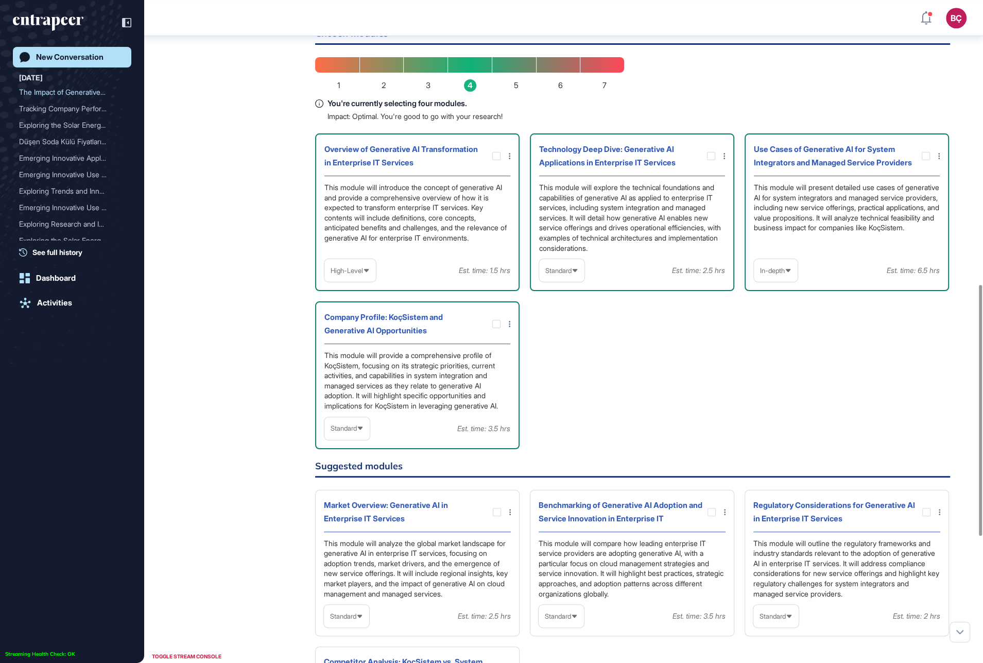
click at [367, 437] on div "Standard" at bounding box center [346, 428] width 45 height 20
click at [343, 505] on li "In-depth" at bounding box center [347, 494] width 39 height 21
click at [579, 402] on div "Overview of Generative AI Transformation in Enterprise IT Services This module …" at bounding box center [632, 291] width 635 height 316
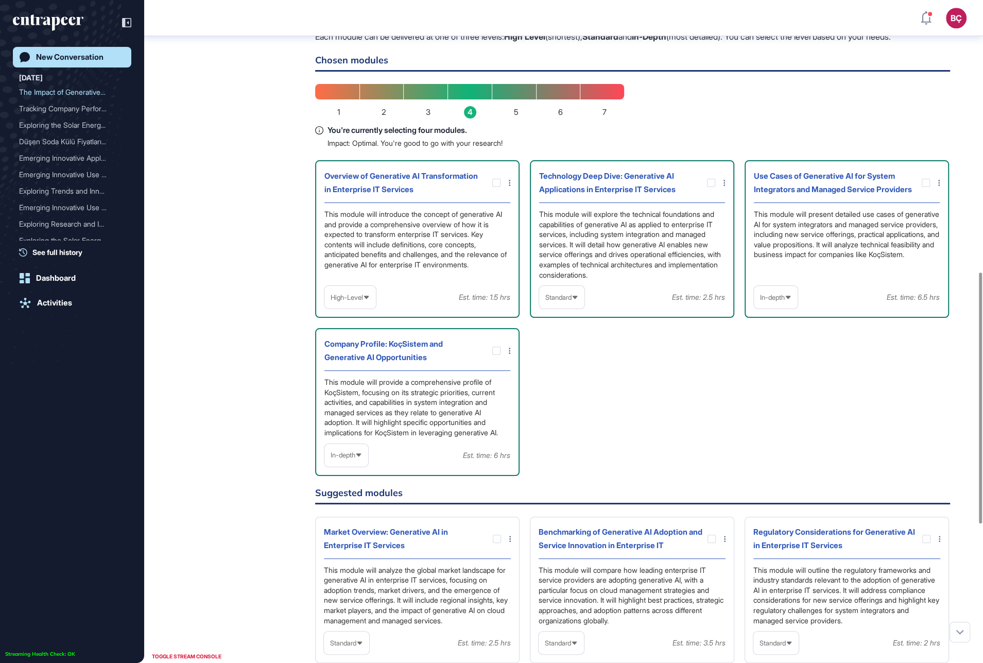
scroll to position [716, 0]
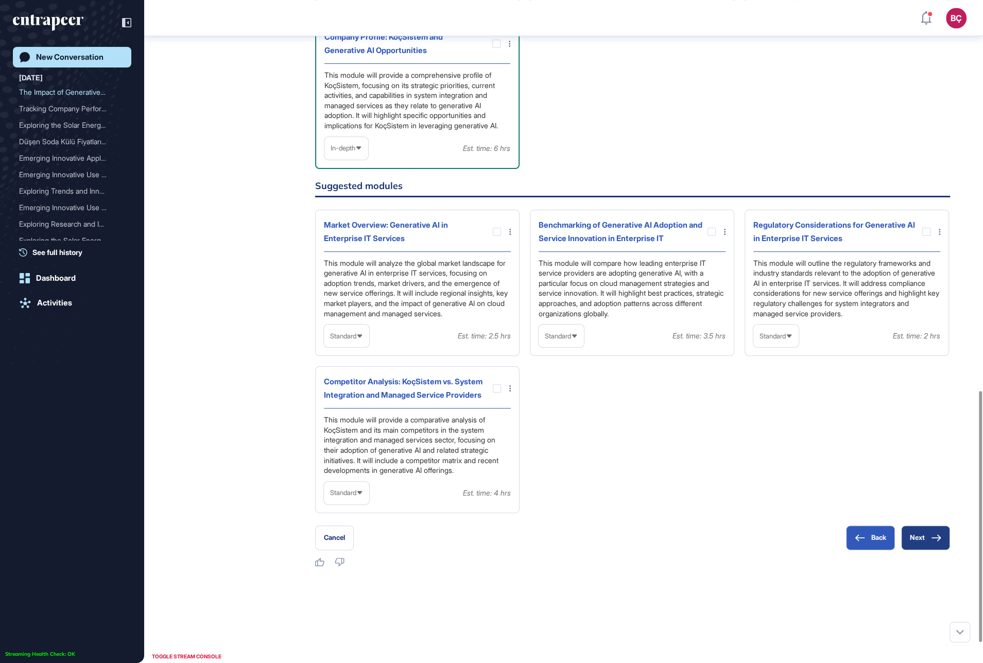
click at [912, 550] on button "Next" at bounding box center [925, 537] width 49 height 25
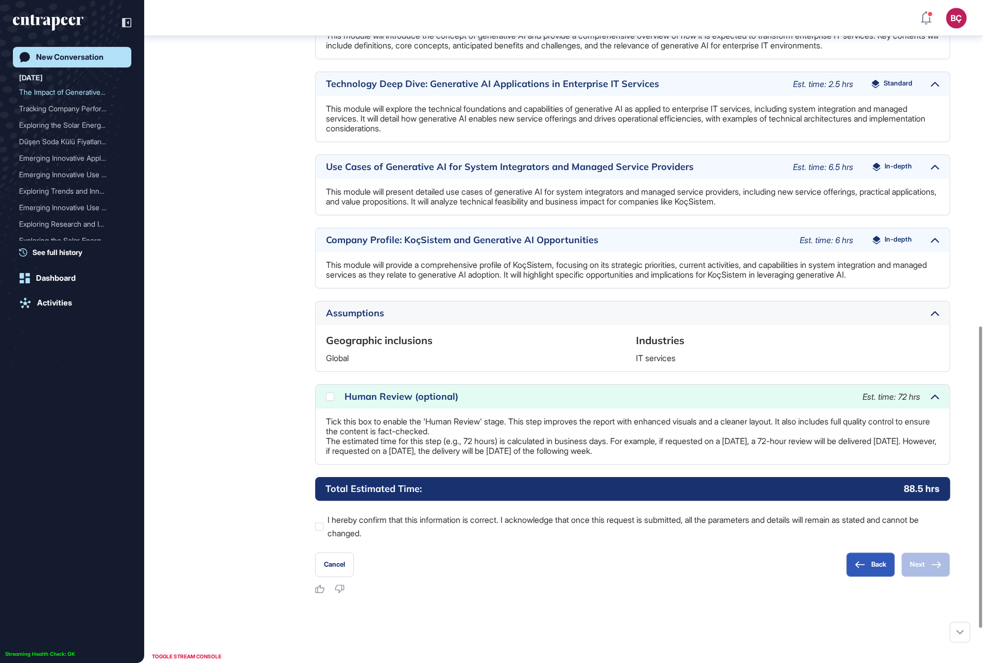
scroll to position [715, 0]
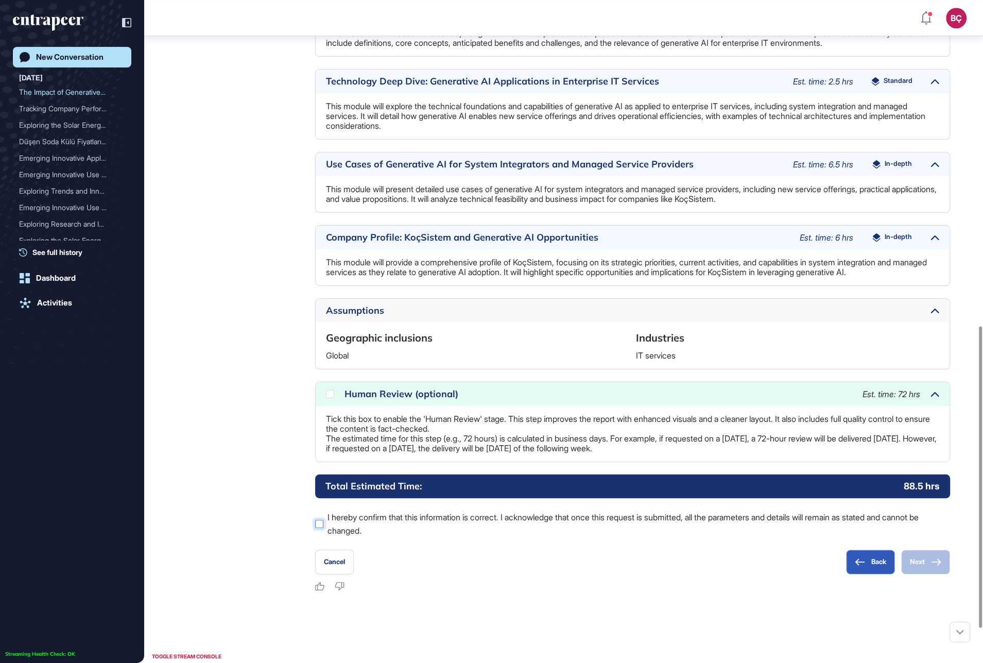
click at [324, 532] on label "I hereby confirm that this information is correct. I acknowledge that once this…" at bounding box center [632, 523] width 635 height 27
click at [0, 0] on icon at bounding box center [0, 0] width 0 height 0
drag, startPoint x: 895, startPoint y: 496, endPoint x: 926, endPoint y: 501, distance: 31.2
click at [926, 497] on div "Total Estimated Time: 16.5 hrs" at bounding box center [632, 485] width 635 height 23
click at [329, 398] on div at bounding box center [330, 394] width 8 height 8
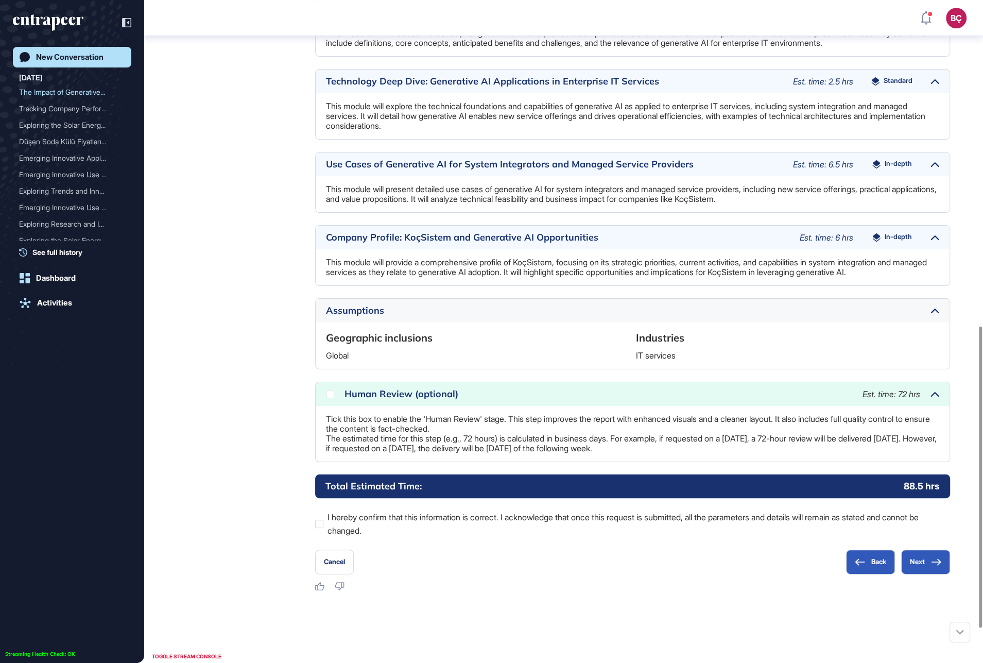
click at [413, 406] on div "Human Review (optional) Est. time: 72 hrs" at bounding box center [633, 394] width 634 height 24
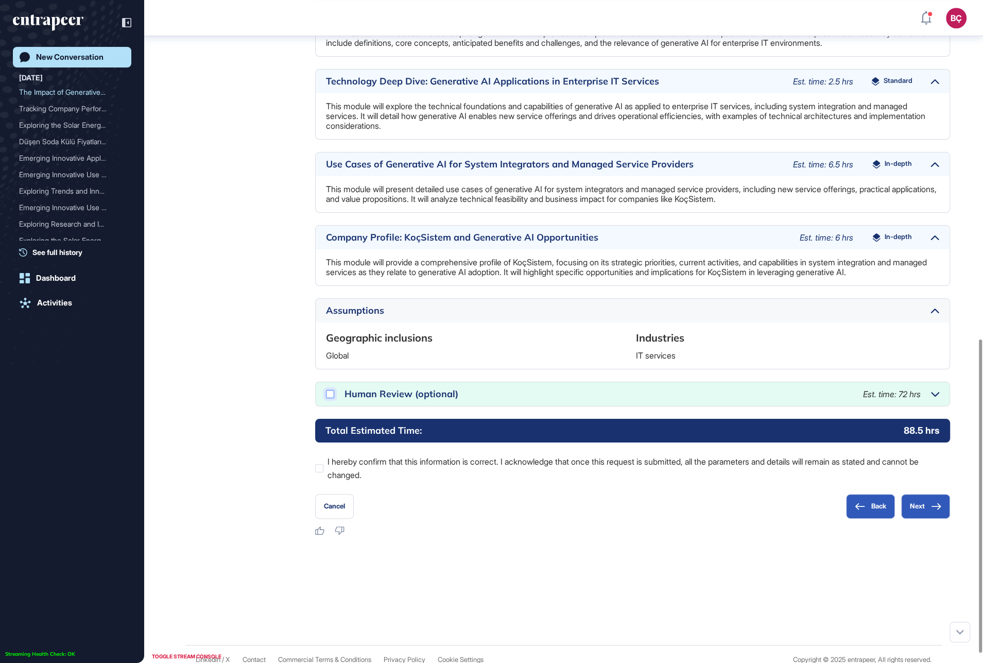
click at [333, 398] on div at bounding box center [330, 394] width 8 height 8
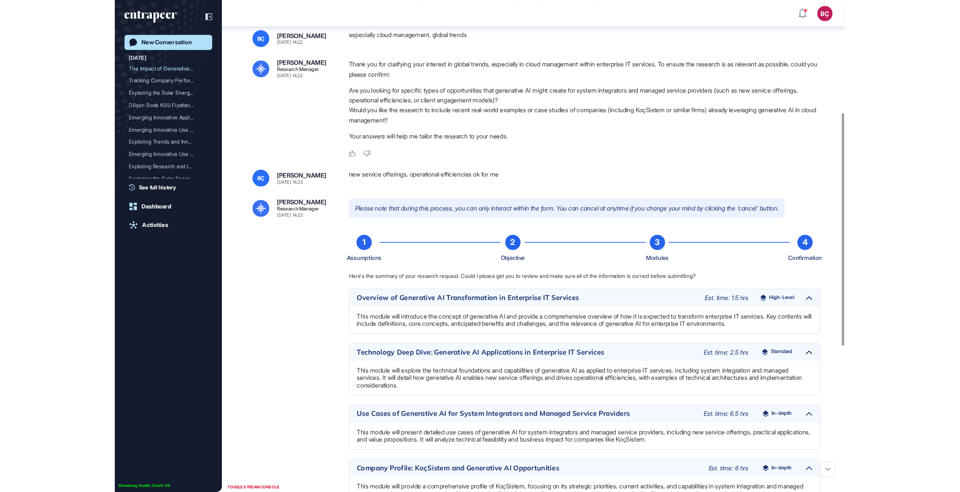
scroll to position [0, 0]
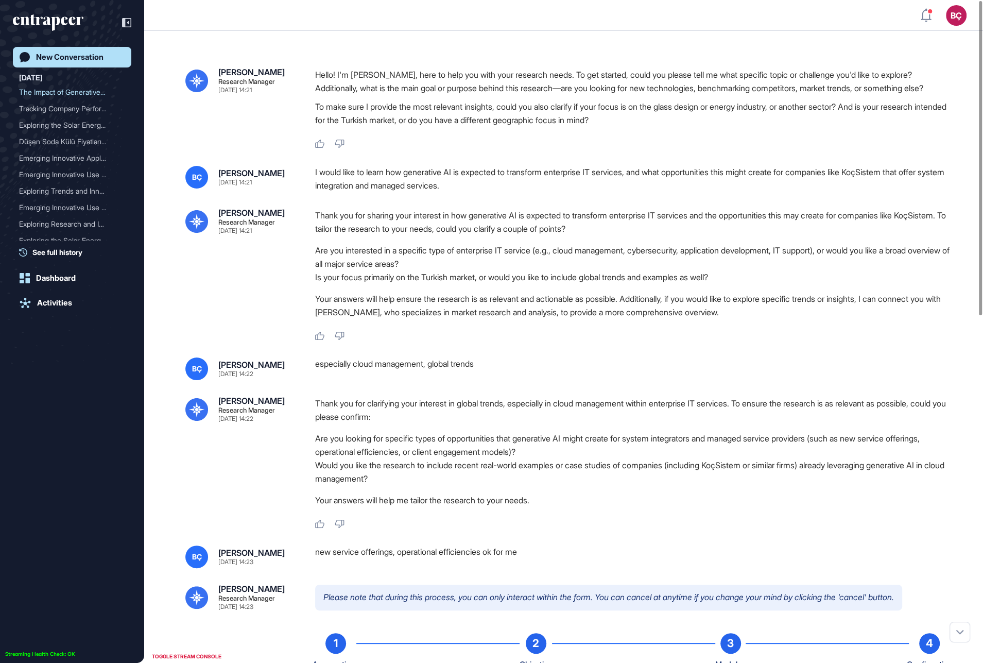
click at [82, 61] on div "New Conversation" at bounding box center [69, 57] width 67 height 9
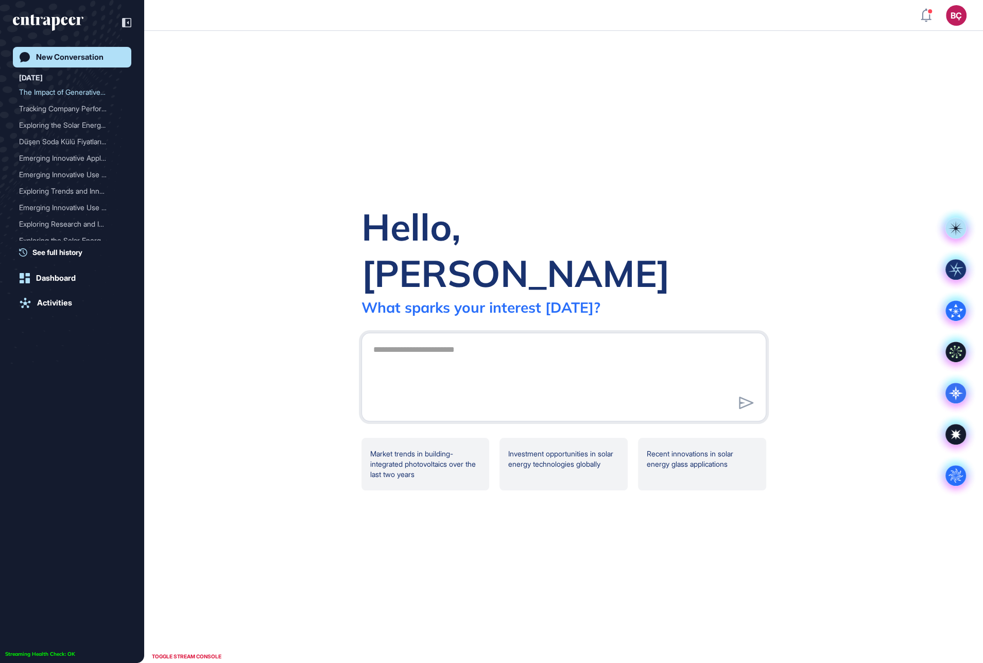
scroll to position [663, 960]
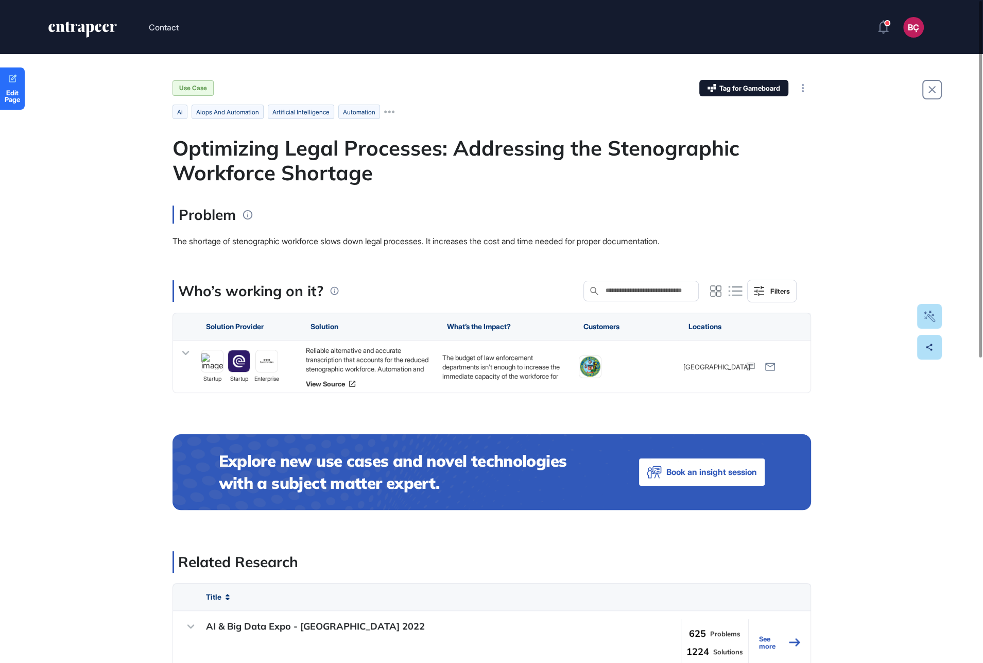
click at [106, 225] on div "Edit Page Use Case Tag for Gameboard Build Partner Invest Acquire ai aiops and …" at bounding box center [491, 627] width 983 height 1147
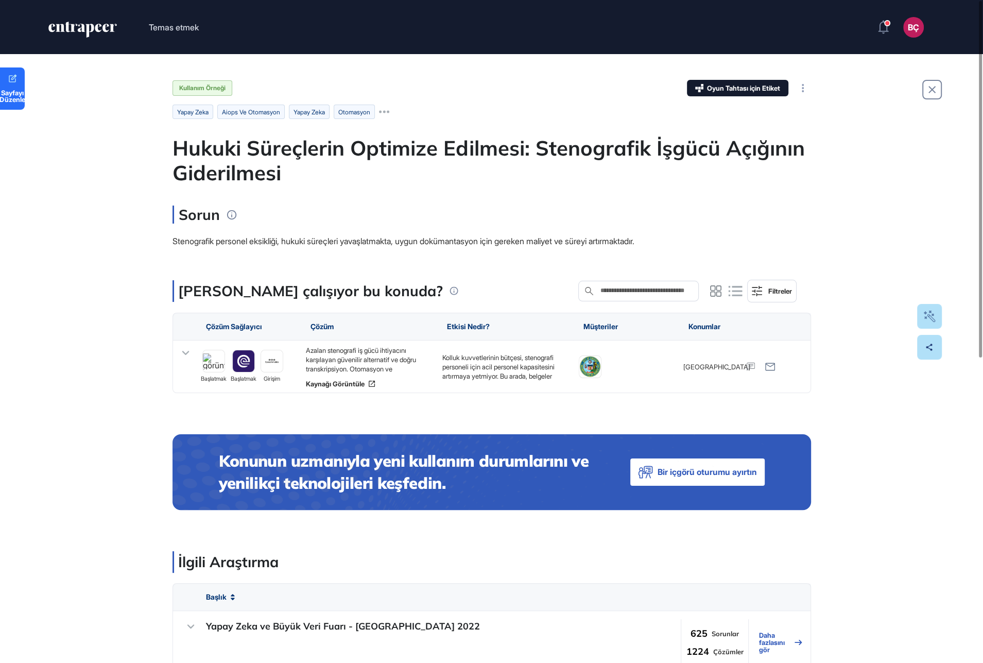
click at [94, 323] on div "Sayfayı Düzenle Kullanım Örneği Oyun Tahtası için Etiket İnşa etmek Ortak Yatır…" at bounding box center [491, 627] width 983 height 1147
click at [188, 258] on main "Kullanım Örneği Oyun Tahtası için Etiket İnşa etmek Ortak Yatırım Elde etmek ya…" at bounding box center [492, 589] width 639 height 1018
click at [185, 353] on icon at bounding box center [185, 353] width 7 height 4
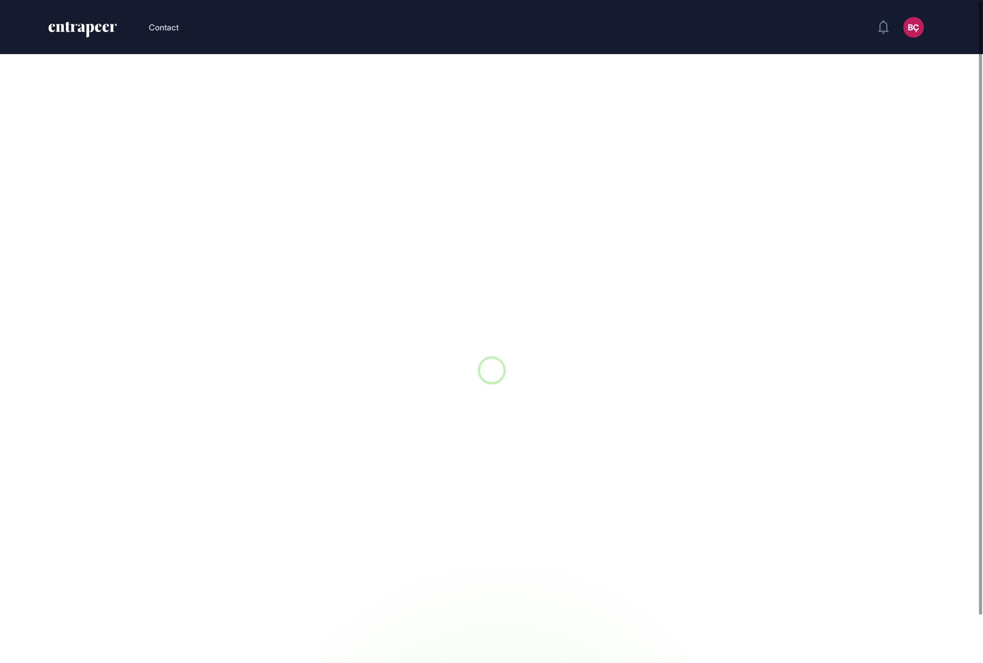
scroll to position [1, 1]
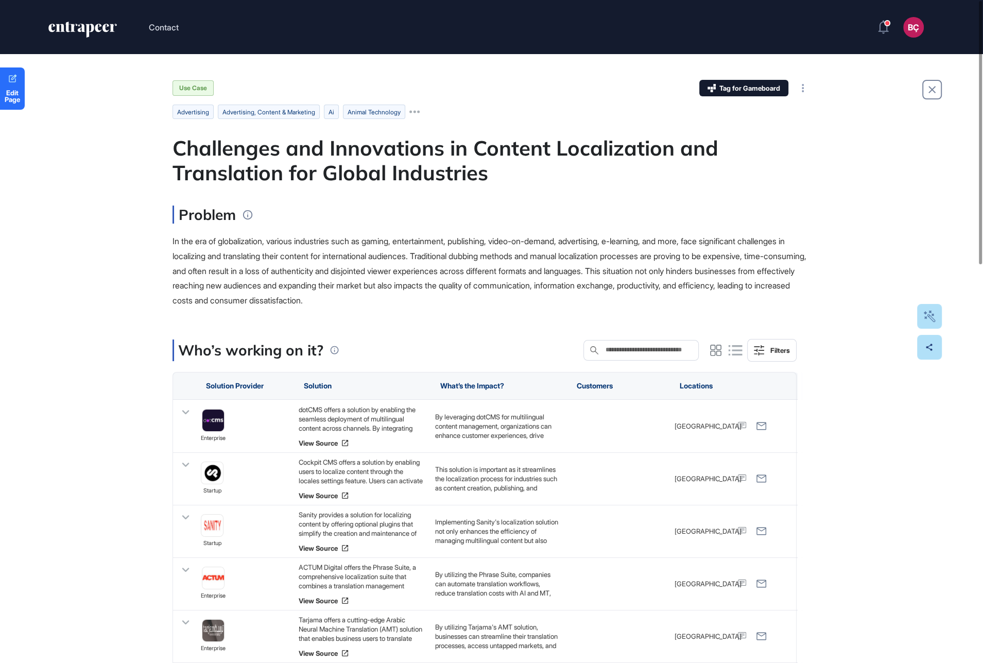
click at [327, 422] on div "dotCMS offers a solution by enabling the seamless deployment of multilingual co…" at bounding box center [362, 419] width 126 height 28
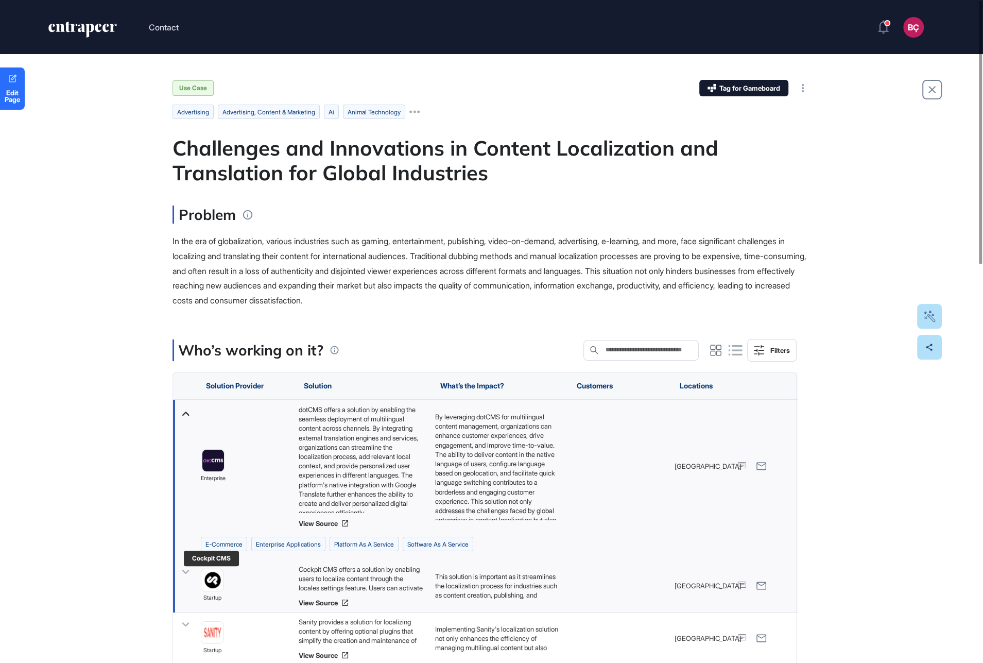
click at [208, 578] on img at bounding box center [212, 580] width 22 height 22
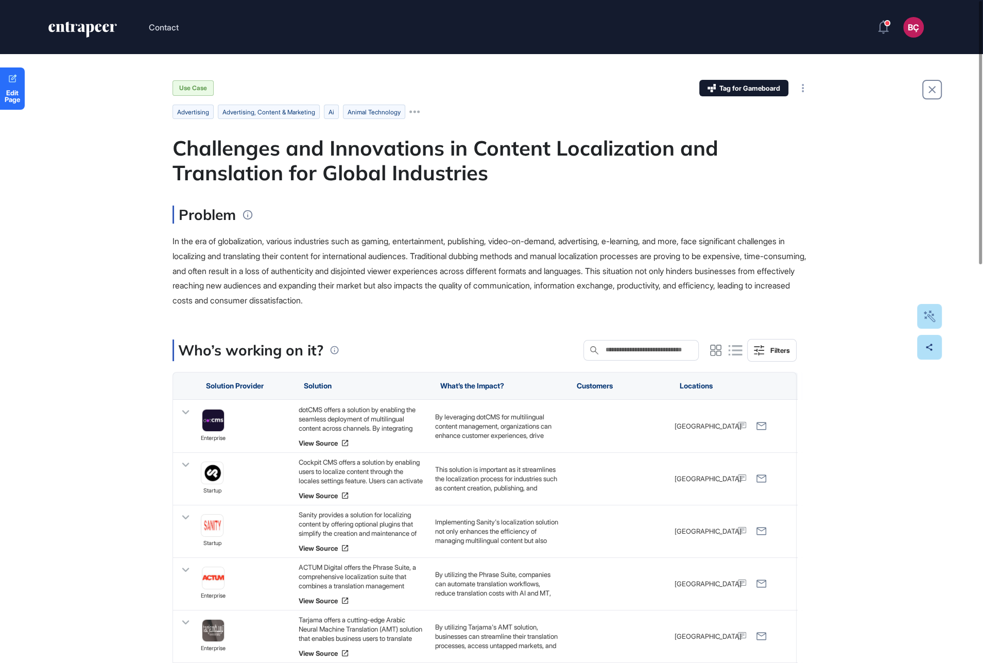
click at [212, 235] on div "In the era of globalization, various industries such as gaming, entertainment, …" at bounding box center [492, 271] width 639 height 74
click at [212, 253] on span "In the era of globalization, various industries such as gaming, entertainment, …" at bounding box center [490, 271] width 634 height 70
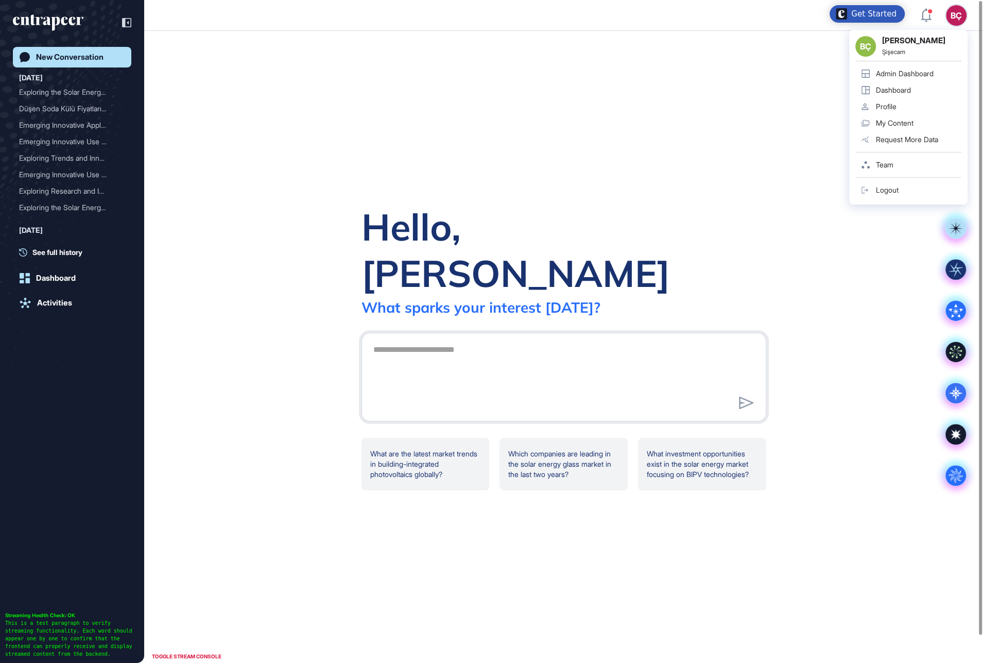
click at [915, 68] on link "Admin Dashboard" at bounding box center [908, 73] width 106 height 16
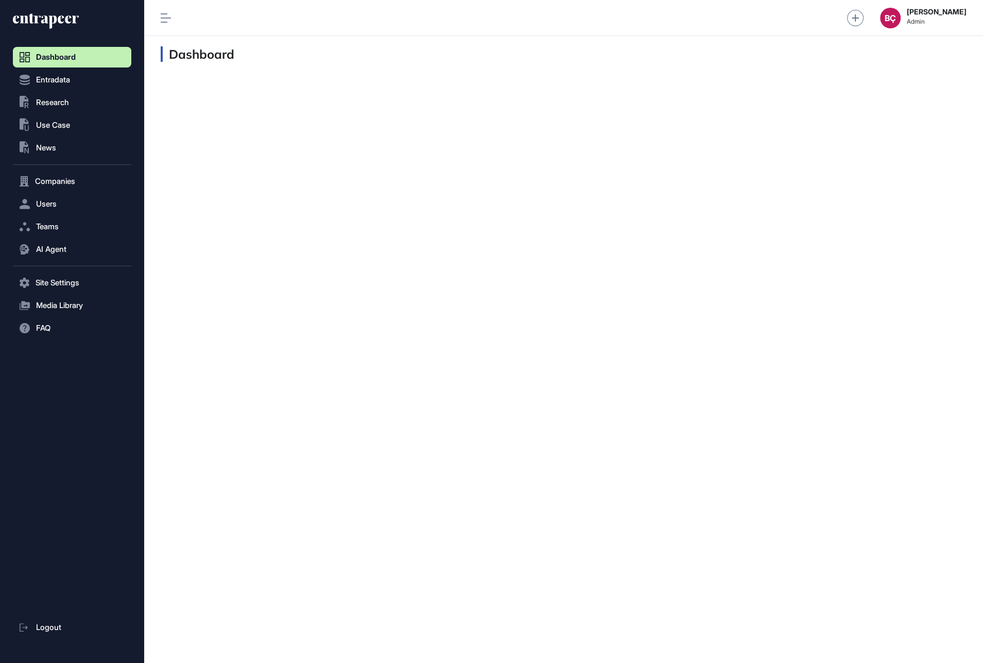
scroll to position [1, 1]
click at [44, 204] on span "Users" at bounding box center [46, 204] width 21 height 8
click at [47, 227] on span "User List" at bounding box center [47, 225] width 29 height 8
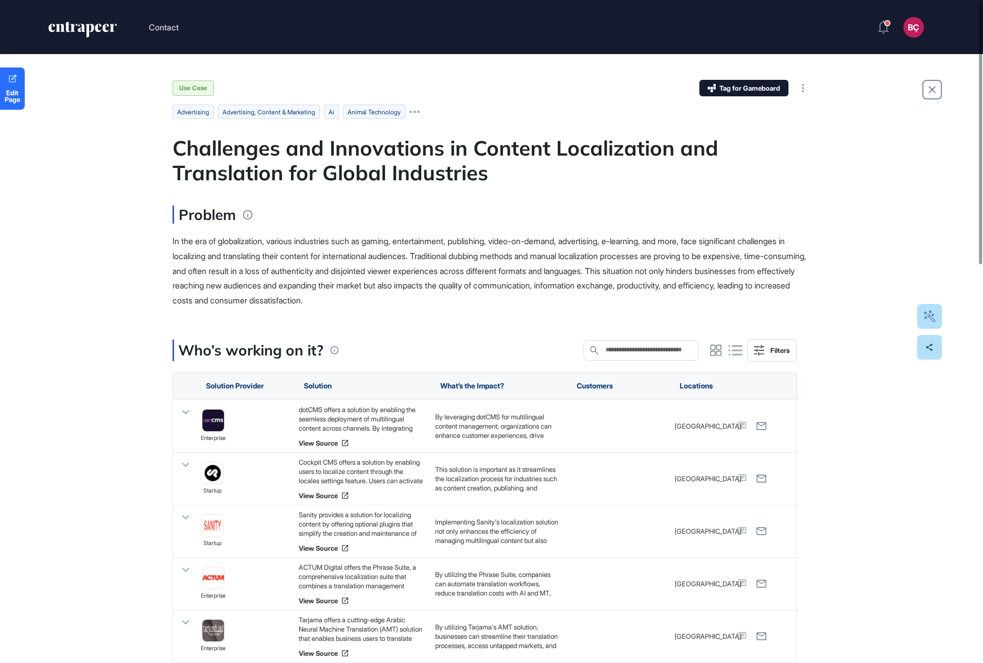
click at [184, 413] on icon at bounding box center [185, 412] width 15 height 15
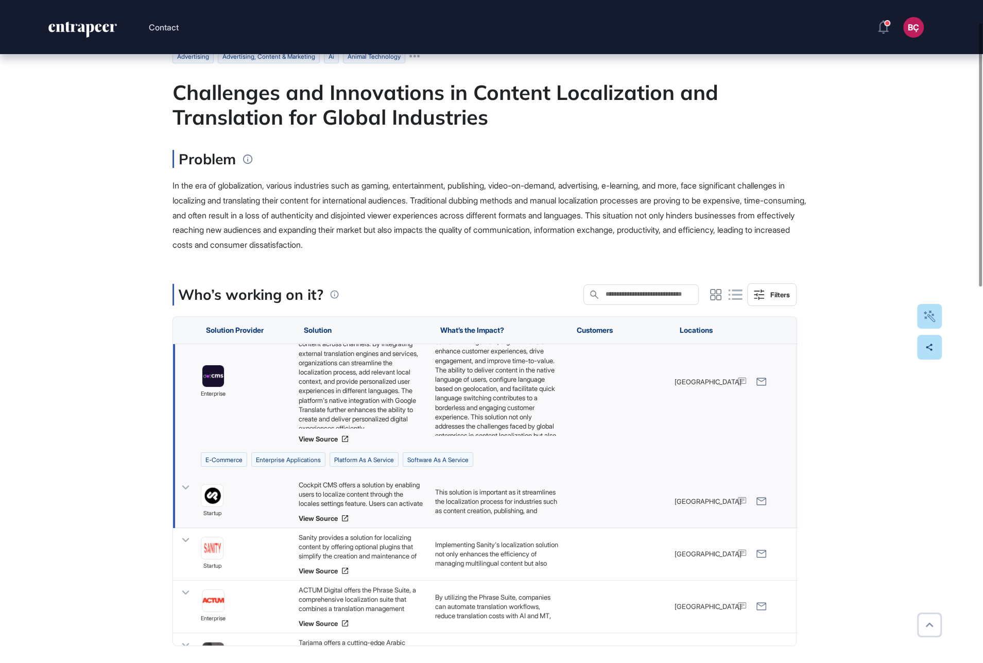
scroll to position [30, 0]
click at [187, 487] on icon at bounding box center [185, 486] width 15 height 15
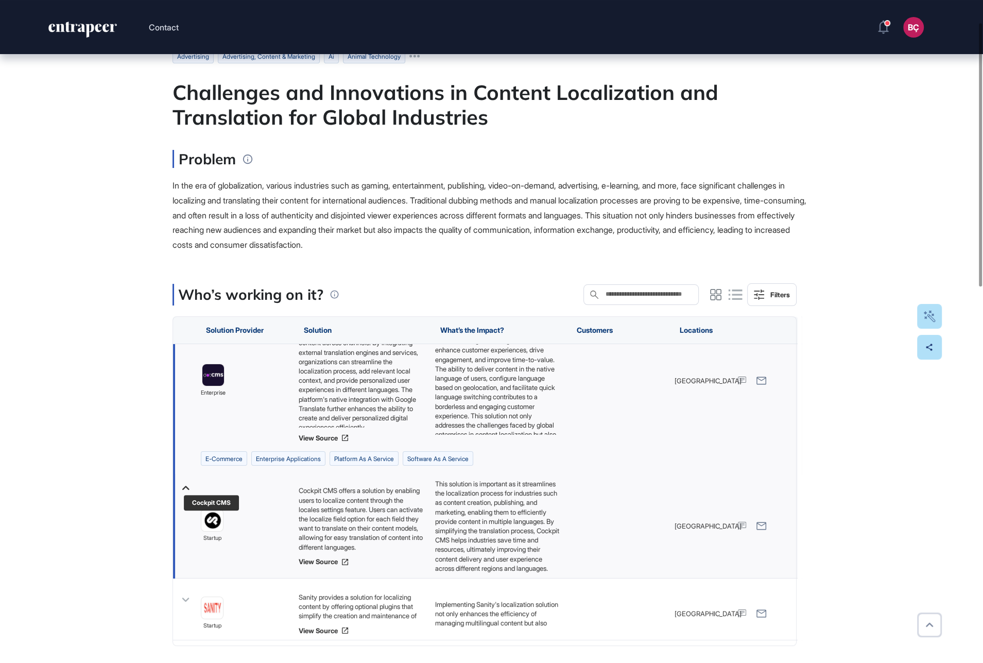
click at [214, 522] on img at bounding box center [212, 520] width 22 height 22
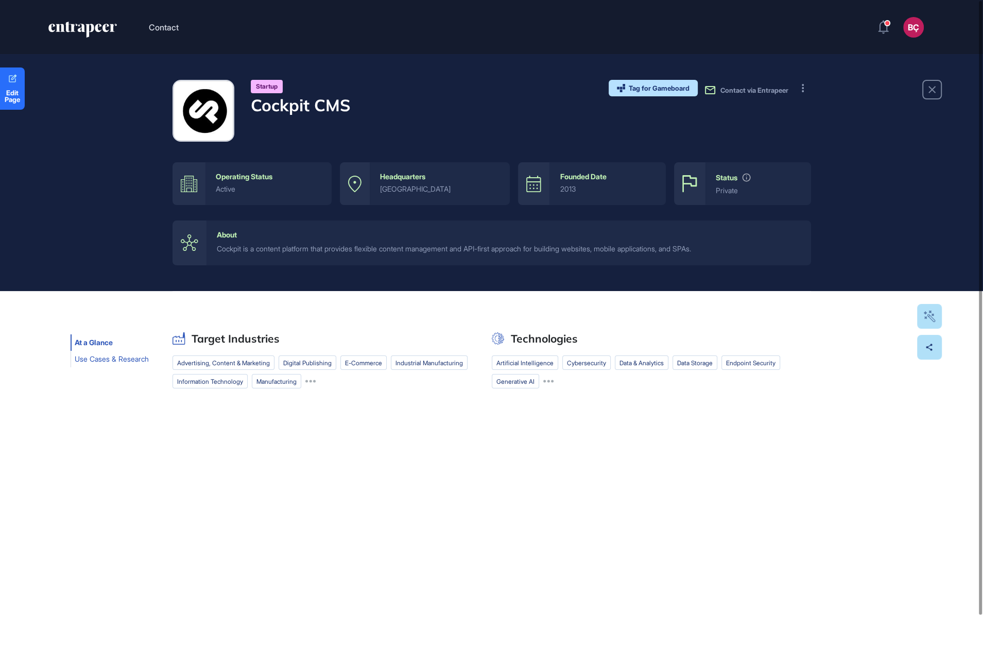
click at [123, 358] on span "Use Cases & Research" at bounding box center [112, 359] width 74 height 8
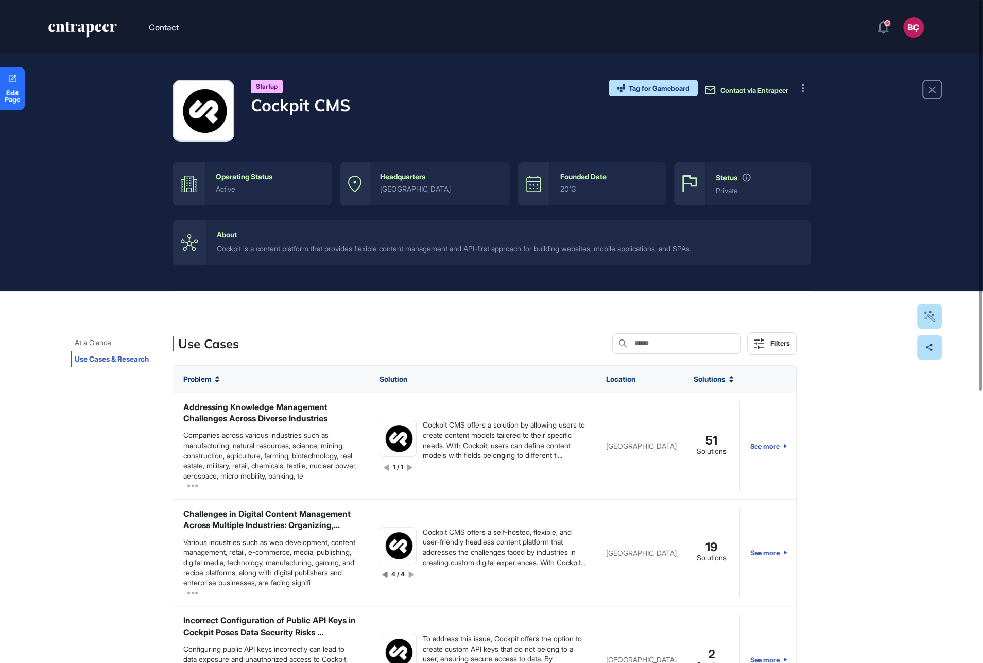
click at [744, 89] on span "Contact via Entrapeer" at bounding box center [754, 90] width 68 height 8
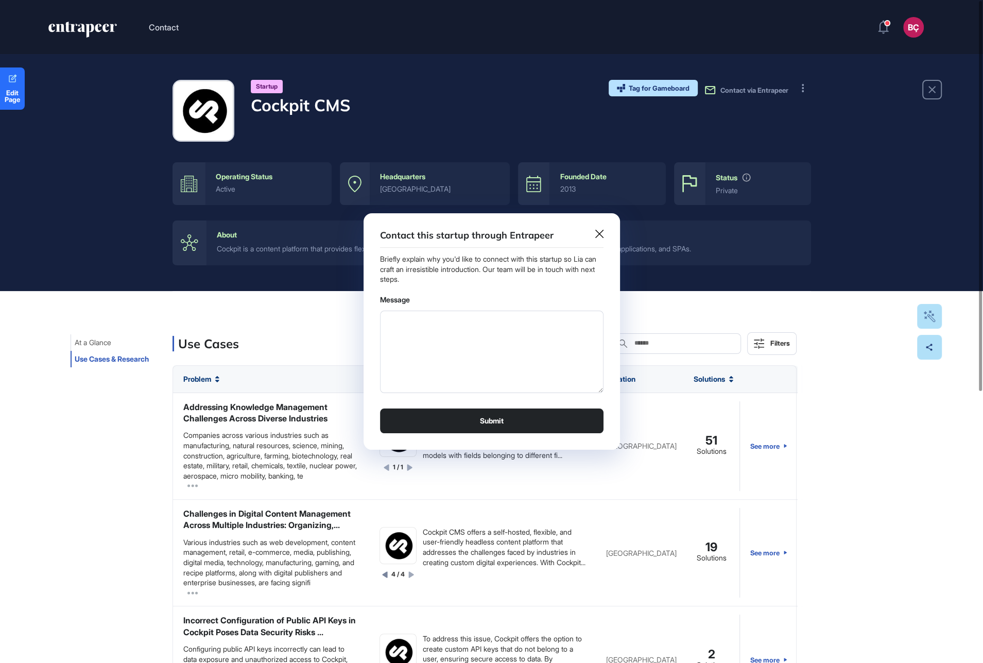
click at [601, 236] on icon at bounding box center [599, 234] width 8 height 8
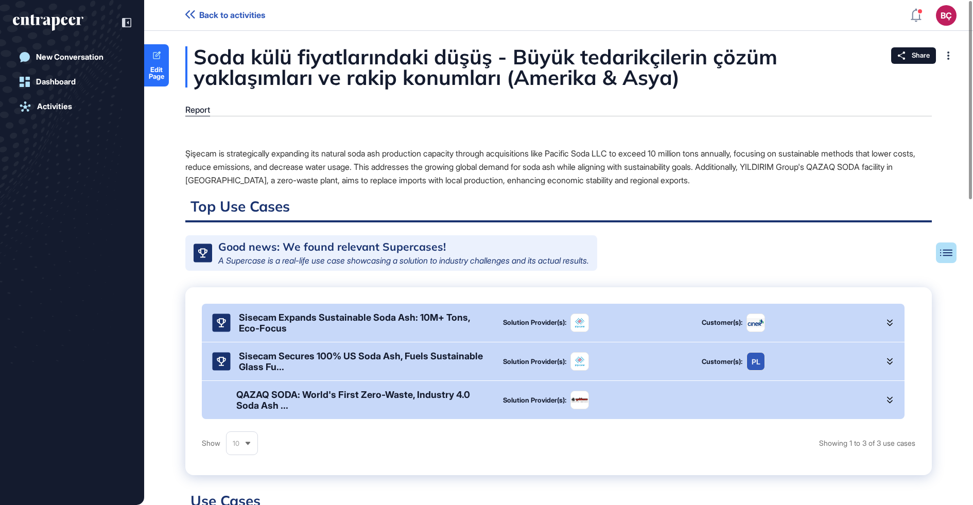
scroll to position [1, 1]
click at [273, 154] on div "Şişecam is strategically expanding its natural soda ash production capacity thr…" at bounding box center [558, 167] width 747 height 40
